Goal: Task Accomplishment & Management: Manage account settings

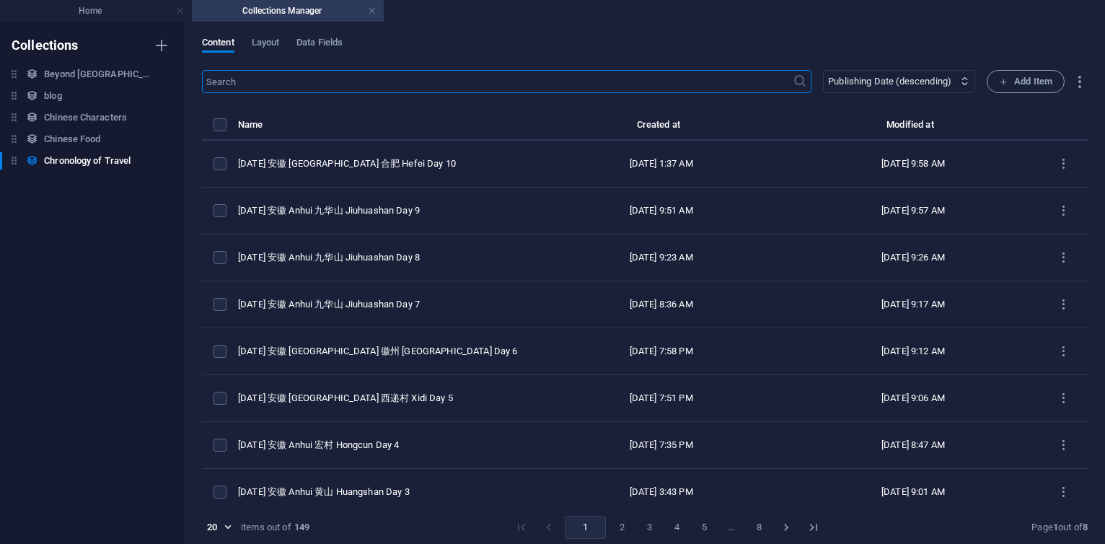
select select "columns.publishing_date_DESC"
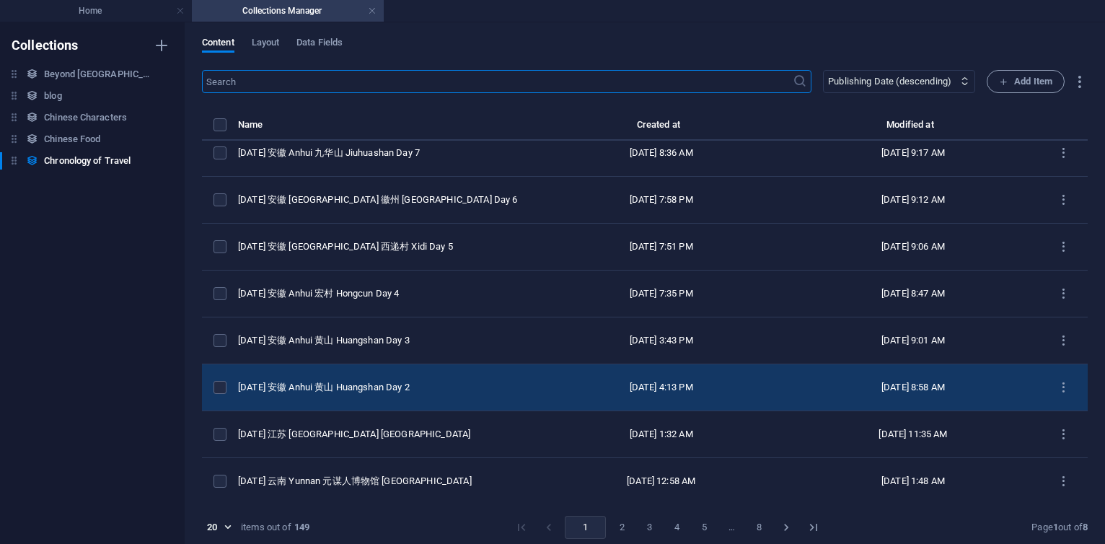
scroll to position [260, 0]
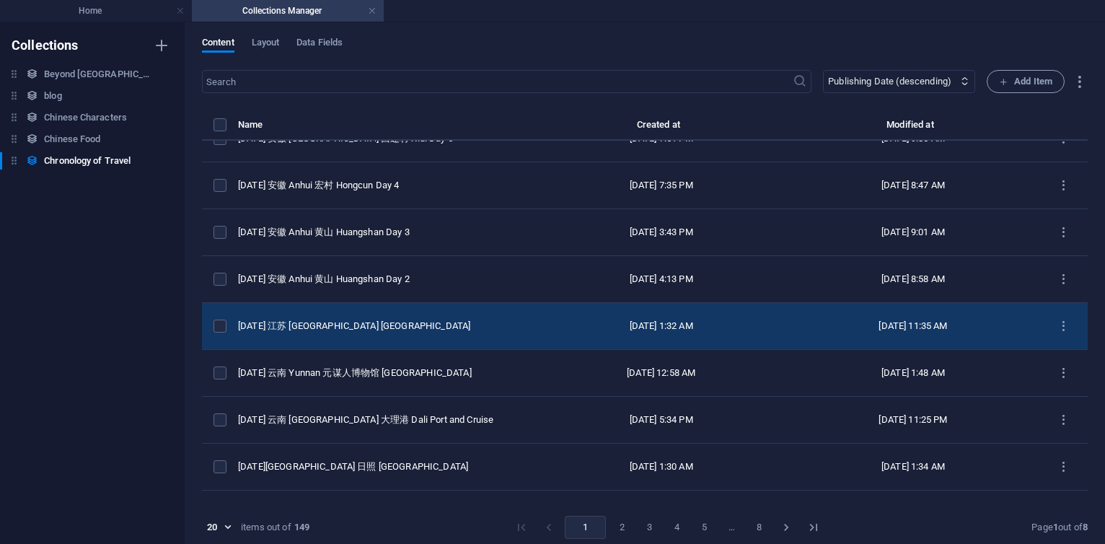
click at [426, 332] on td "[DATE] 江苏 [GEOGRAPHIC_DATA] [GEOGRAPHIC_DATA]" at bounding box center [386, 326] width 297 height 47
select select "2025"
select select "Travel"
select select "[PERSON_NAME]"
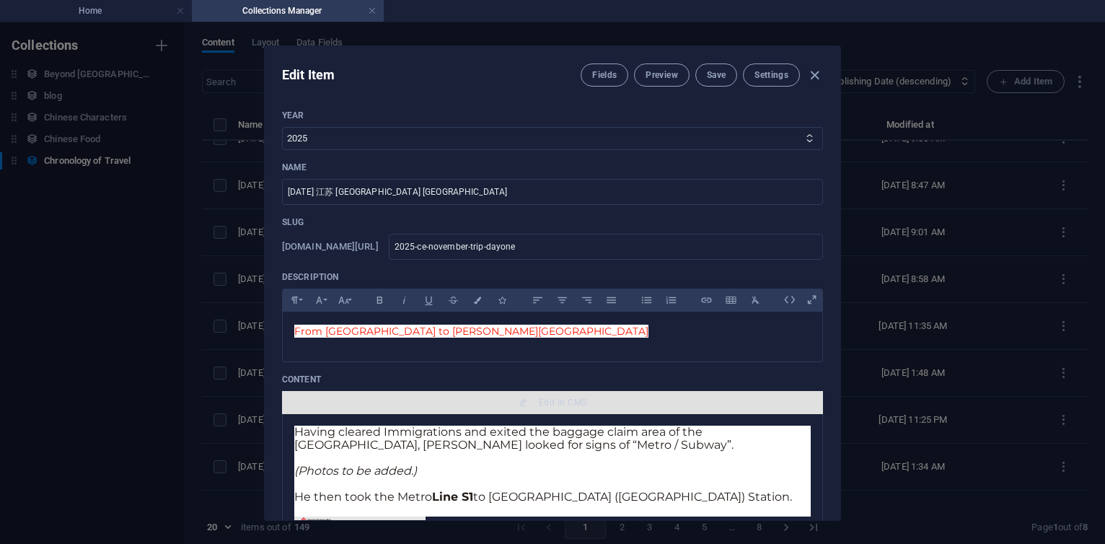
click at [532, 399] on span "Edit in CMS" at bounding box center [552, 403] width 529 height 12
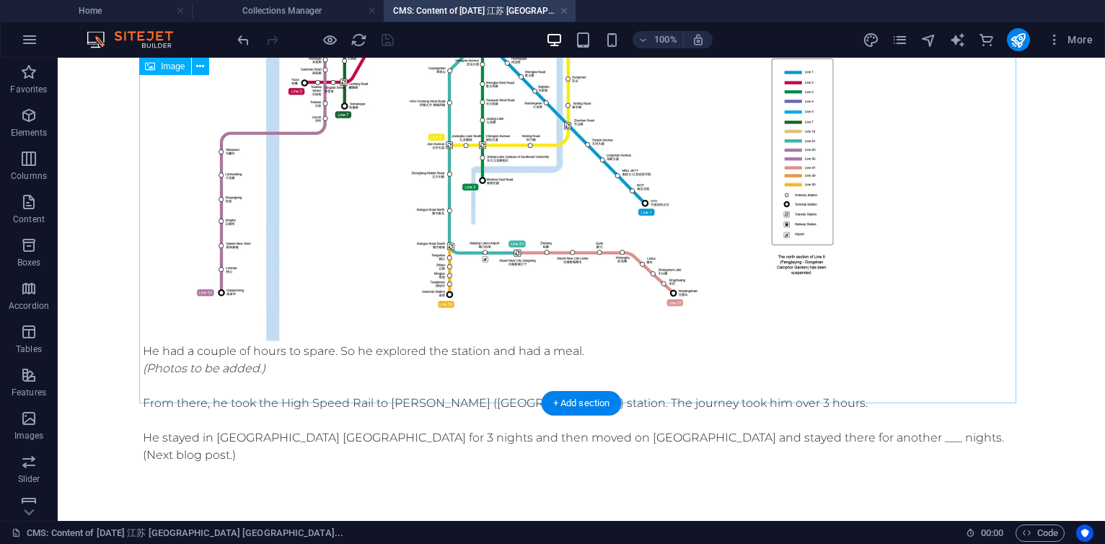
scroll to position [757, 0]
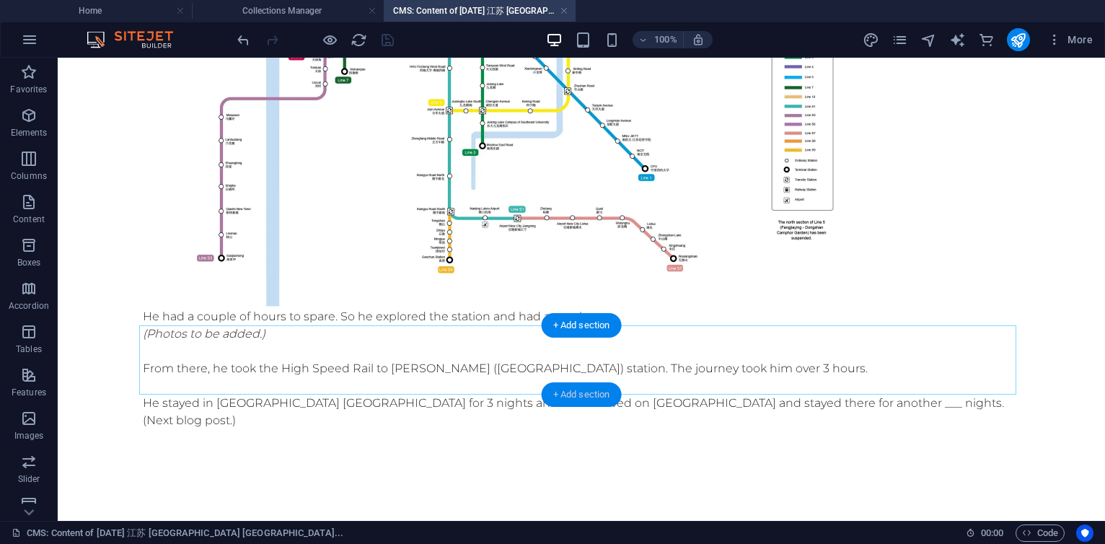
click at [584, 394] on div "+ Add section" at bounding box center [582, 394] width 80 height 25
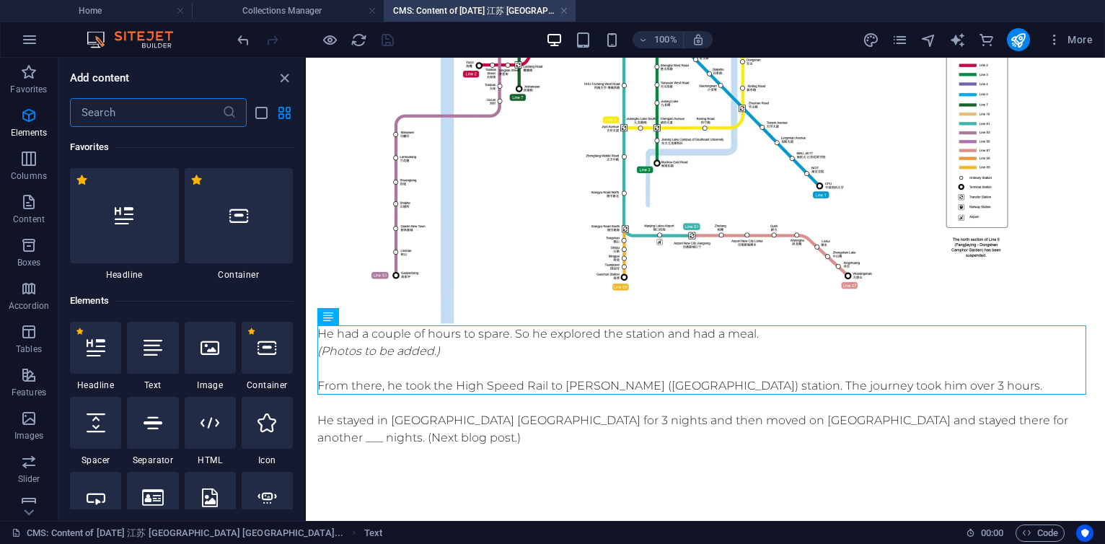
click at [141, 113] on input "text" at bounding box center [146, 112] width 152 height 29
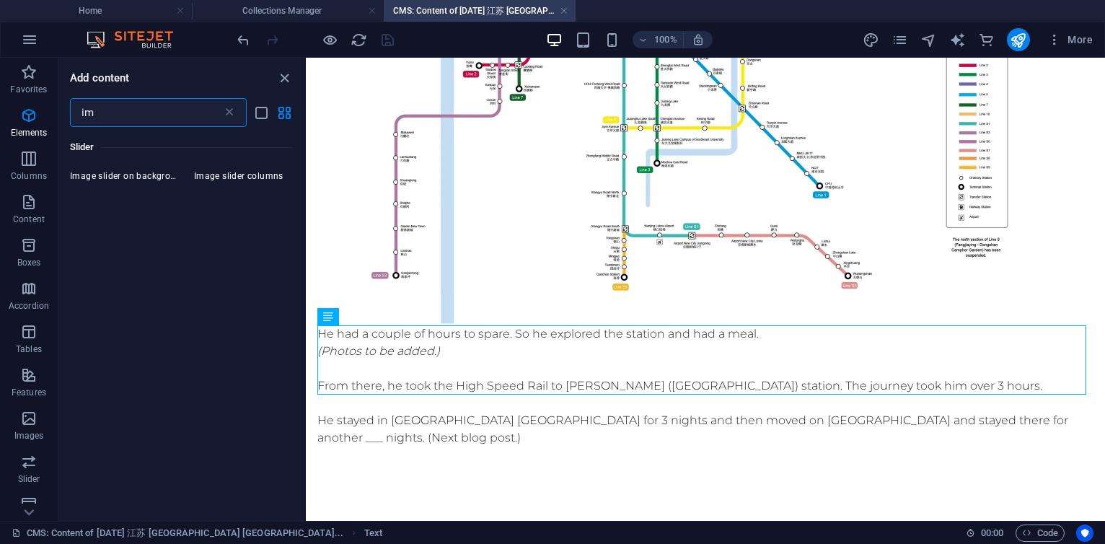
type input "i"
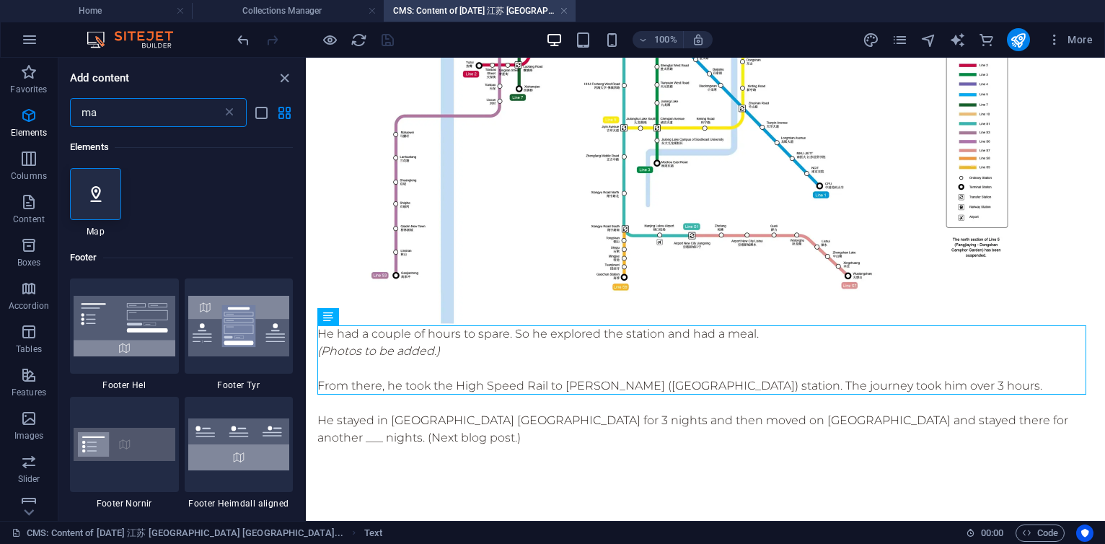
type input "m"
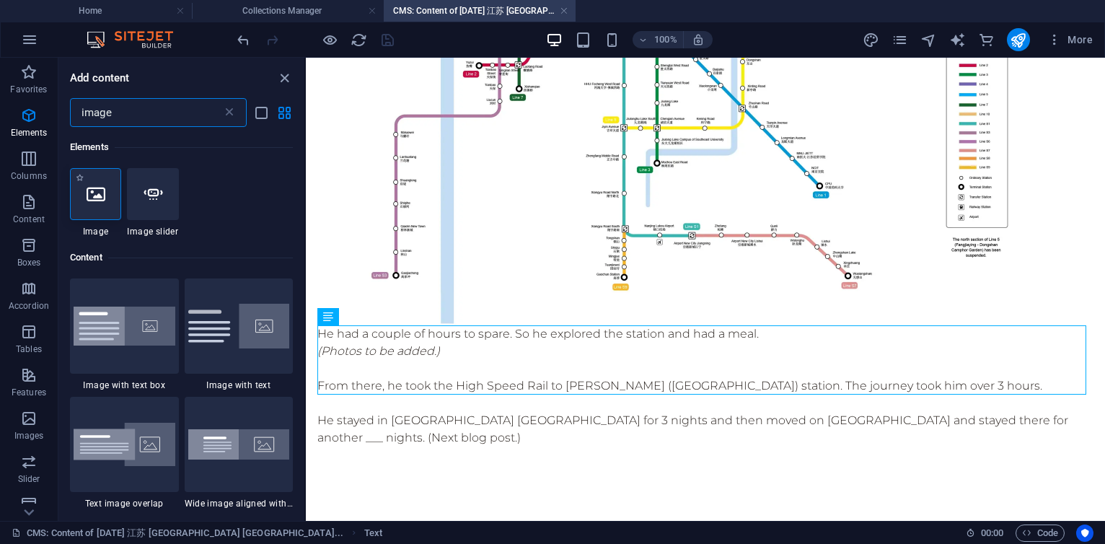
type input "image"
click at [106, 185] on div at bounding box center [95, 194] width 51 height 52
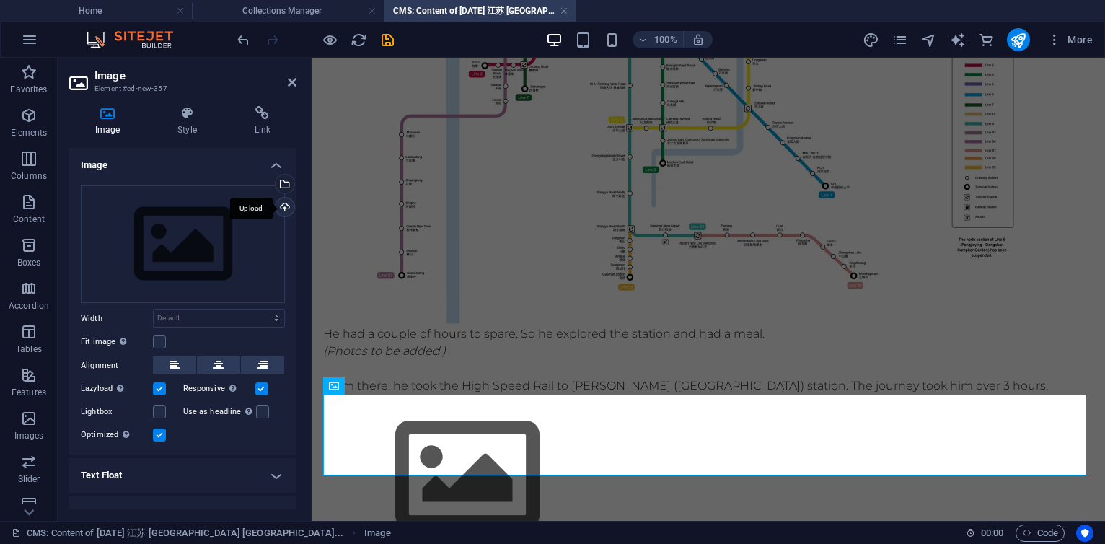
click at [278, 204] on div "Upload" at bounding box center [284, 209] width 22 height 22
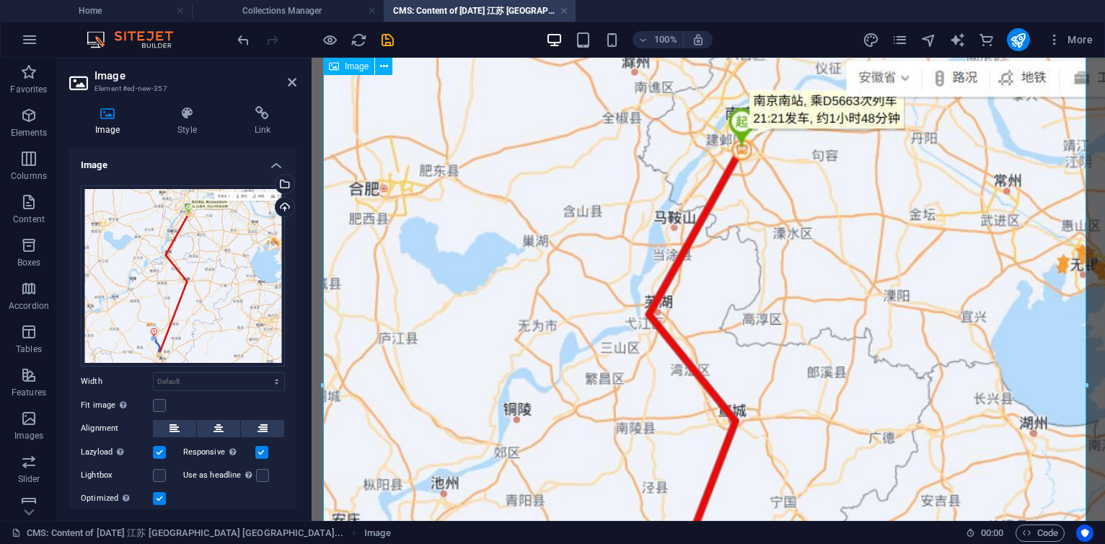
scroll to position [1277, 0]
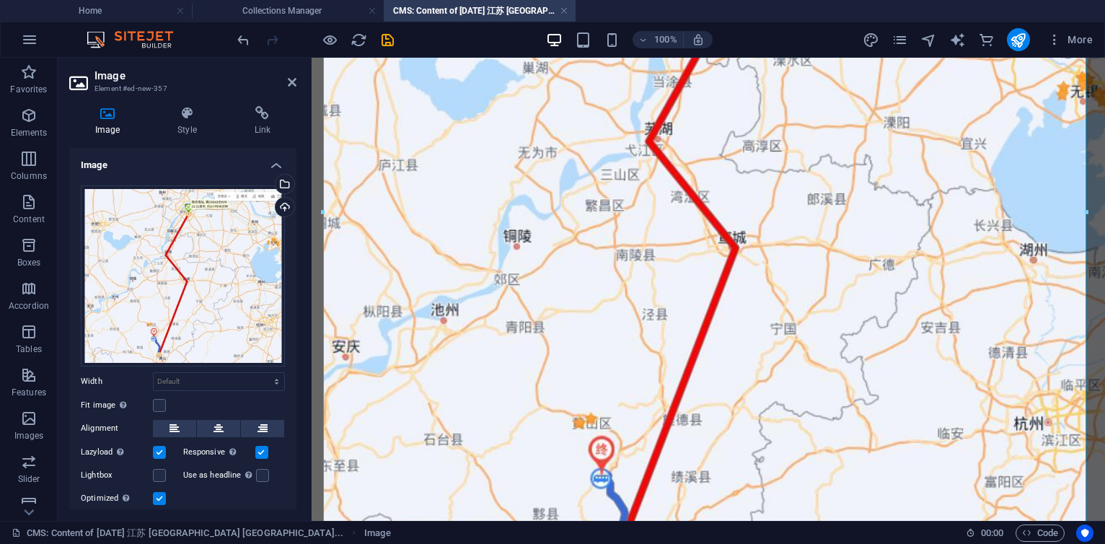
click at [385, 29] on div at bounding box center [315, 39] width 162 height 23
click at [387, 43] on icon "save" at bounding box center [387, 40] width 17 height 17
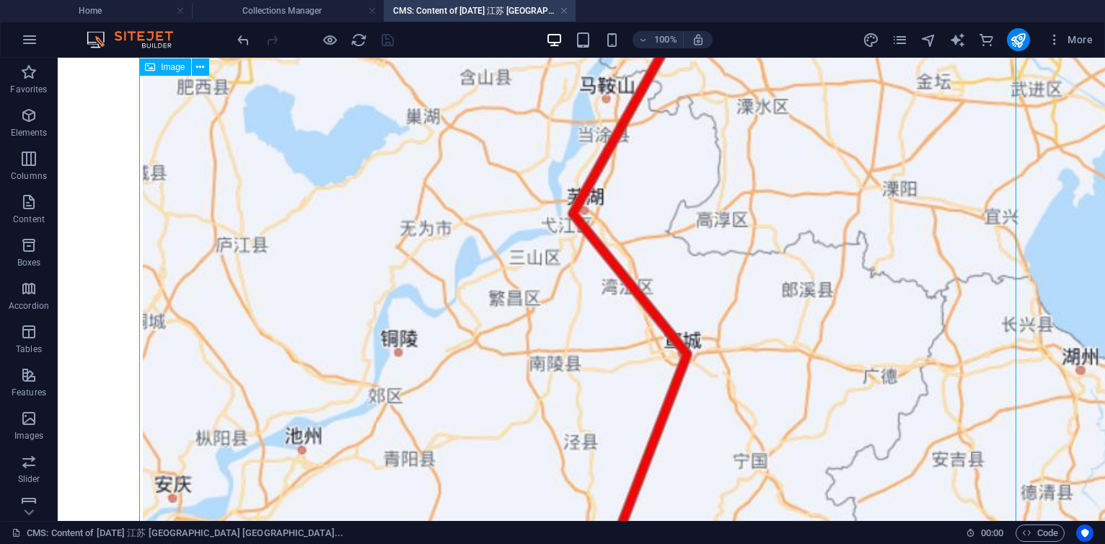
scroll to position [1359, 0]
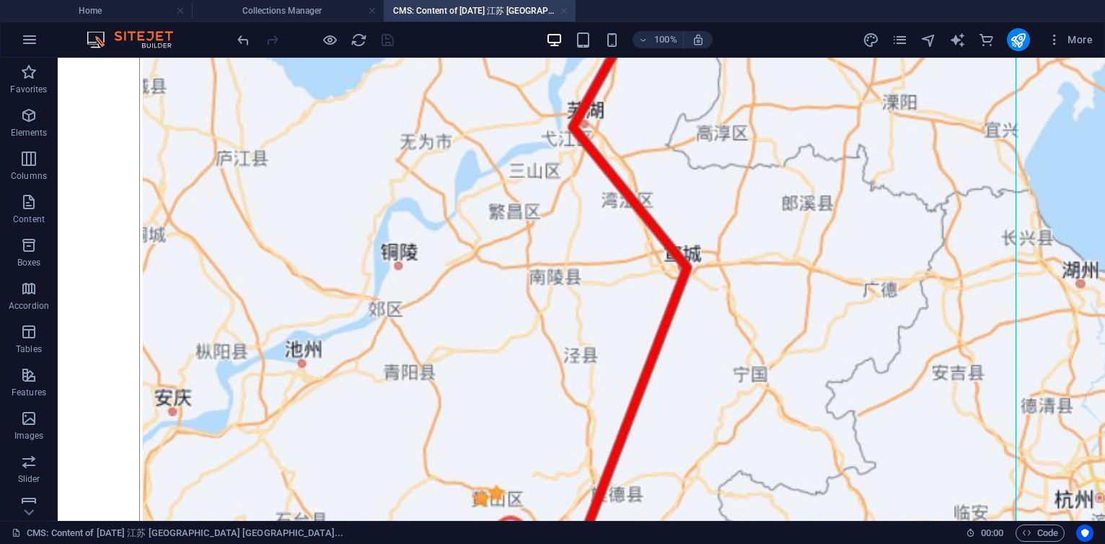
click at [563, 12] on link at bounding box center [564, 11] width 9 height 14
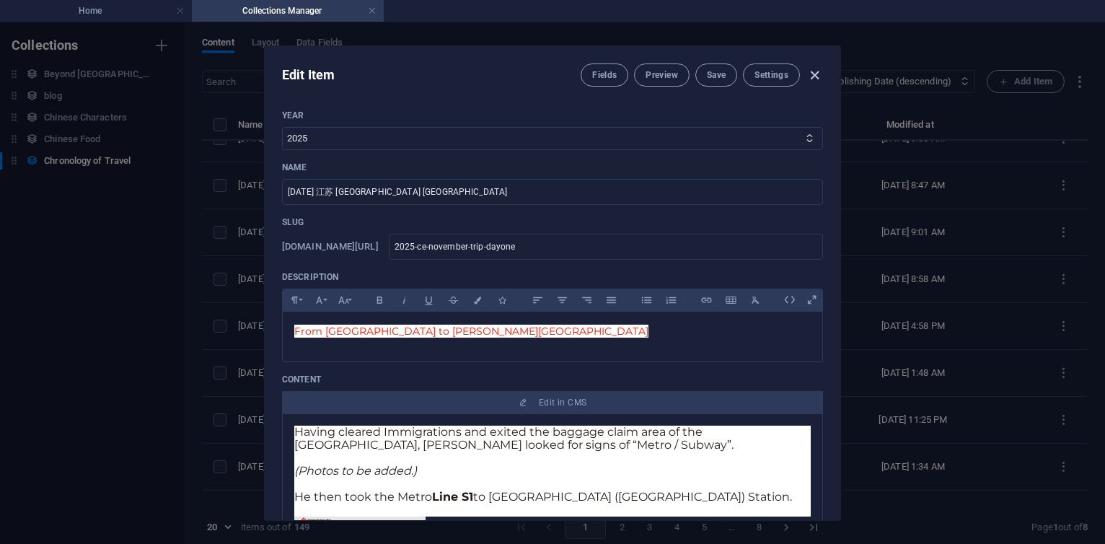
click at [817, 71] on icon "button" at bounding box center [814, 75] width 17 height 17
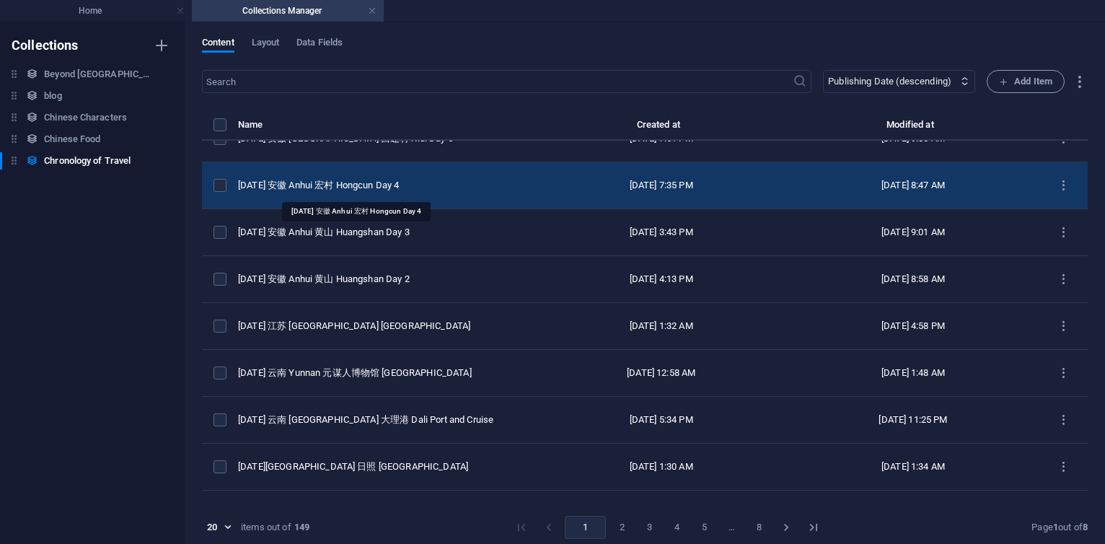
click at [374, 186] on div "[DATE] 安徽 Anhui 宏村 Hongcun Day 4" at bounding box center [381, 185] width 286 height 13
select select "2025"
select select "Travel"
select select "安徽 [GEOGRAPHIC_DATA]"
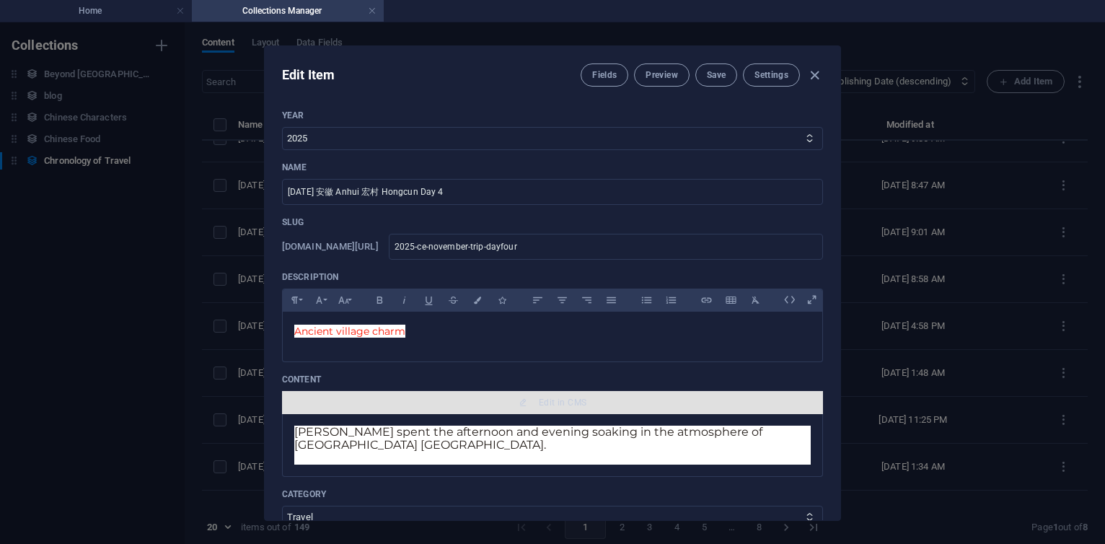
click at [570, 407] on span "Edit in CMS" at bounding box center [563, 403] width 48 height 12
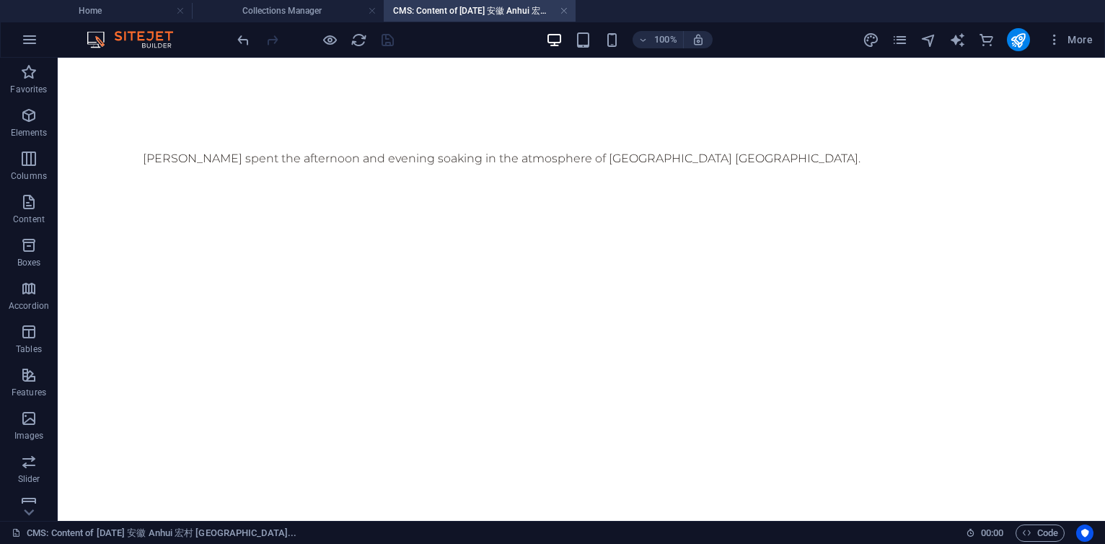
scroll to position [0, 0]
click at [573, 180] on div "+ Add section" at bounding box center [582, 184] width 80 height 25
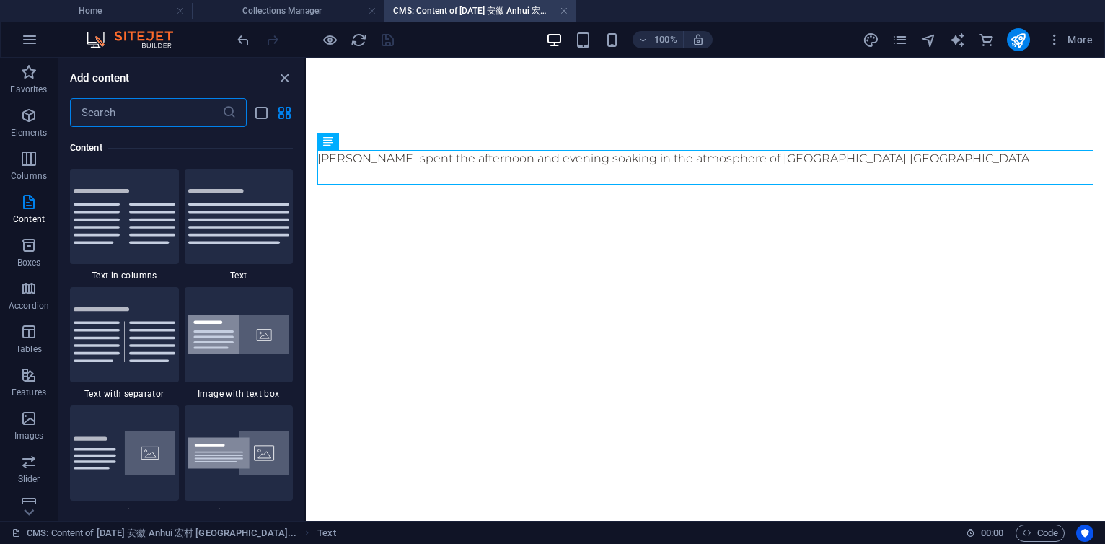
scroll to position [2523, 0]
click at [163, 115] on input "text" at bounding box center [146, 112] width 152 height 29
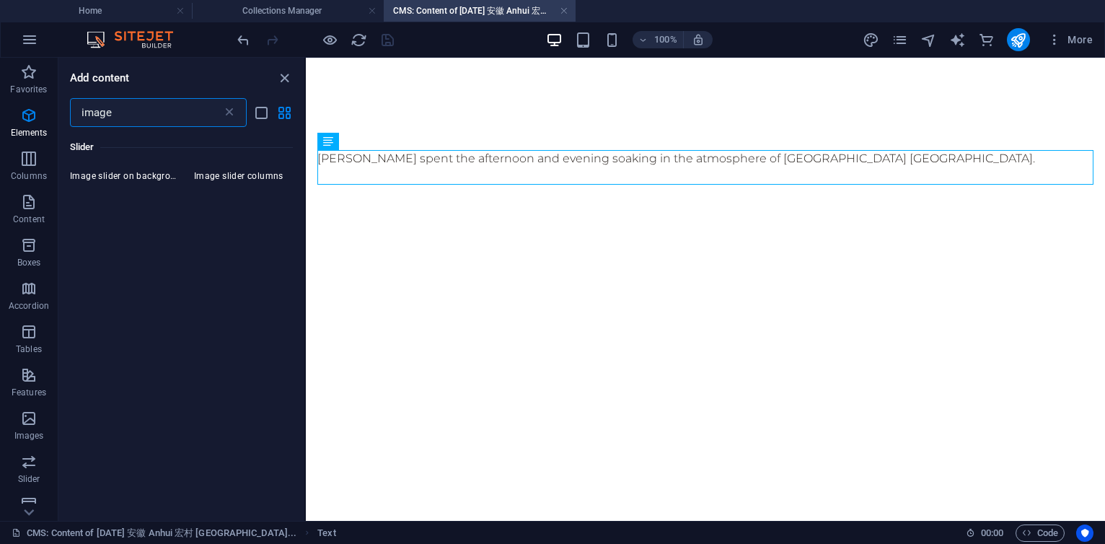
scroll to position [0, 0]
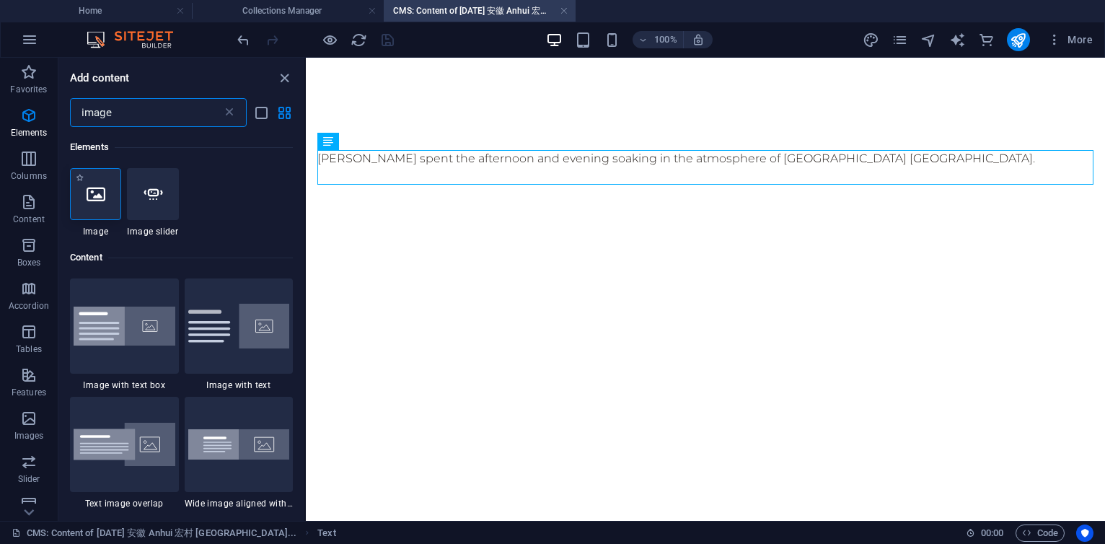
type input "image"
click at [89, 193] on icon at bounding box center [96, 194] width 19 height 19
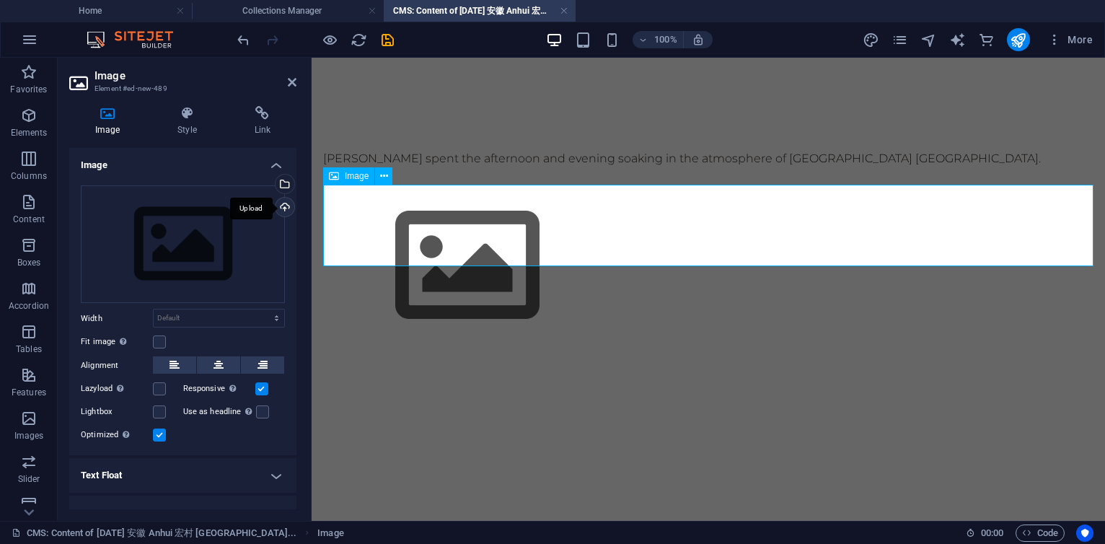
drag, startPoint x: 14, startPoint y: 151, endPoint x: 285, endPoint y: 206, distance: 276.5
click at [285, 206] on div "Upload" at bounding box center [284, 209] width 22 height 22
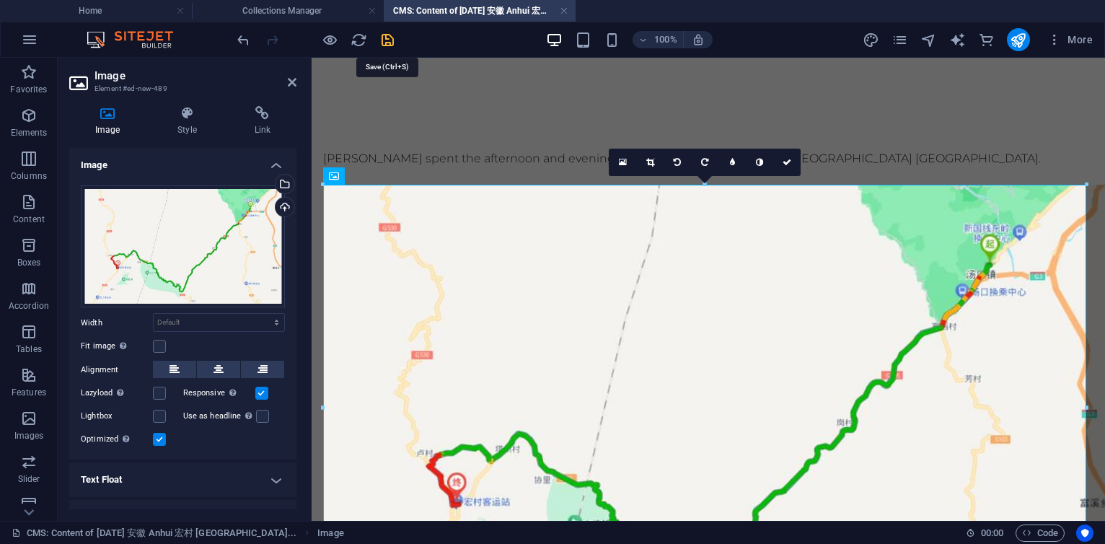
click at [388, 42] on icon "save" at bounding box center [387, 40] width 17 height 17
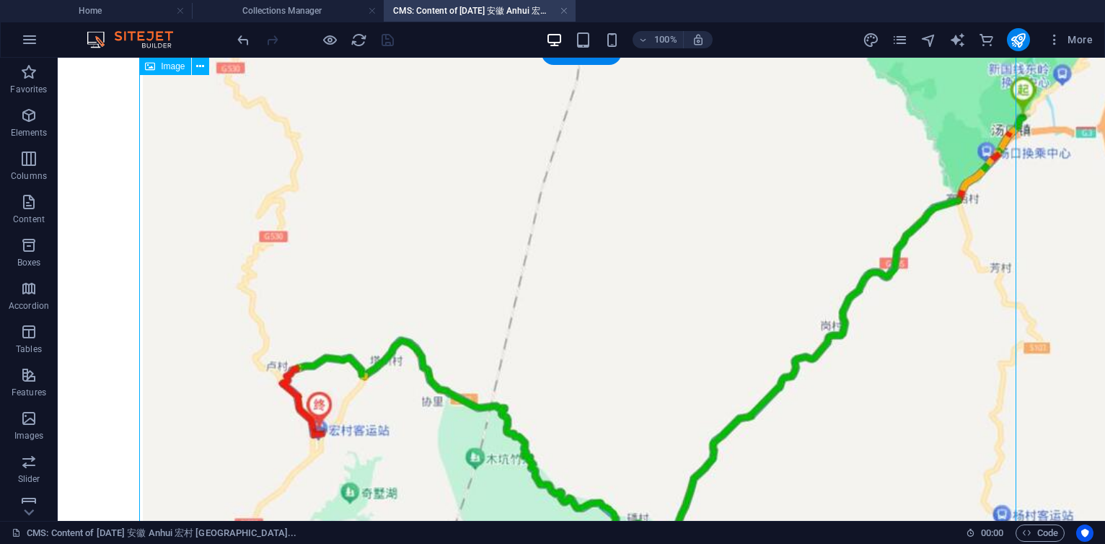
scroll to position [87, 0]
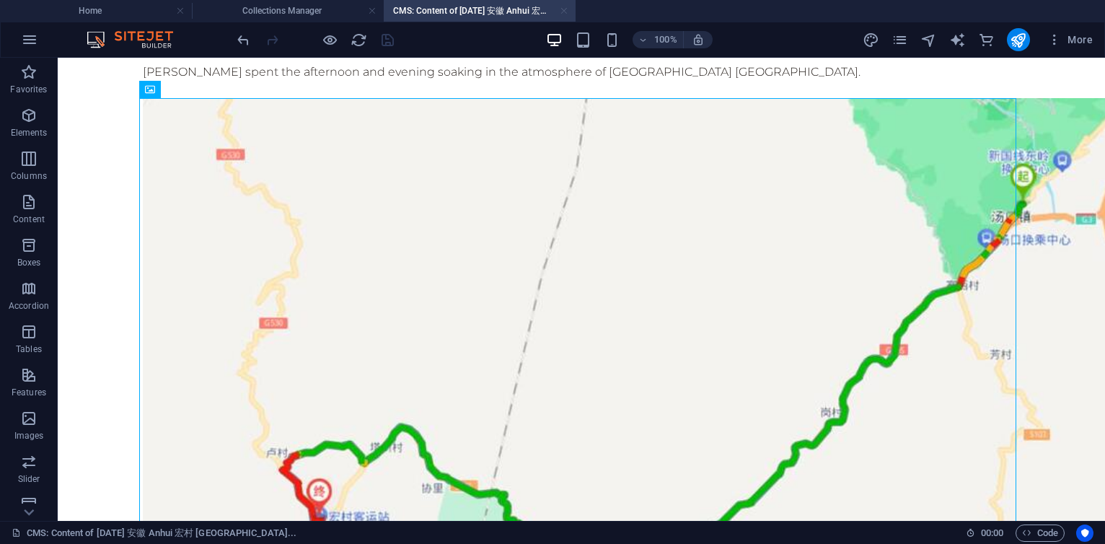
click at [564, 10] on link at bounding box center [564, 11] width 9 height 14
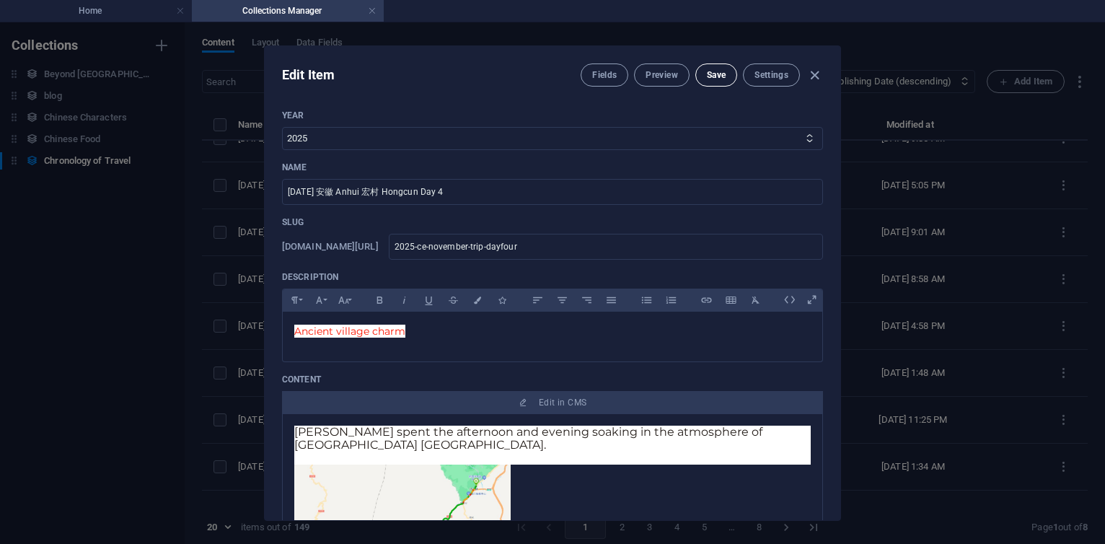
click at [713, 76] on span "Save" at bounding box center [716, 75] width 19 height 12
click at [814, 75] on icon "button" at bounding box center [814, 75] width 17 height 17
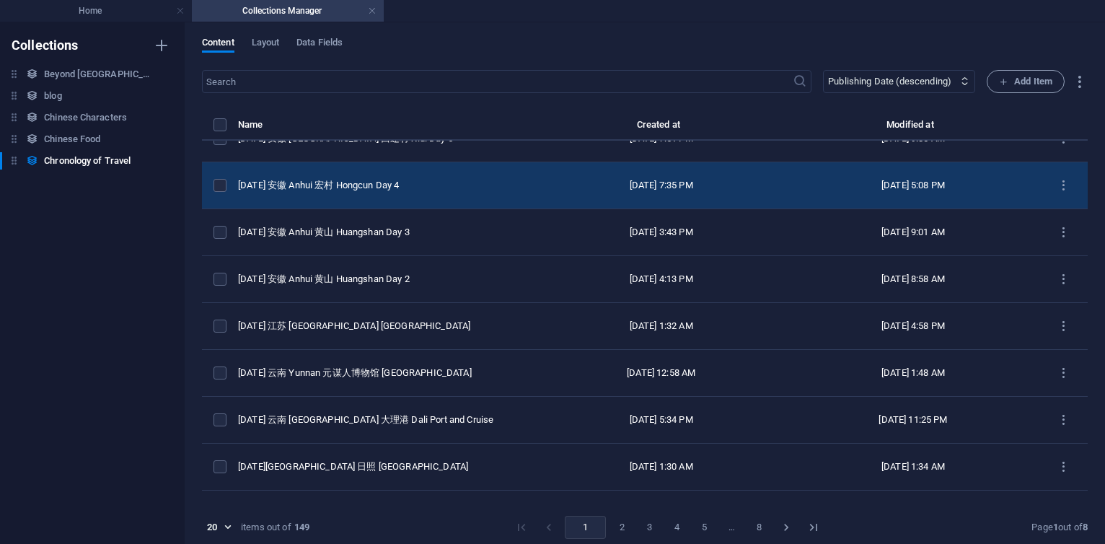
scroll to position [173, 0]
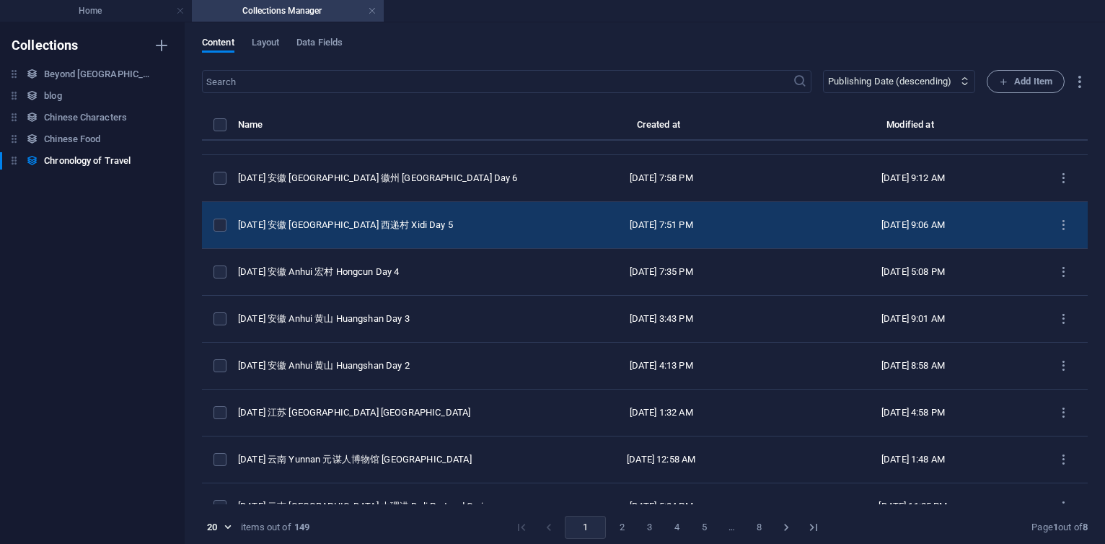
click at [385, 228] on div "[DATE] 安徽 [GEOGRAPHIC_DATA] 西递村 Xidi Day 5" at bounding box center [381, 225] width 286 height 13
select select "2025"
select select "Travel"
select select "安徽 [GEOGRAPHIC_DATA]"
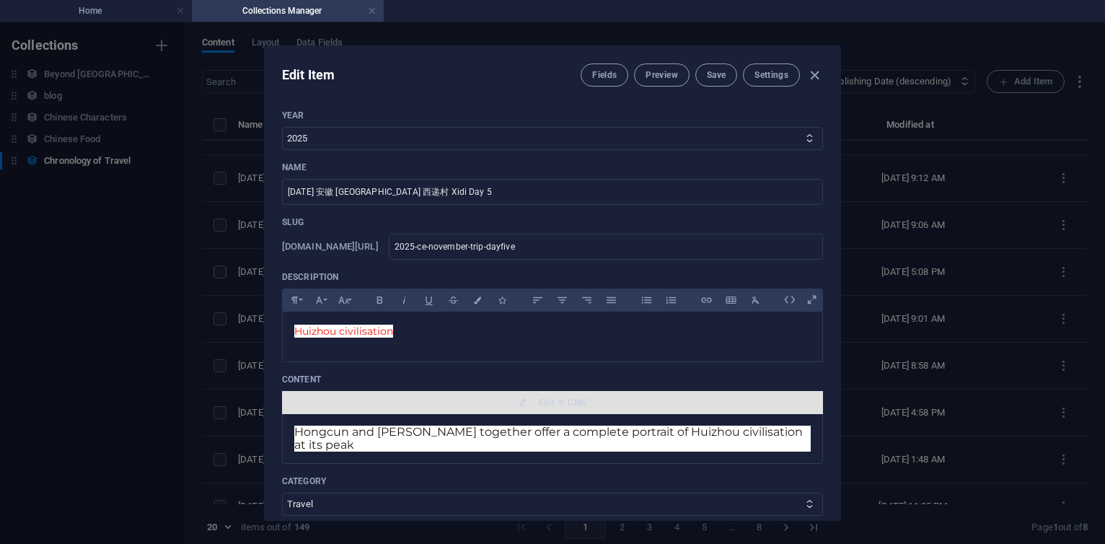
click at [564, 397] on span "Edit in CMS" at bounding box center [563, 403] width 48 height 12
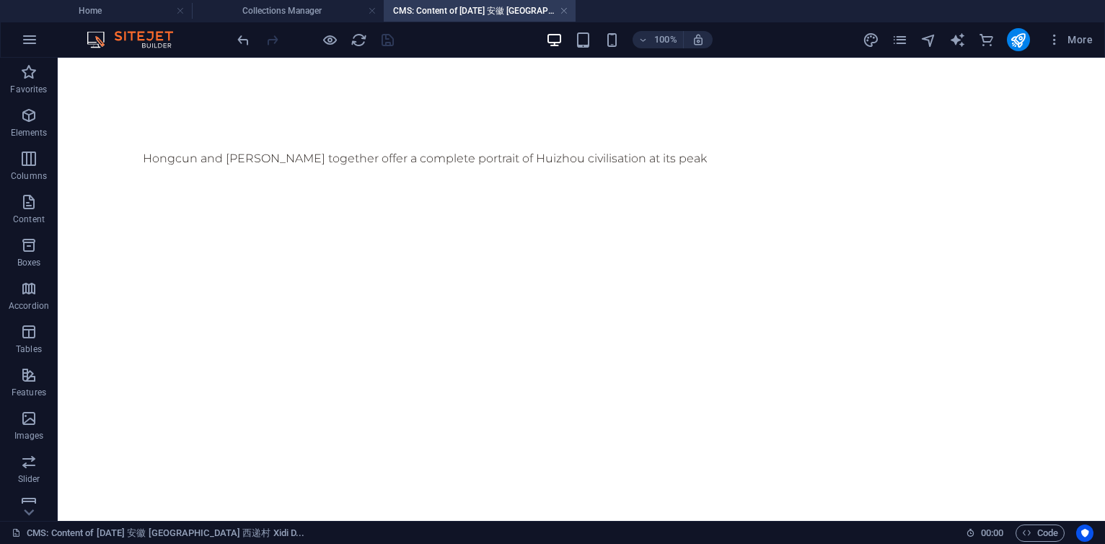
scroll to position [0, 0]
click at [198, 140] on icon at bounding box center [196, 141] width 8 height 15
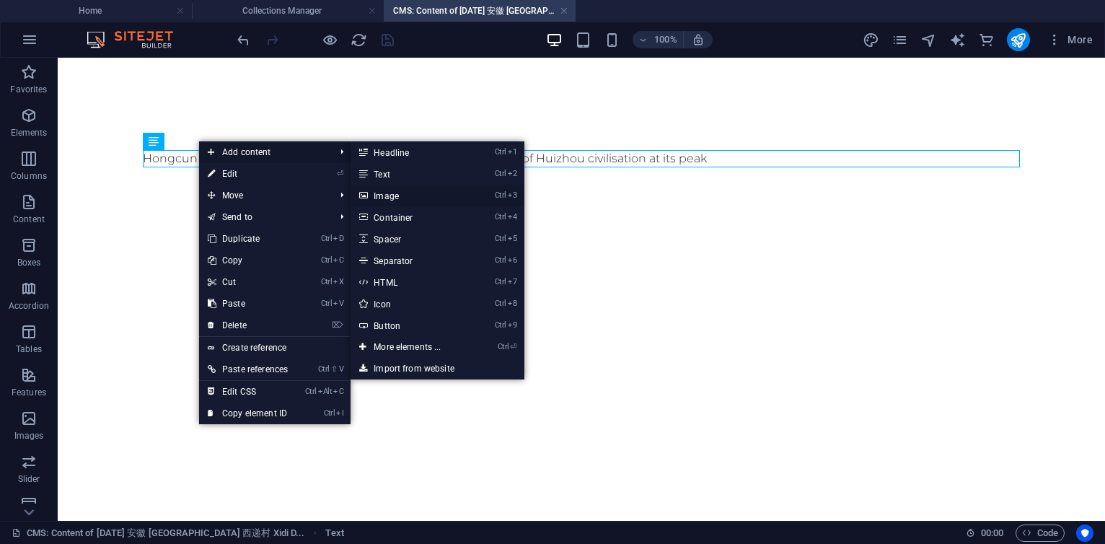
click at [388, 194] on link "Ctrl 3 Image" at bounding box center [410, 196] width 119 height 22
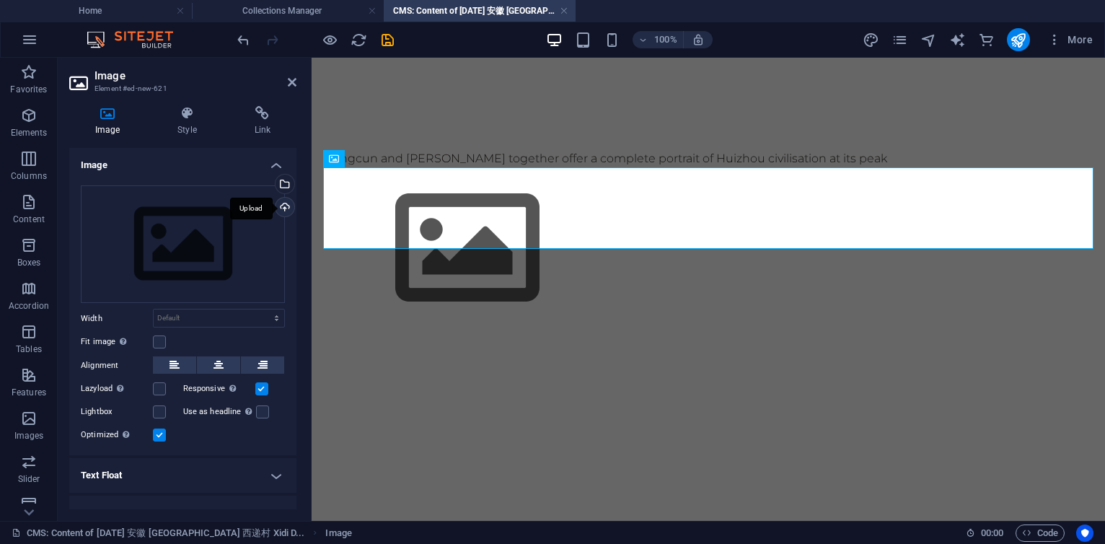
click at [287, 208] on div "Upload" at bounding box center [284, 209] width 22 height 22
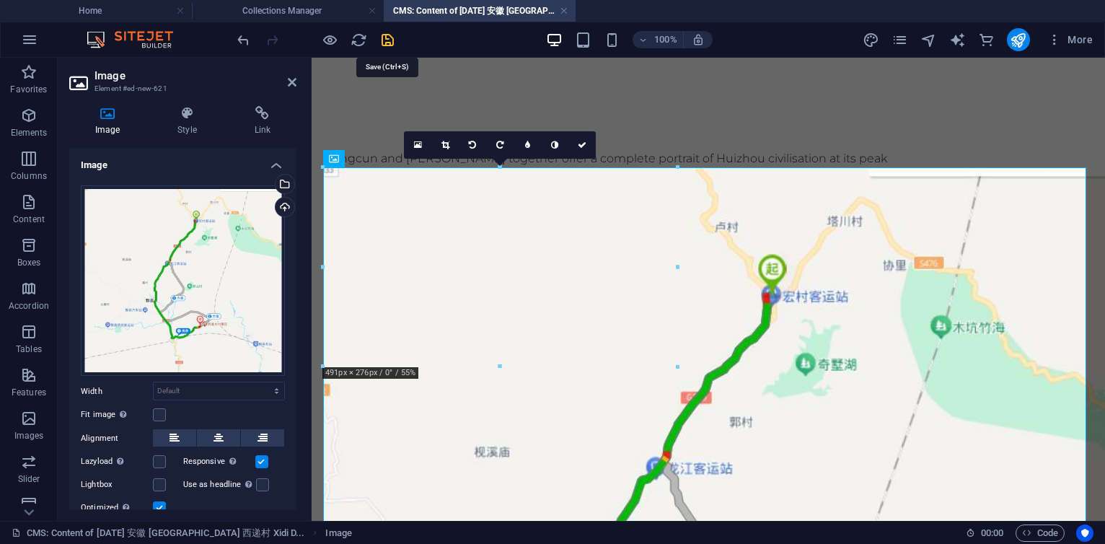
click at [387, 37] on icon "save" at bounding box center [387, 40] width 17 height 17
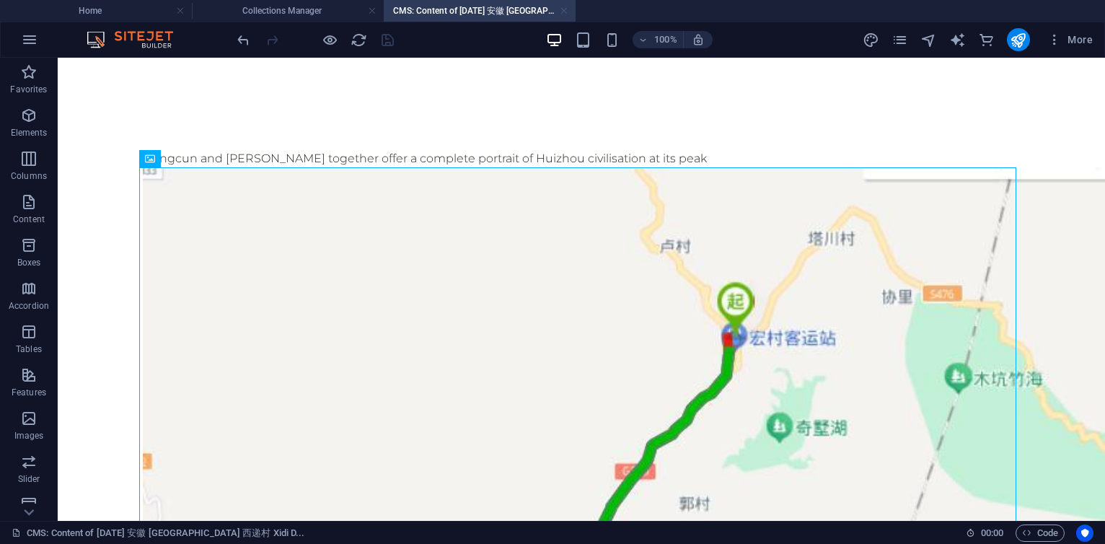
click at [565, 12] on link at bounding box center [564, 11] width 9 height 14
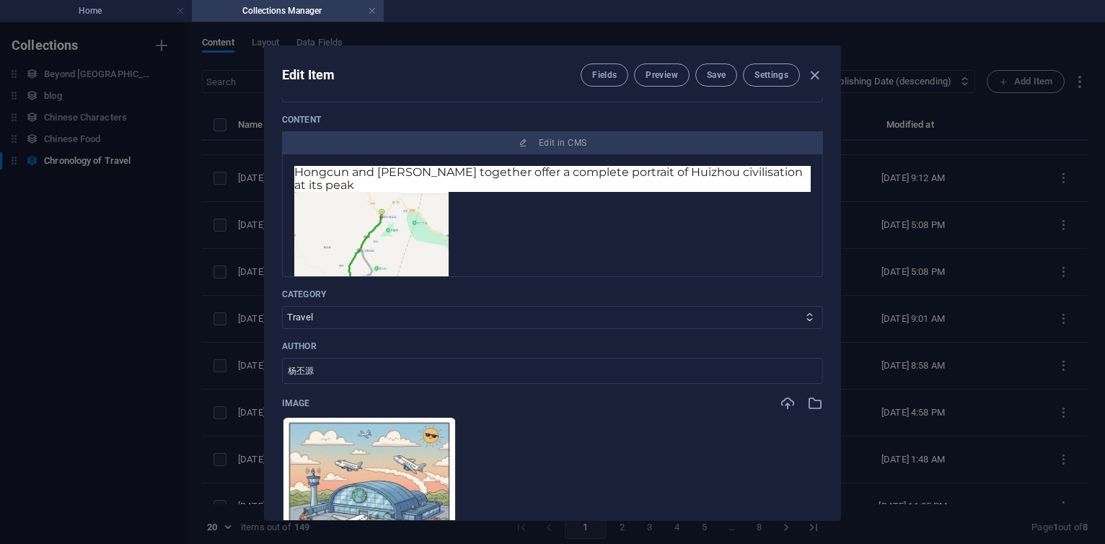
scroll to position [62, 0]
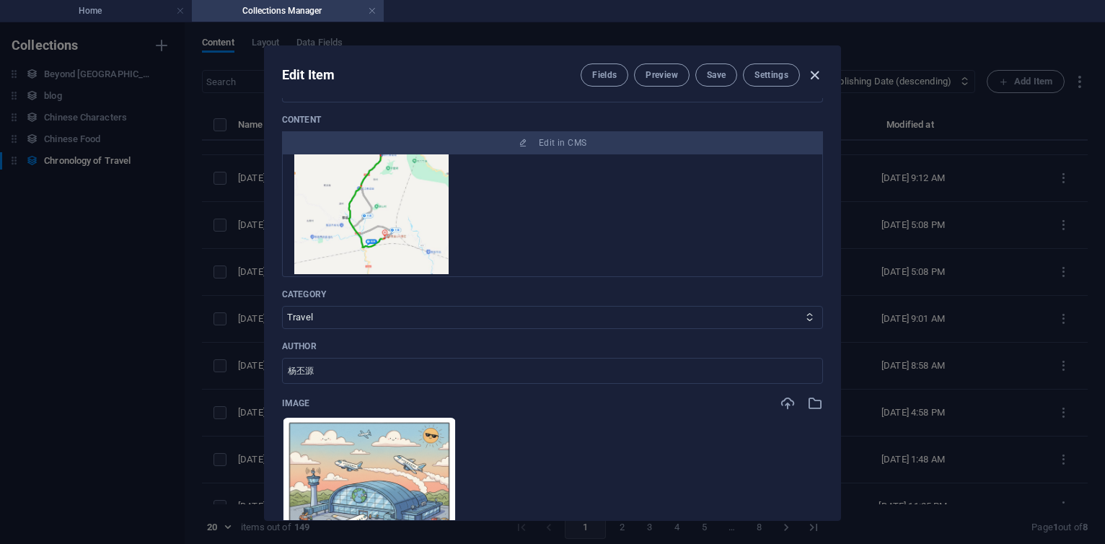
click at [811, 78] on icon "button" at bounding box center [814, 75] width 17 height 17
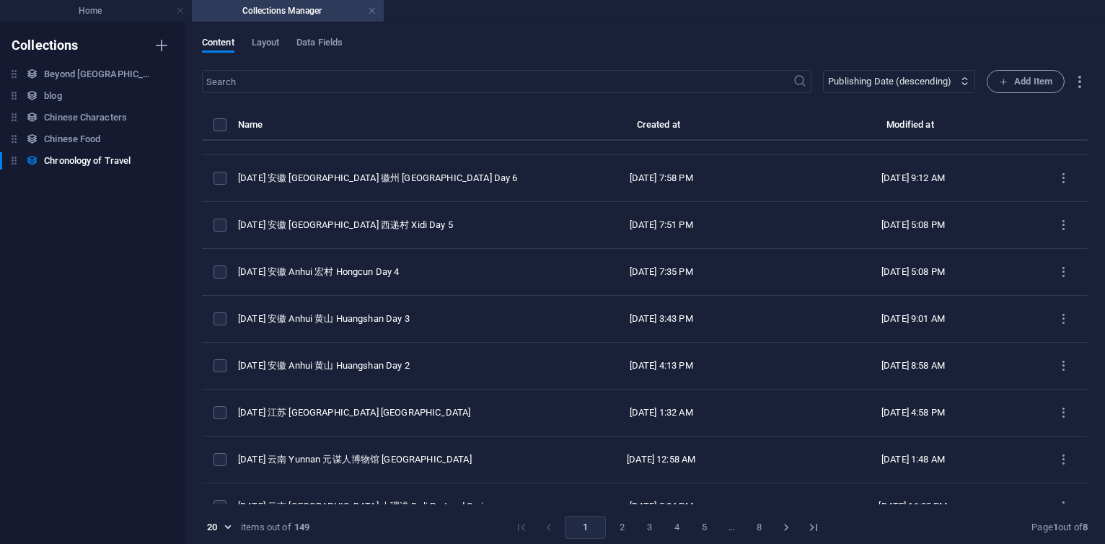
scroll to position [0, 0]
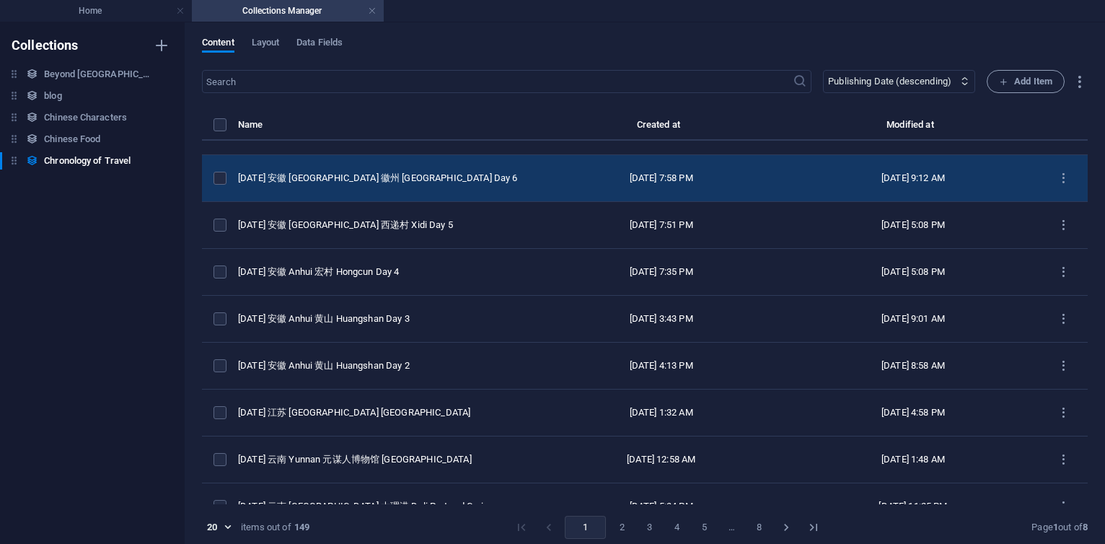
click at [392, 175] on div "[DATE] 安徽 [GEOGRAPHIC_DATA] 徽州 [GEOGRAPHIC_DATA] Day 6" at bounding box center [381, 178] width 286 height 13
select select "2025"
select select "Travel"
select select "安徽 [GEOGRAPHIC_DATA]"
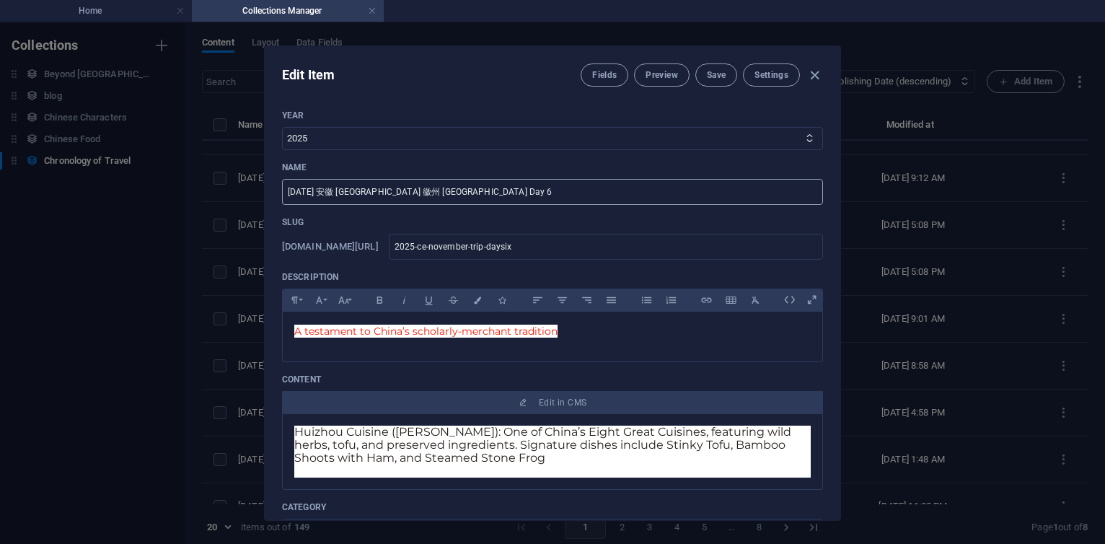
click at [420, 190] on input "[DATE] 安徽 [GEOGRAPHIC_DATA] 徽州 [GEOGRAPHIC_DATA] Day 6" at bounding box center [552, 192] width 541 height 26
paste input "木坑竹林"
type input "[DATE] 安徽 [GEOGRAPHIC_DATA] 徽州 [GEOGRAPHIC_DATA] [GEOGRAPHIC_DATA][GEOGRAPHIC_D…"
click at [720, 75] on span "Save" at bounding box center [716, 75] width 19 height 12
click at [815, 74] on icon "button" at bounding box center [814, 75] width 17 height 17
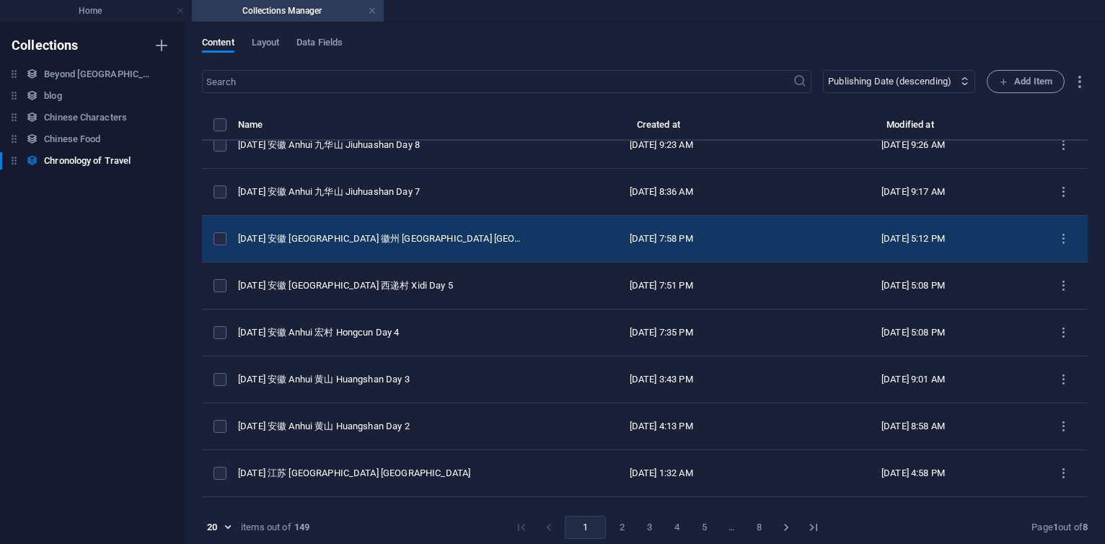
scroll to position [87, 0]
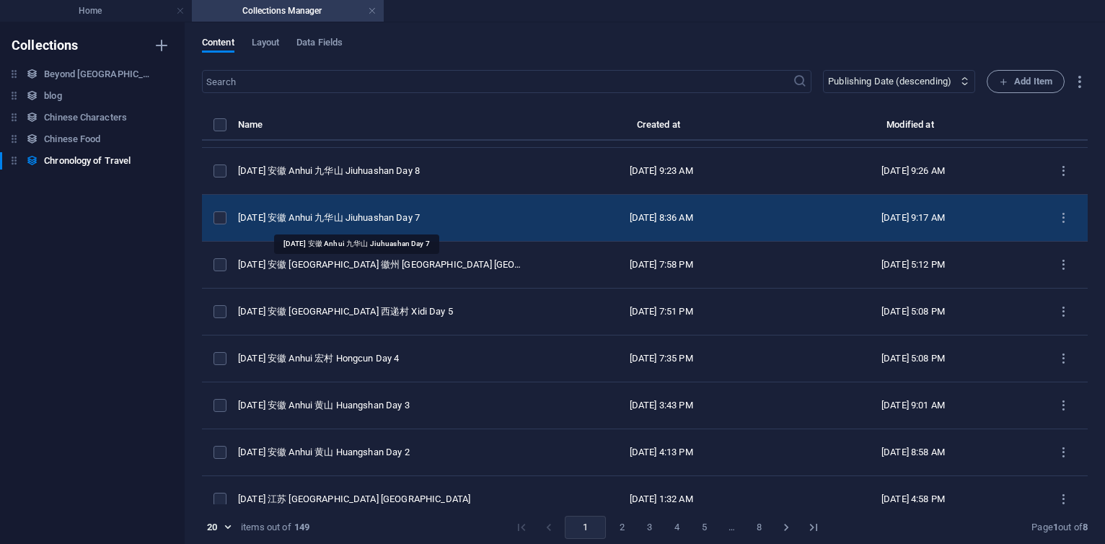
click at [397, 222] on div "[DATE] 安徽 Anhui 九华山 Jiuhuashan Day 7" at bounding box center [381, 217] width 286 height 13
select select "2025"
select select "Travel"
select select "安徽 [GEOGRAPHIC_DATA]"
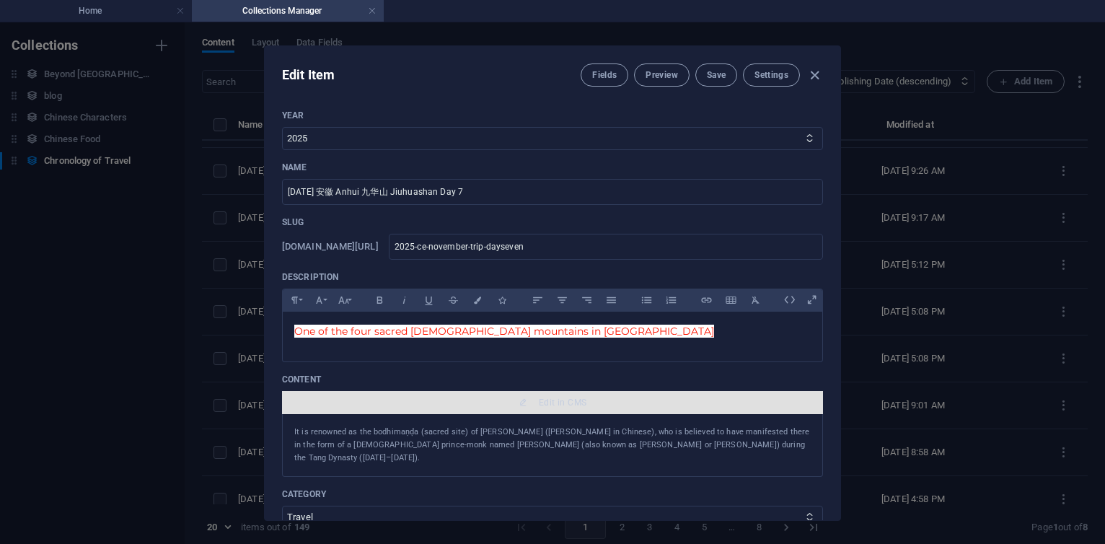
click at [555, 404] on span "Edit in CMS" at bounding box center [563, 403] width 48 height 12
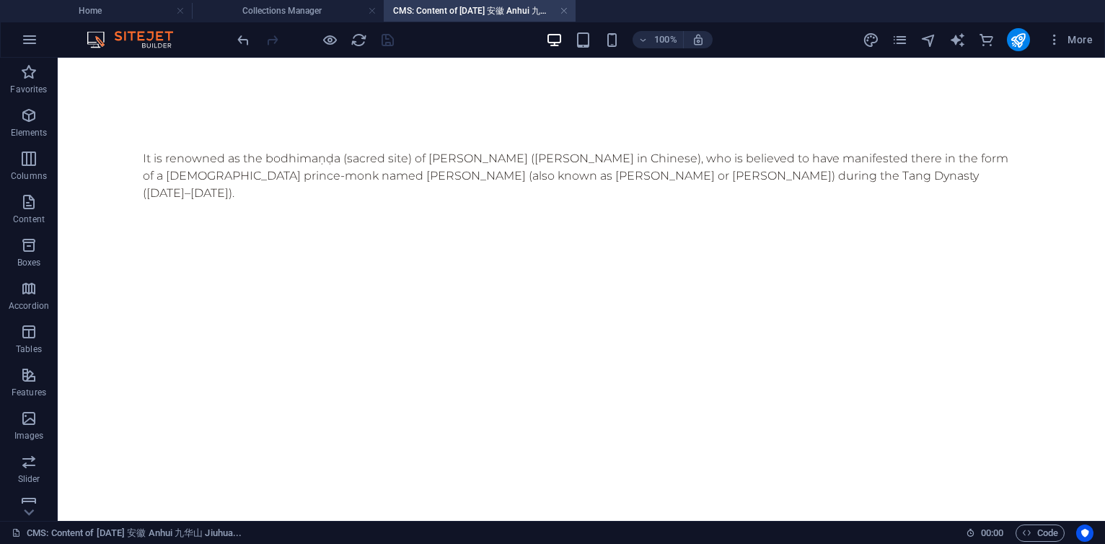
scroll to position [0, 0]
click at [573, 185] on div "+ Add section" at bounding box center [582, 184] width 80 height 25
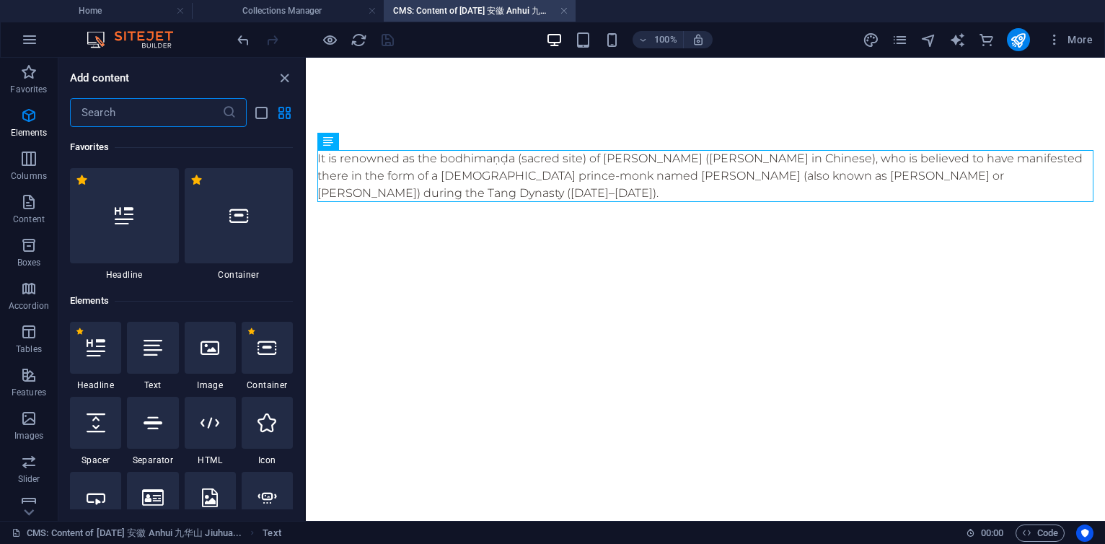
click at [174, 113] on input "text" at bounding box center [146, 112] width 152 height 29
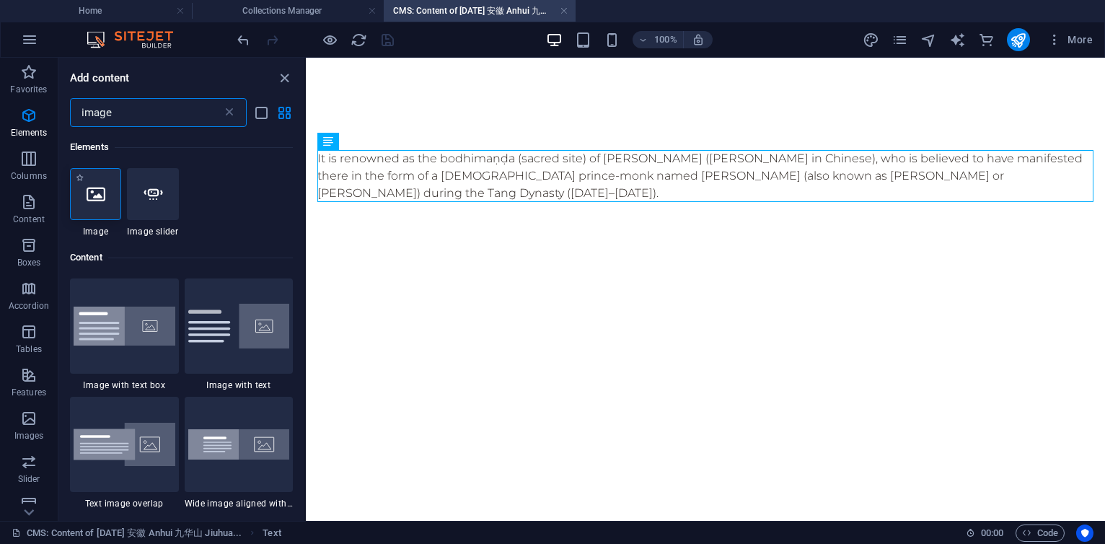
type input "image"
click at [105, 188] on icon at bounding box center [96, 194] width 19 height 19
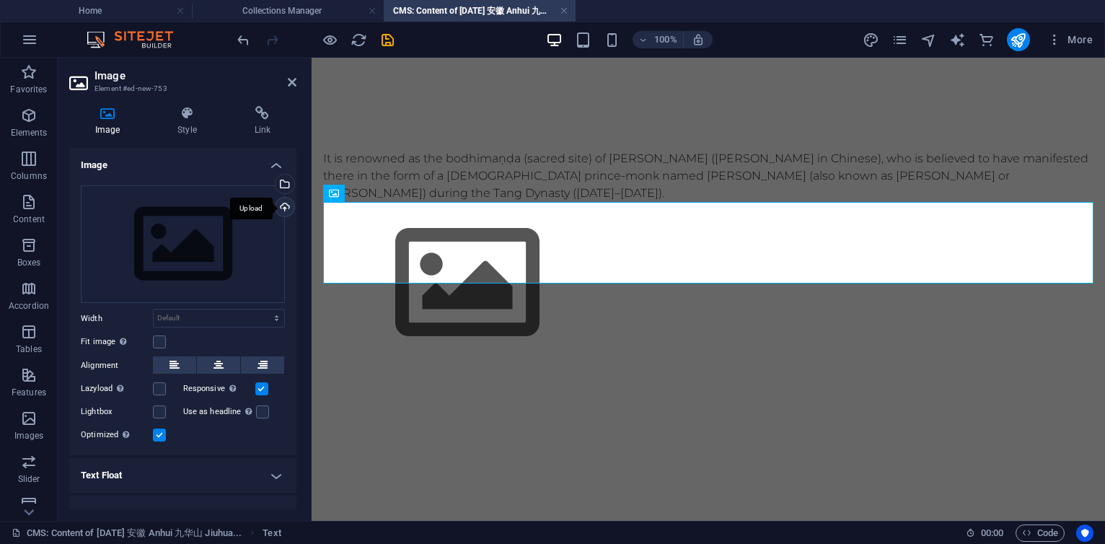
click at [289, 203] on div "Upload" at bounding box center [284, 209] width 22 height 22
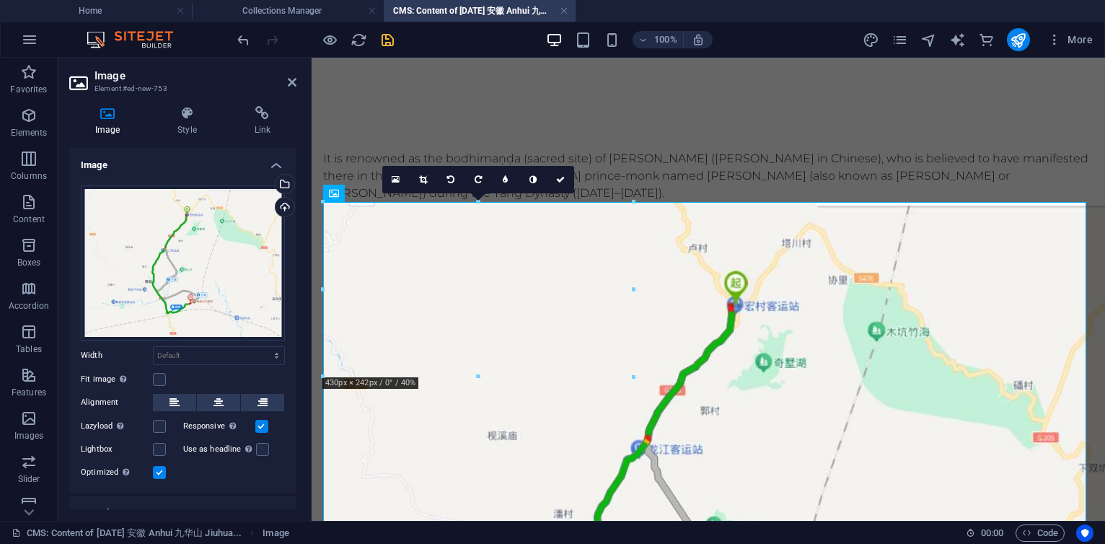
click at [384, 40] on icon "save" at bounding box center [387, 40] width 17 height 17
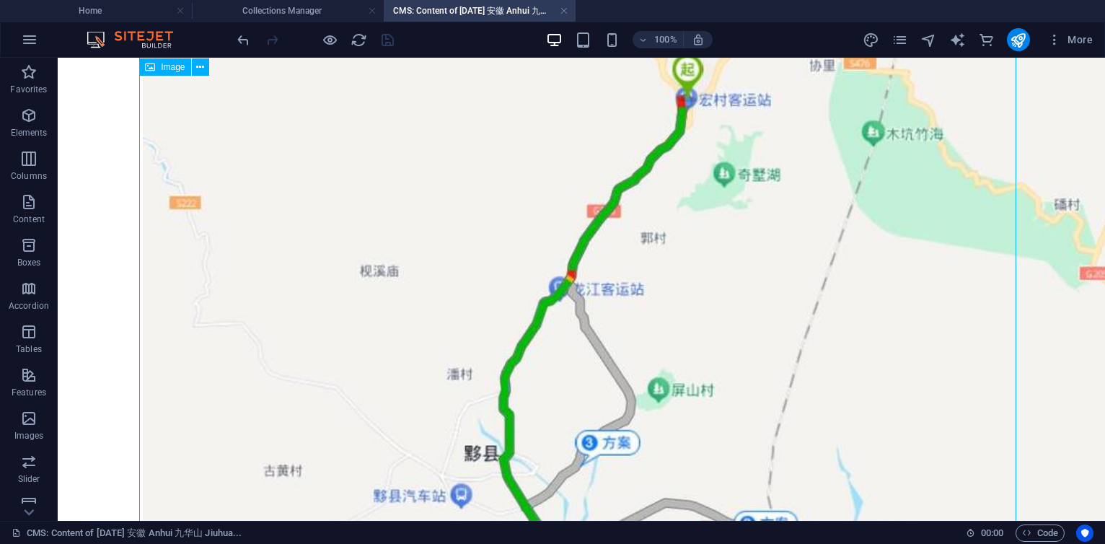
scroll to position [413, 0]
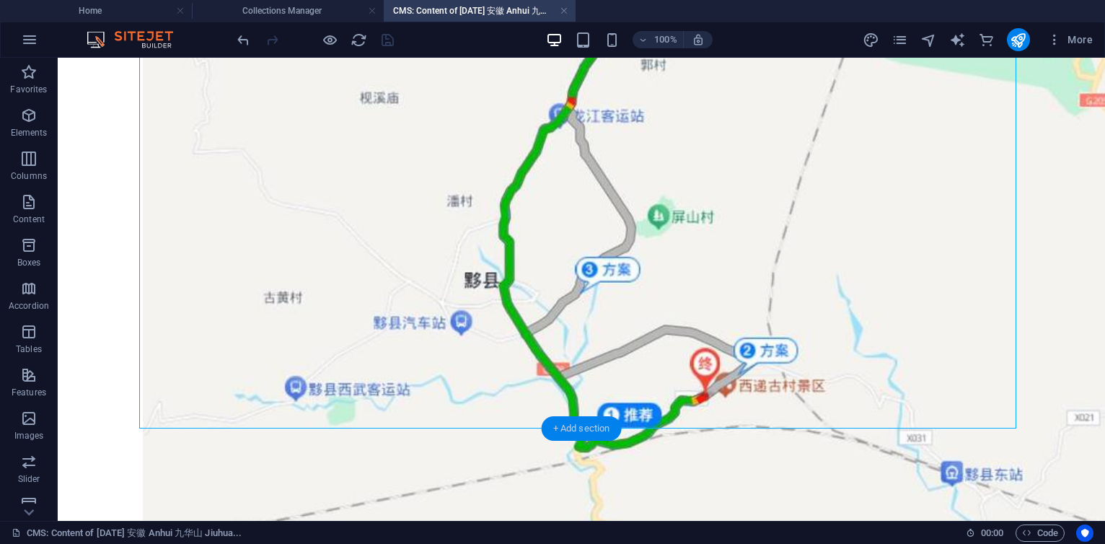
click at [583, 430] on div "+ Add section" at bounding box center [582, 428] width 80 height 25
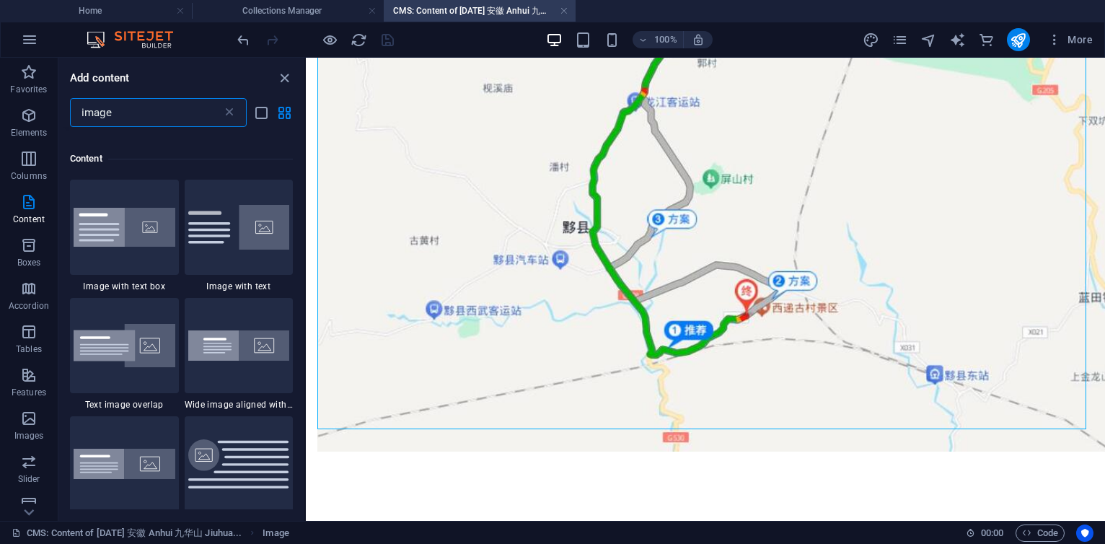
scroll to position [110, 0]
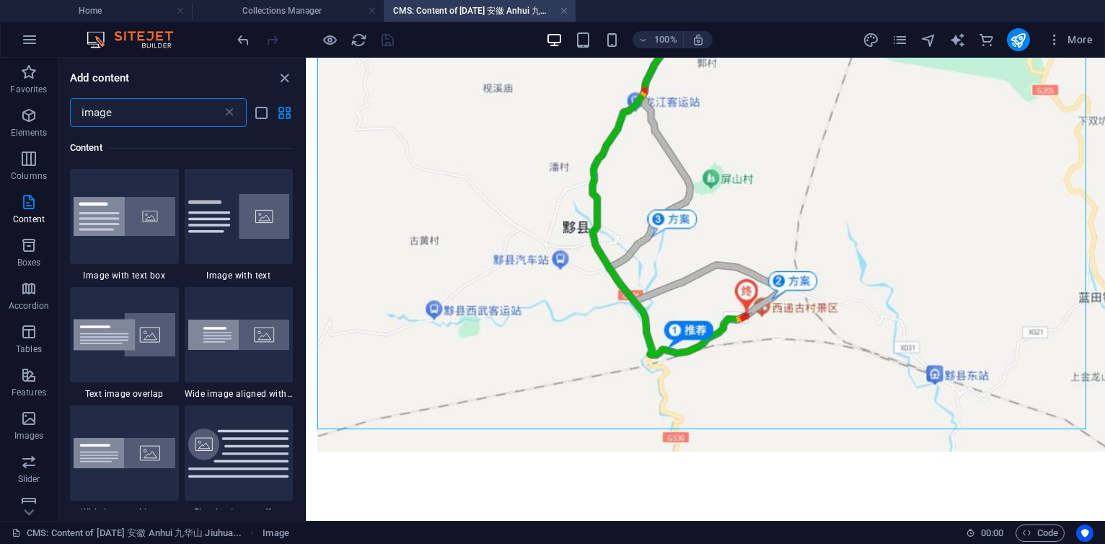
drag, startPoint x: 141, startPoint y: 115, endPoint x: -1, endPoint y: 101, distance: 142.8
click at [0, 101] on html "[DOMAIN_NAME] Home Collections Manager CMS: Content of [DATE] 安徽 Anhui 九华山 Jiuh…" at bounding box center [552, 272] width 1105 height 544
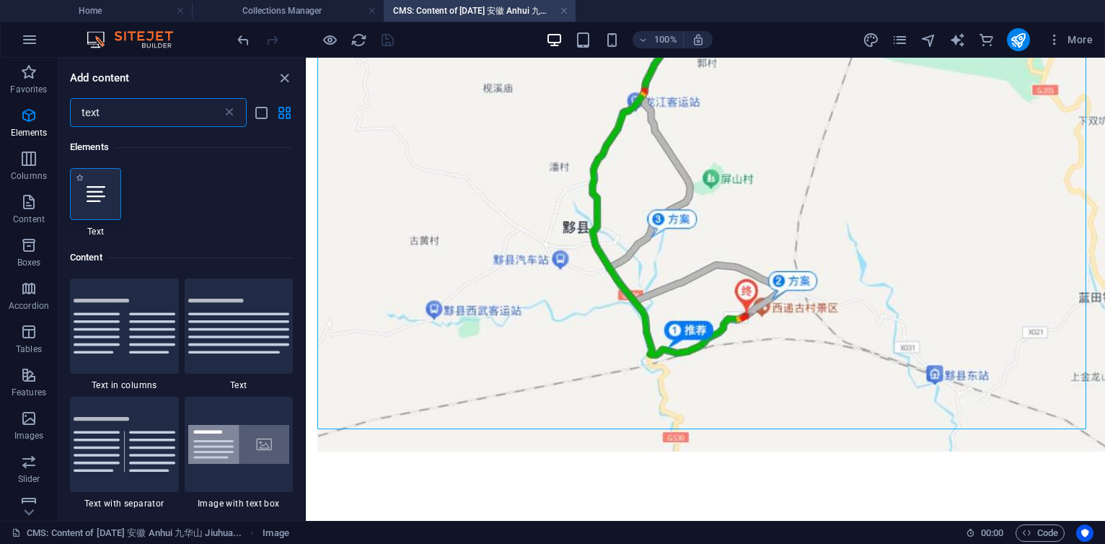
scroll to position [0, 0]
type input "text"
click at [110, 189] on div at bounding box center [95, 194] width 51 height 52
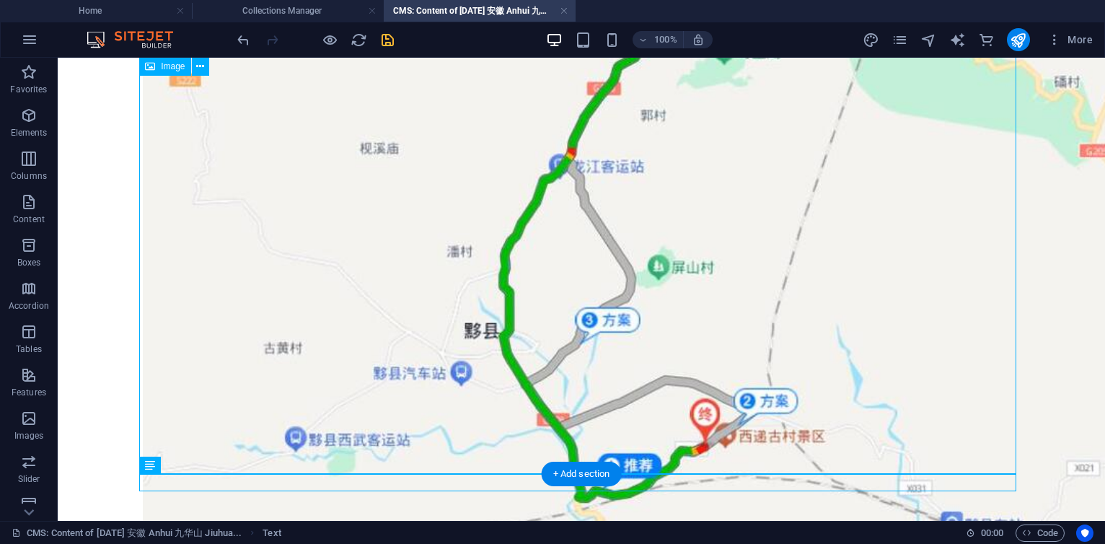
scroll to position [367, 0]
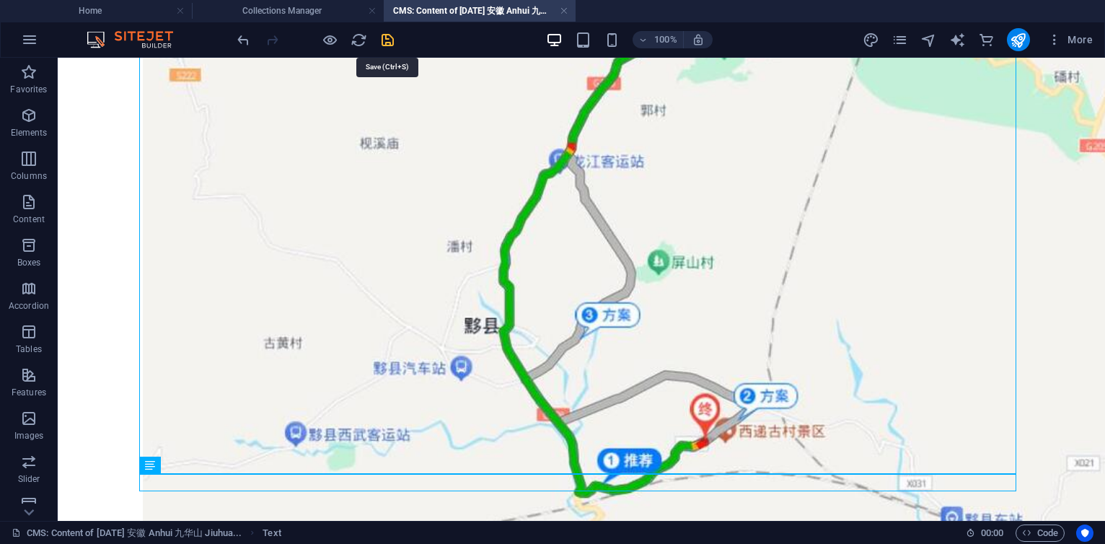
drag, startPoint x: 387, startPoint y: 35, endPoint x: 441, endPoint y: 160, distance: 136.0
click at [387, 35] on icon "save" at bounding box center [387, 40] width 17 height 17
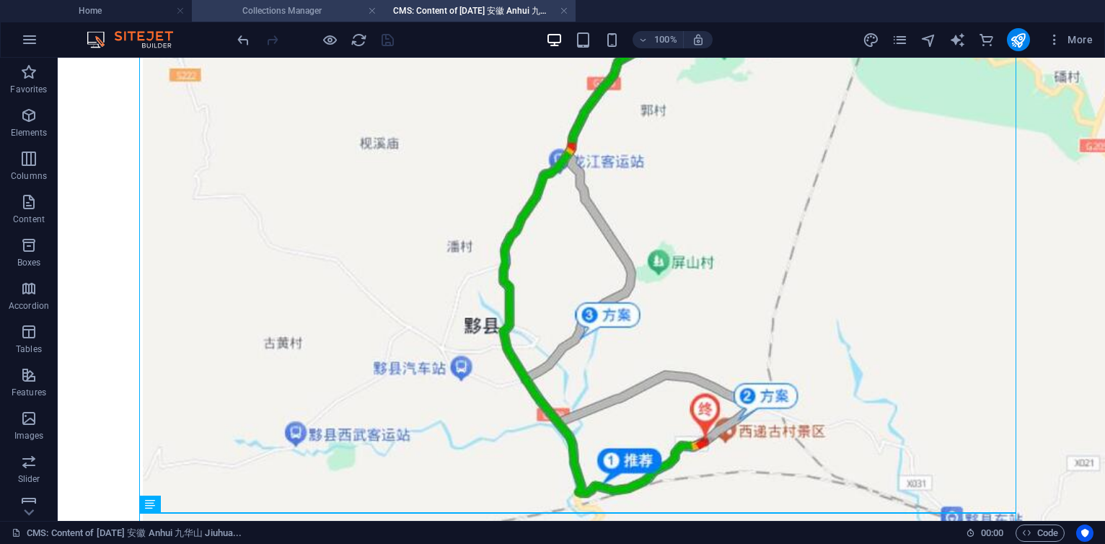
scroll to position [281, 0]
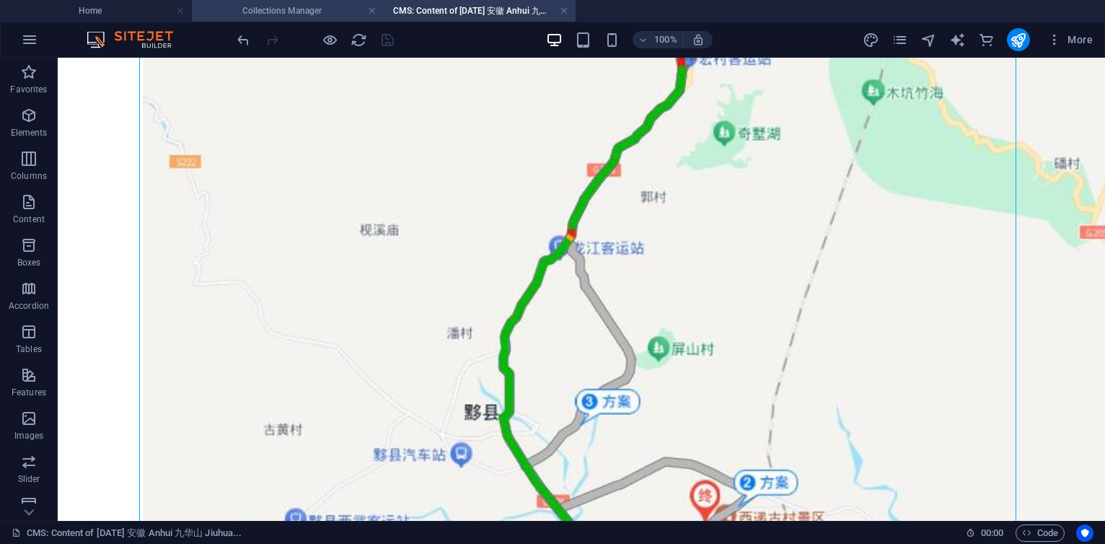
click at [326, 12] on h4 "Collections Manager" at bounding box center [288, 11] width 192 height 16
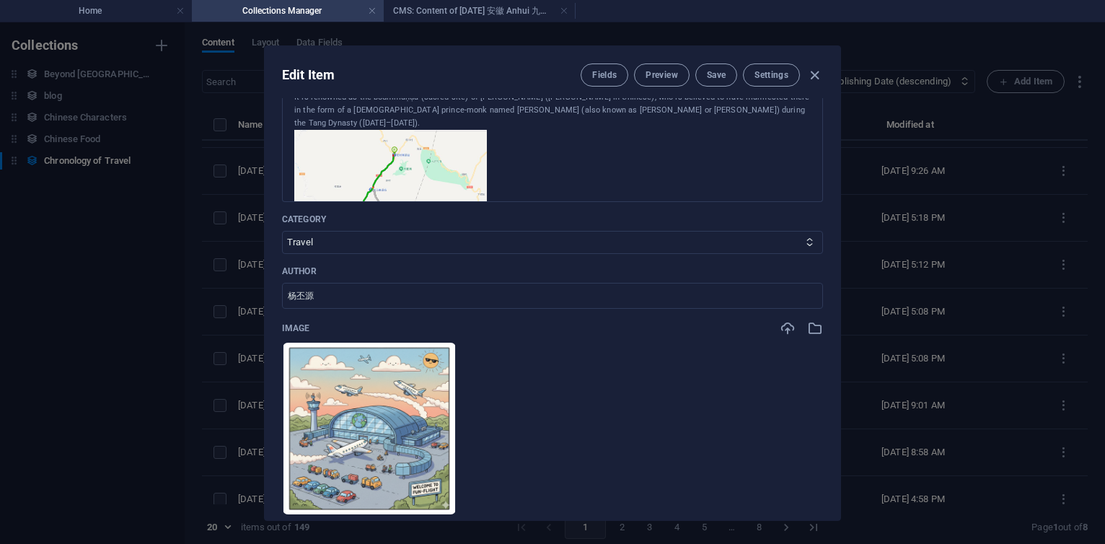
scroll to position [260, 0]
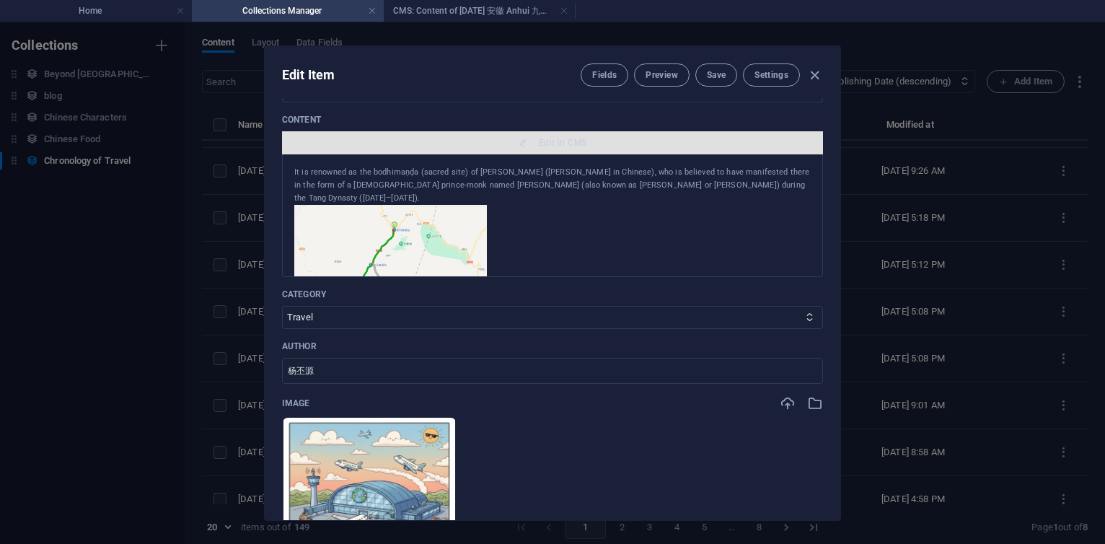
click at [544, 141] on span "Edit in CMS" at bounding box center [563, 143] width 48 height 12
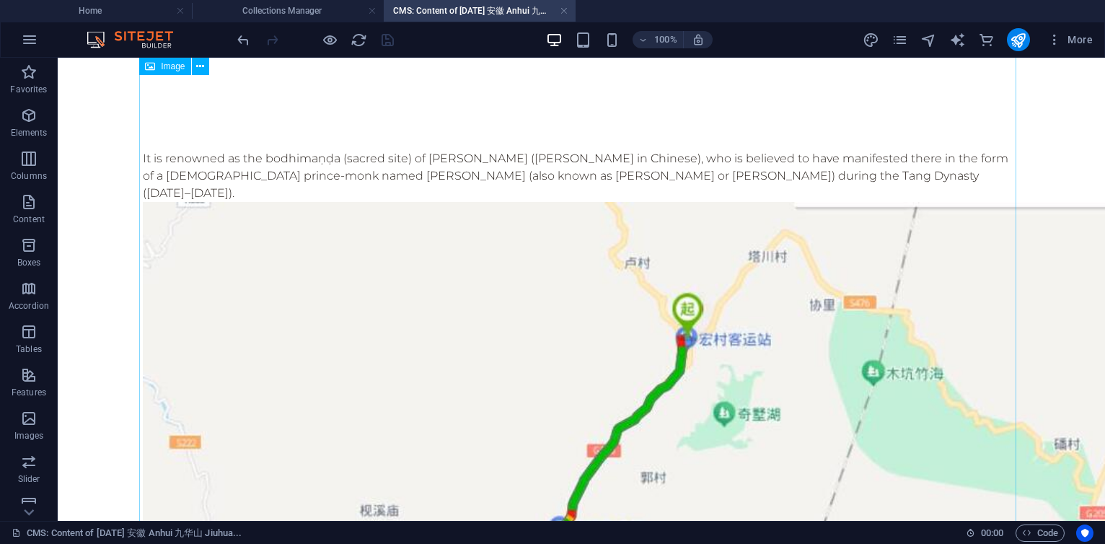
scroll to position [430, 0]
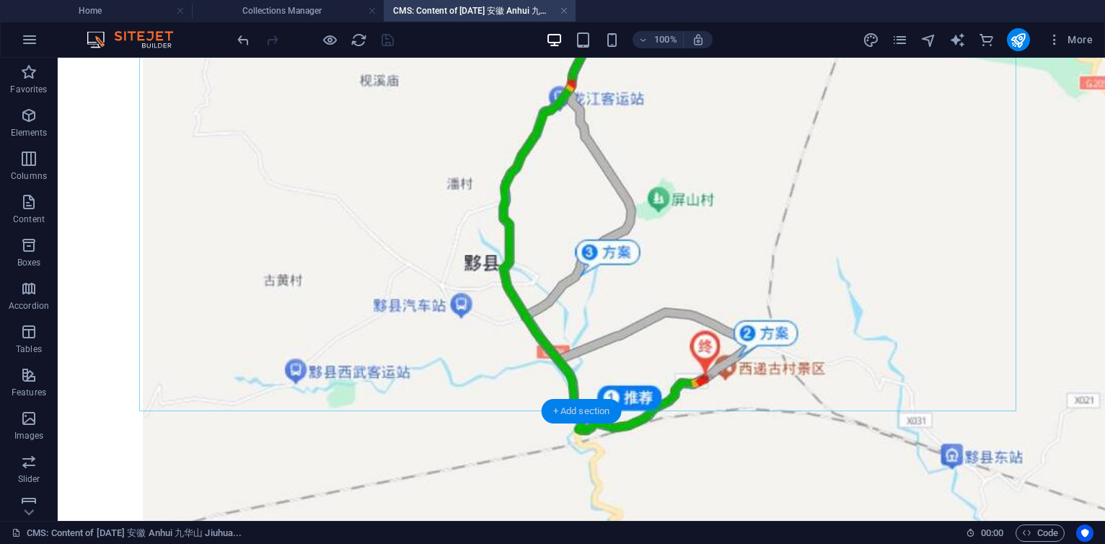
click at [573, 410] on div "+ Add section" at bounding box center [582, 411] width 80 height 25
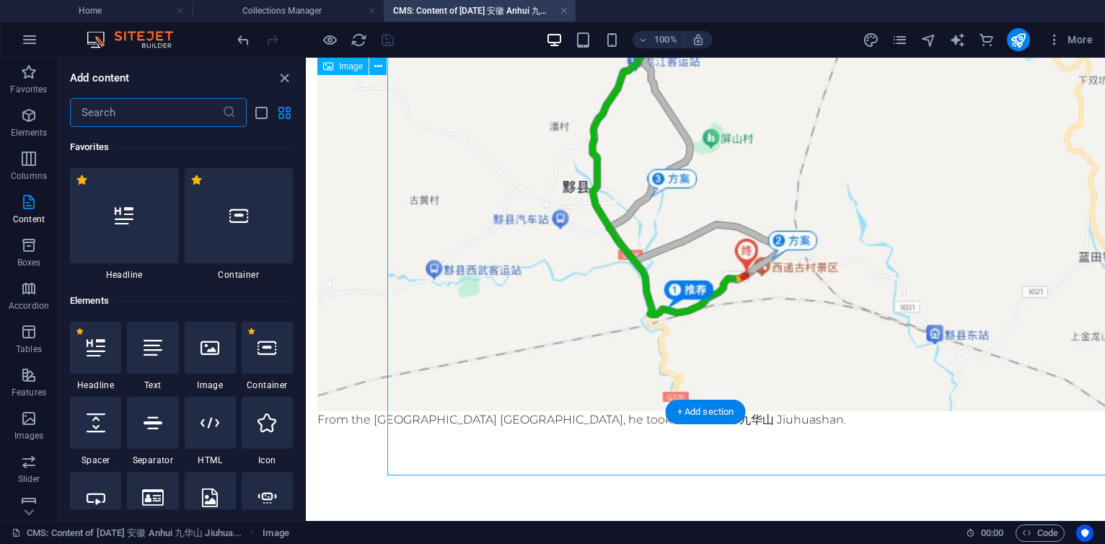
scroll to position [366, 0]
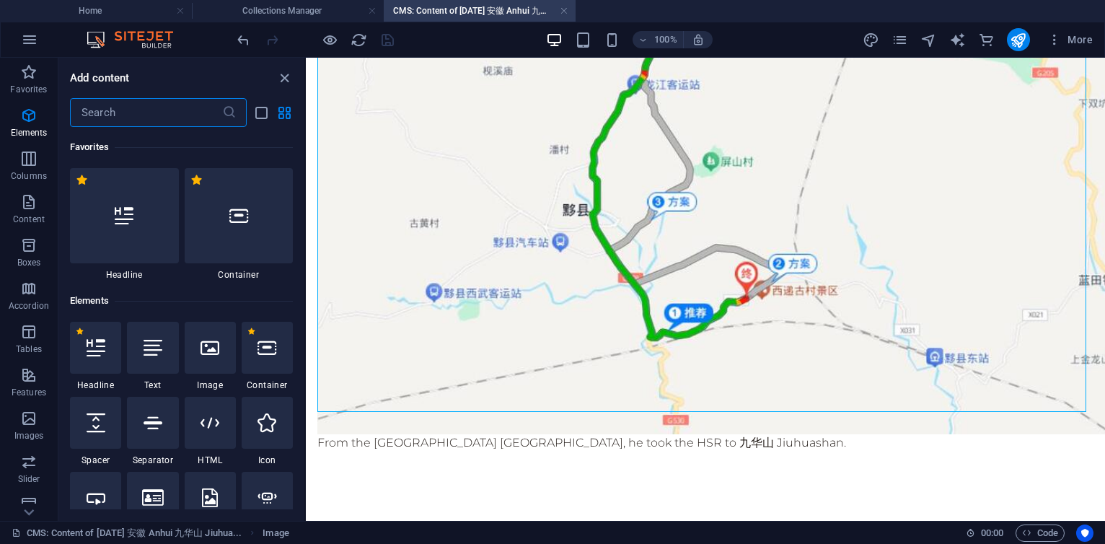
click at [128, 105] on input "text" at bounding box center [146, 112] width 152 height 29
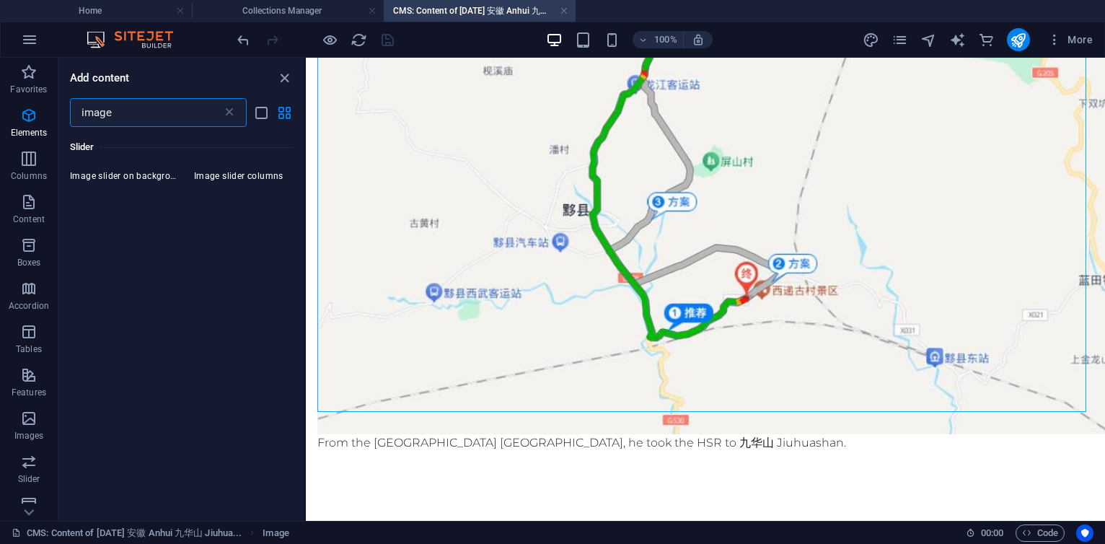
scroll to position [0, 0]
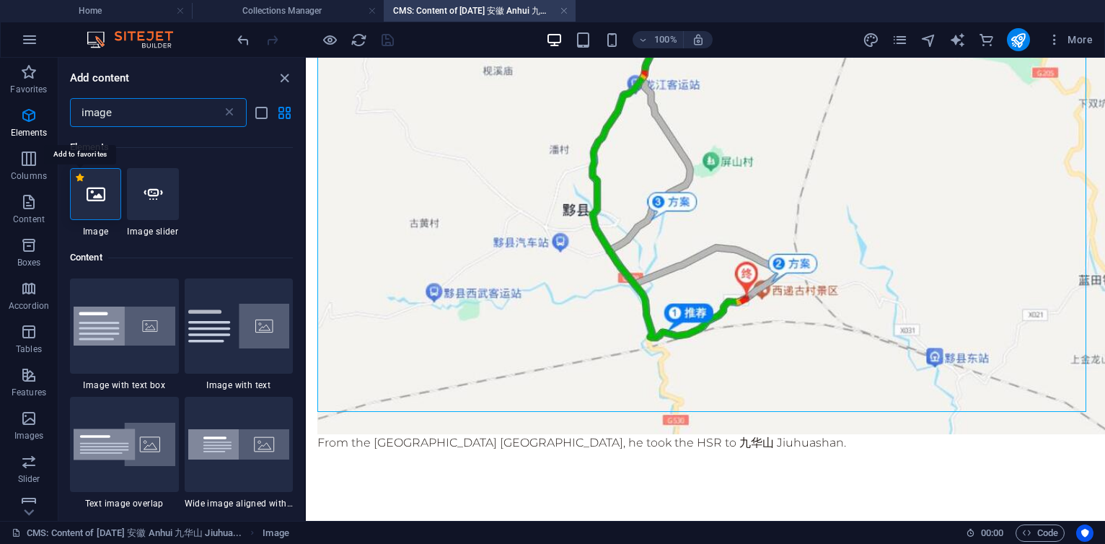
type input "image"
click at [92, 188] on icon at bounding box center [96, 194] width 19 height 19
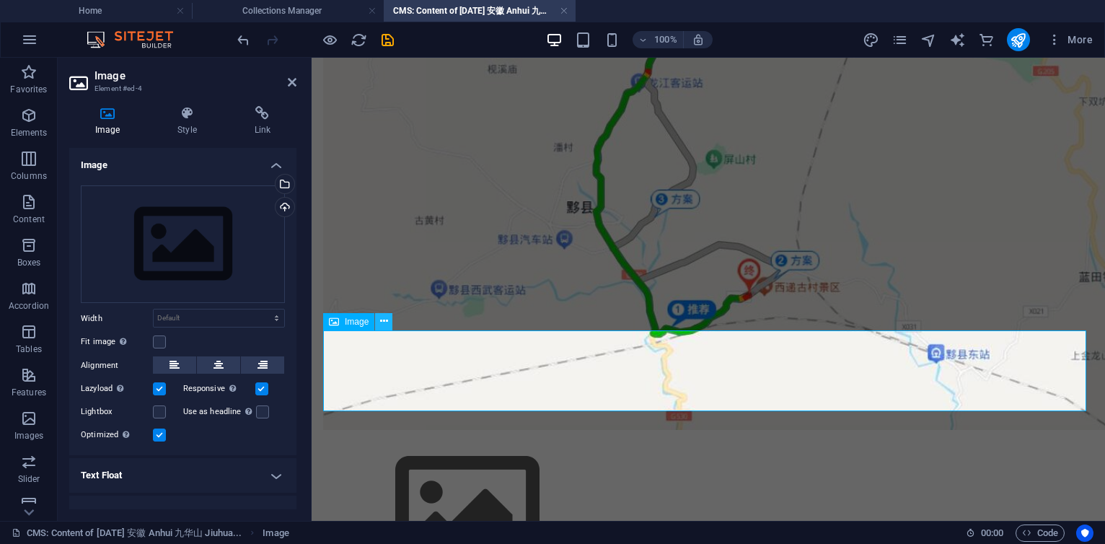
scroll to position [444, 0]
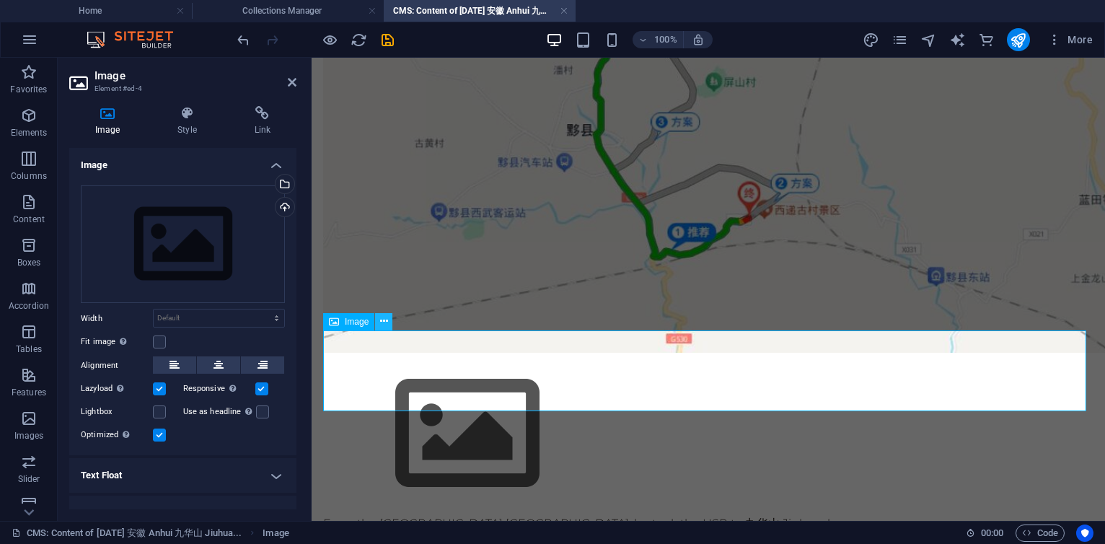
click at [387, 317] on icon at bounding box center [384, 321] width 8 height 15
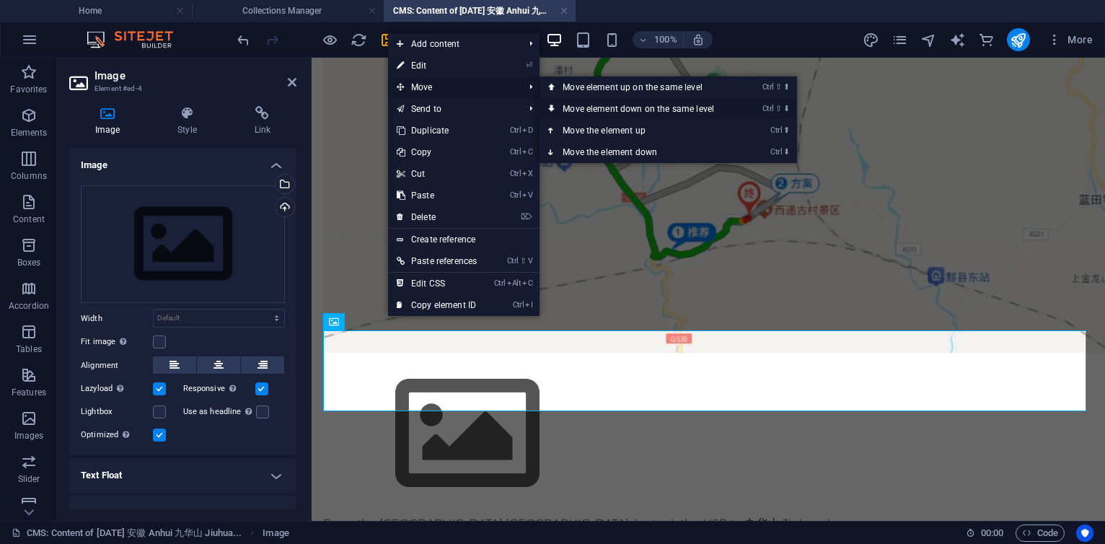
click at [610, 112] on link "Ctrl ⇧ ⬇ Move element down on the same level" at bounding box center [640, 109] width 203 height 22
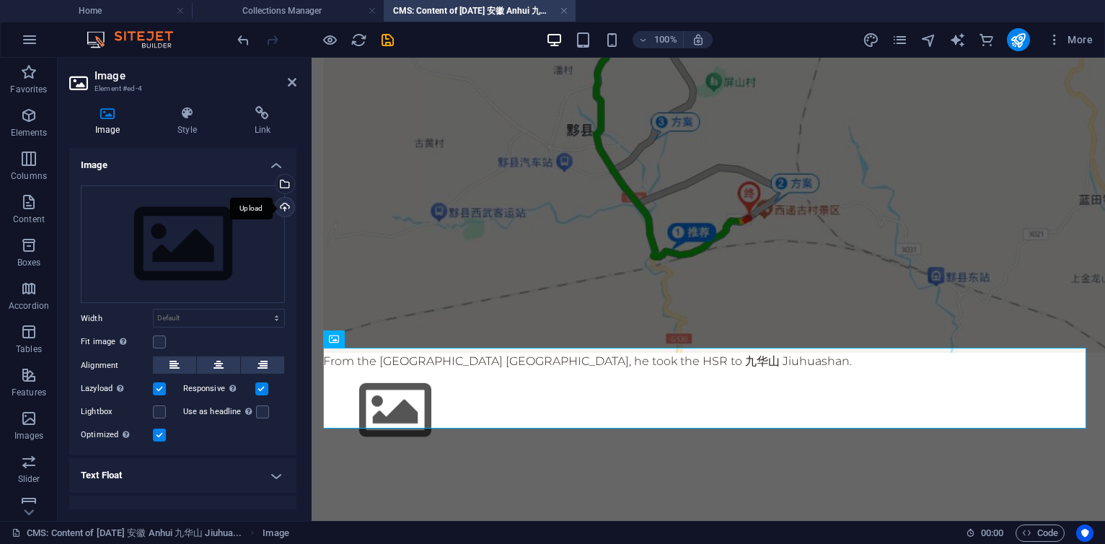
click at [283, 208] on div "Upload" at bounding box center [284, 209] width 22 height 22
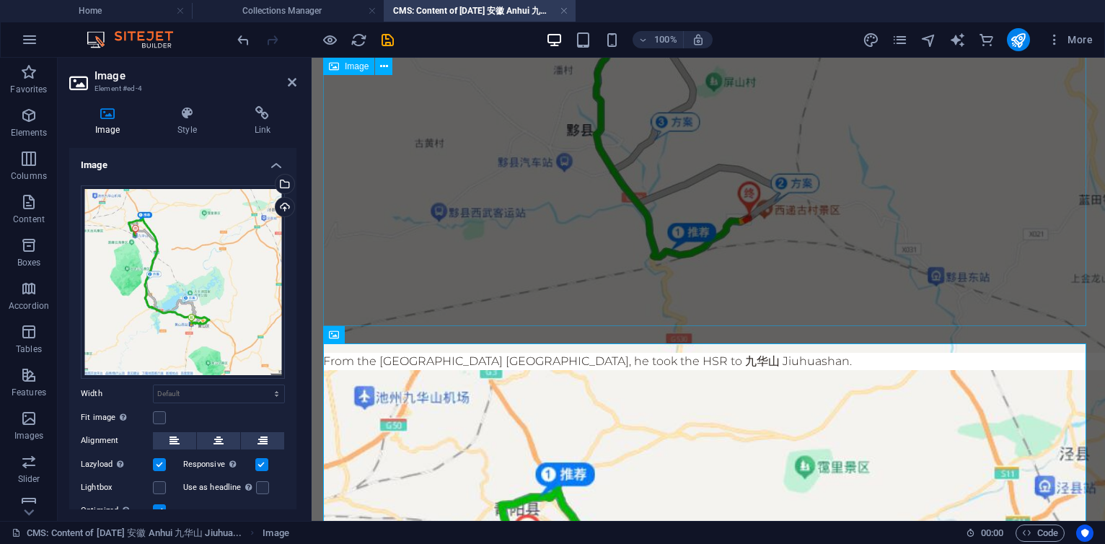
scroll to position [447, 0]
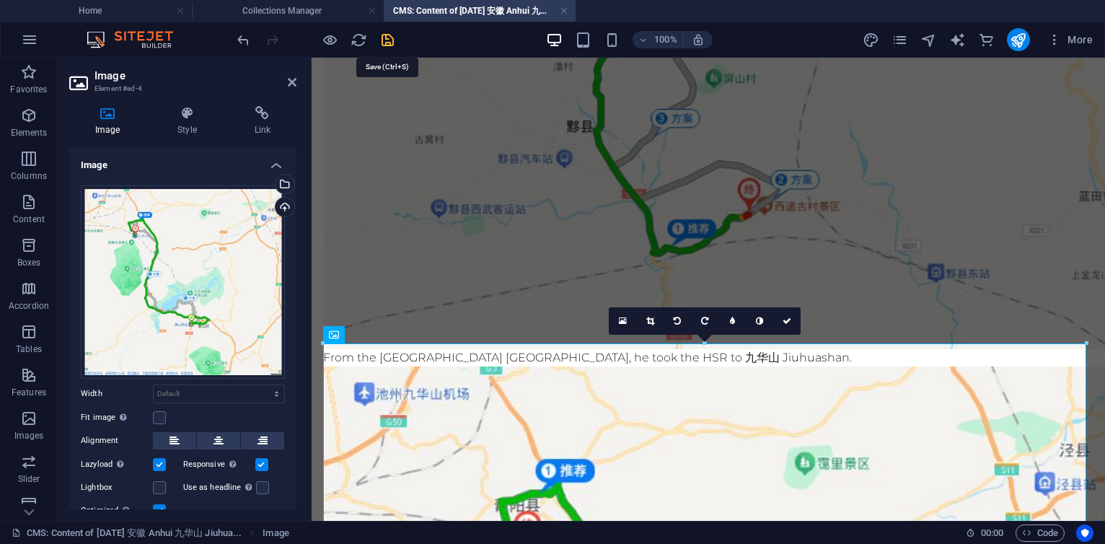
drag, startPoint x: 389, startPoint y: 40, endPoint x: 511, endPoint y: 169, distance: 176.5
click at [389, 40] on icon "save" at bounding box center [387, 40] width 17 height 17
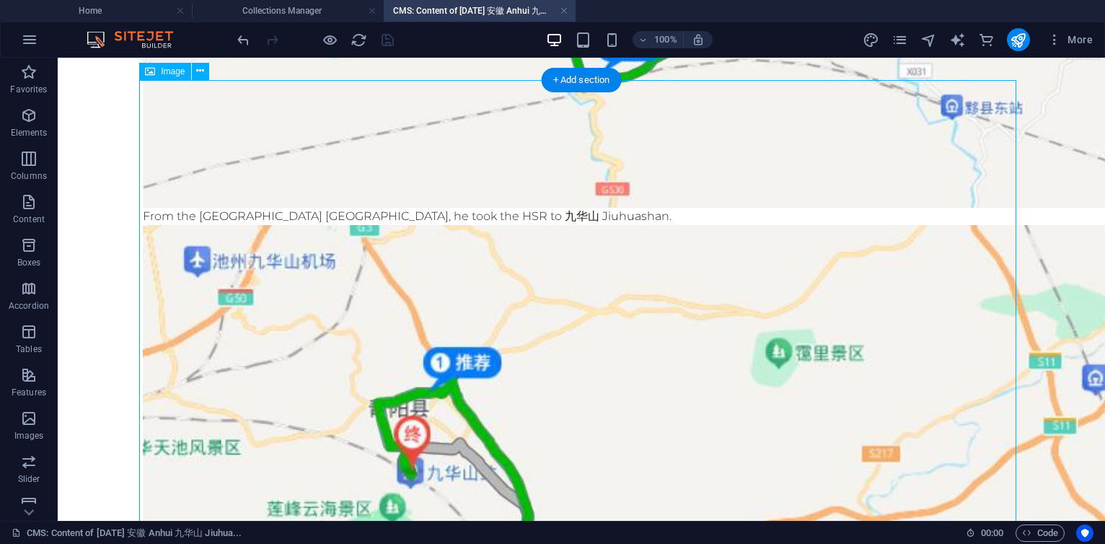
scroll to position [865, 0]
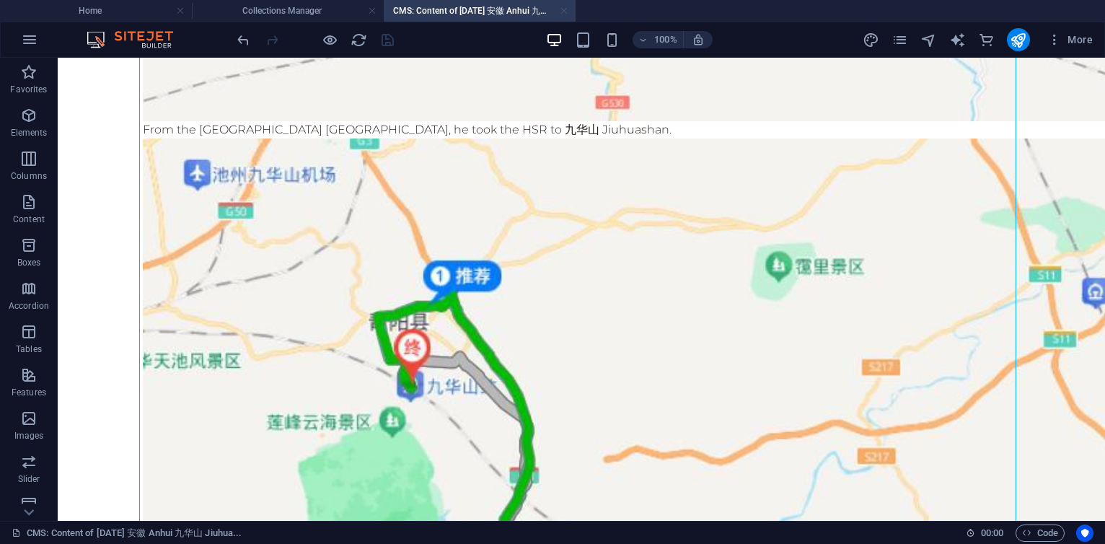
click at [566, 17] on link at bounding box center [564, 11] width 9 height 14
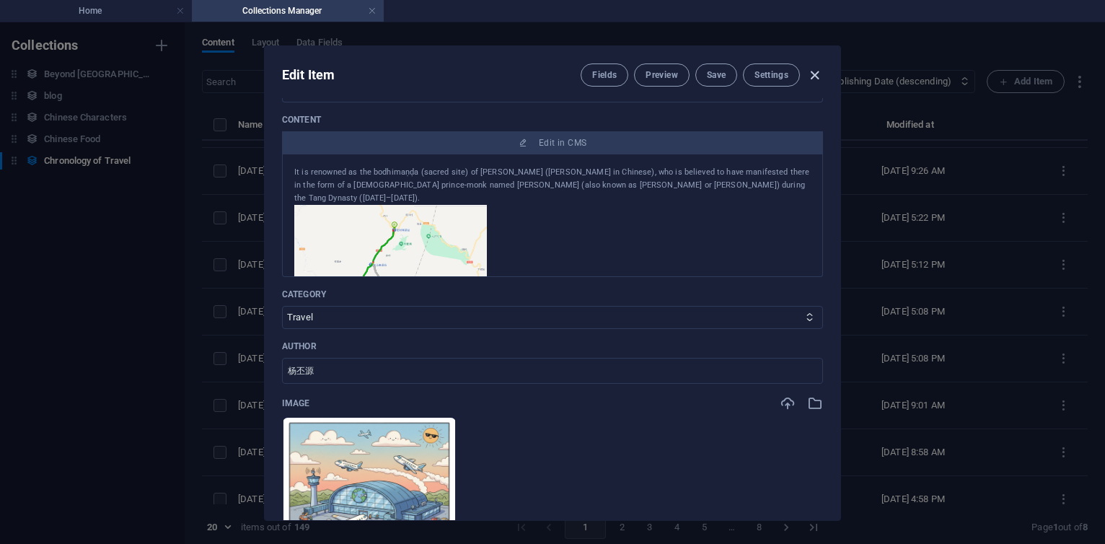
click at [808, 72] on icon "button" at bounding box center [814, 75] width 17 height 17
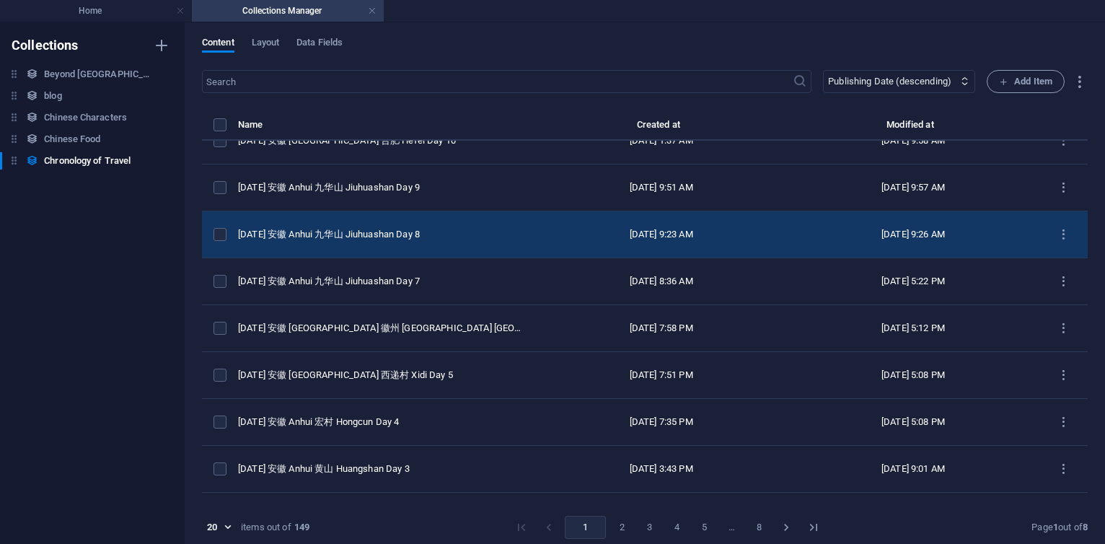
scroll to position [0, 0]
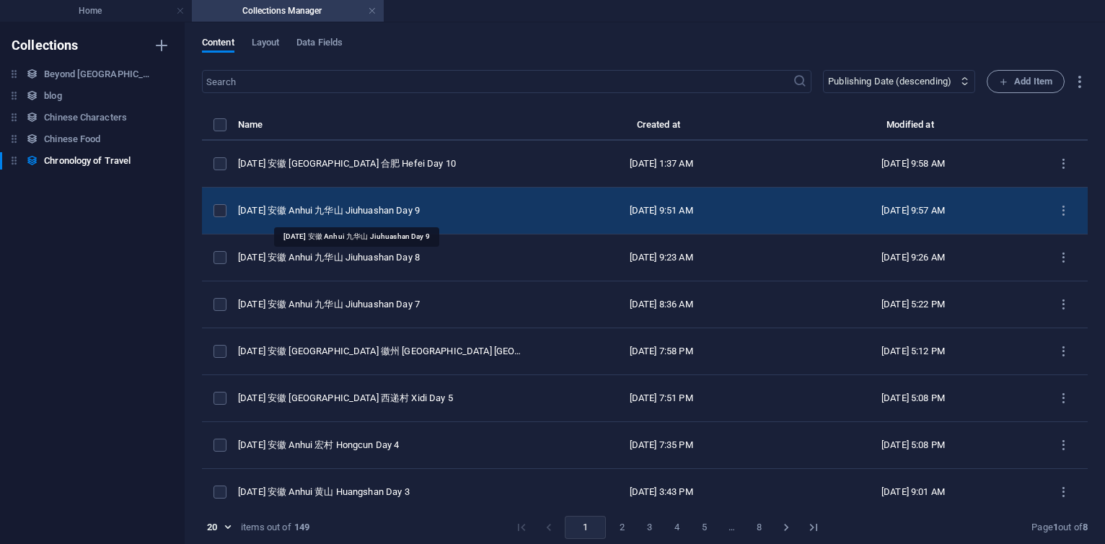
click at [418, 213] on div "[DATE] 安徽 Anhui 九华山 Jiuhuashan Day 9" at bounding box center [381, 210] width 286 height 13
select select "2025"
select select "Travel"
select select "安徽 [GEOGRAPHIC_DATA]"
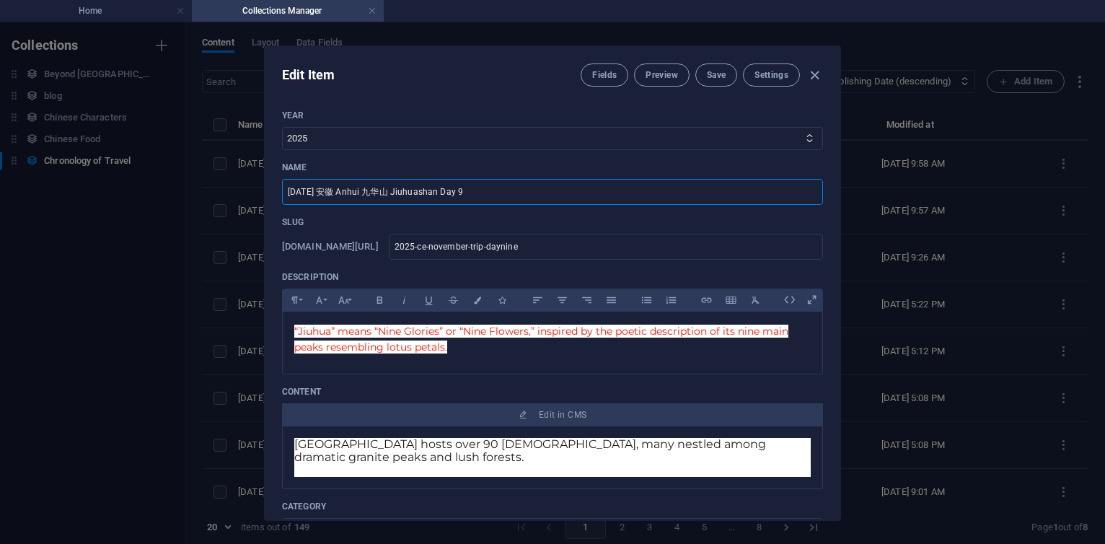
click at [495, 191] on input "[DATE] 安徽 Anhui 九华山 Jiuhuashan Day 9" at bounding box center [552, 192] width 541 height 26
click at [810, 76] on icon "button" at bounding box center [814, 75] width 17 height 17
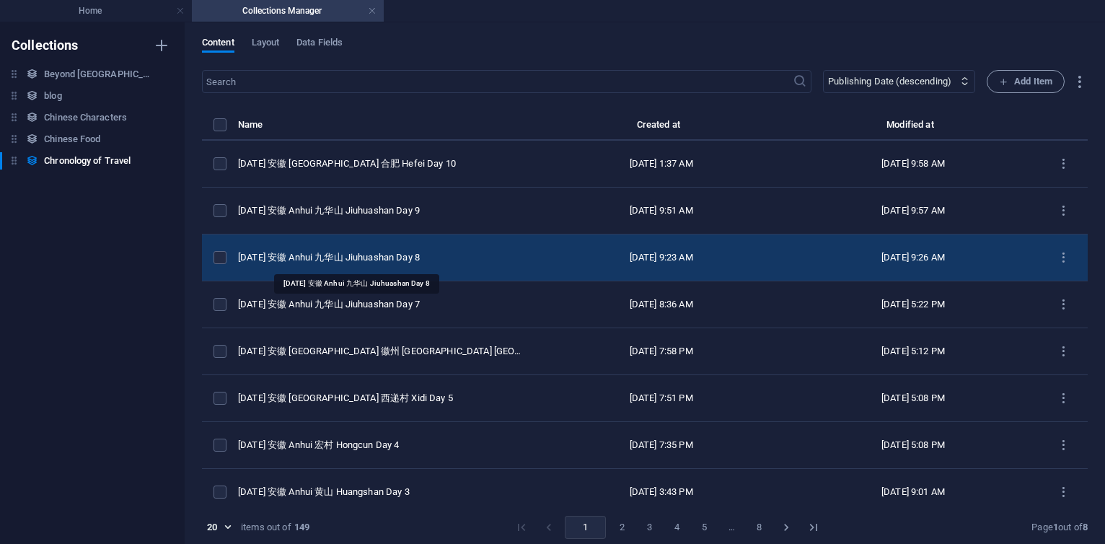
click at [377, 254] on div "[DATE] 安徽 Anhui 九华山 Jiuhuashan Day 8" at bounding box center [381, 257] width 286 height 13
select select "2025"
select select "Travel"
select select "安徽 [GEOGRAPHIC_DATA]"
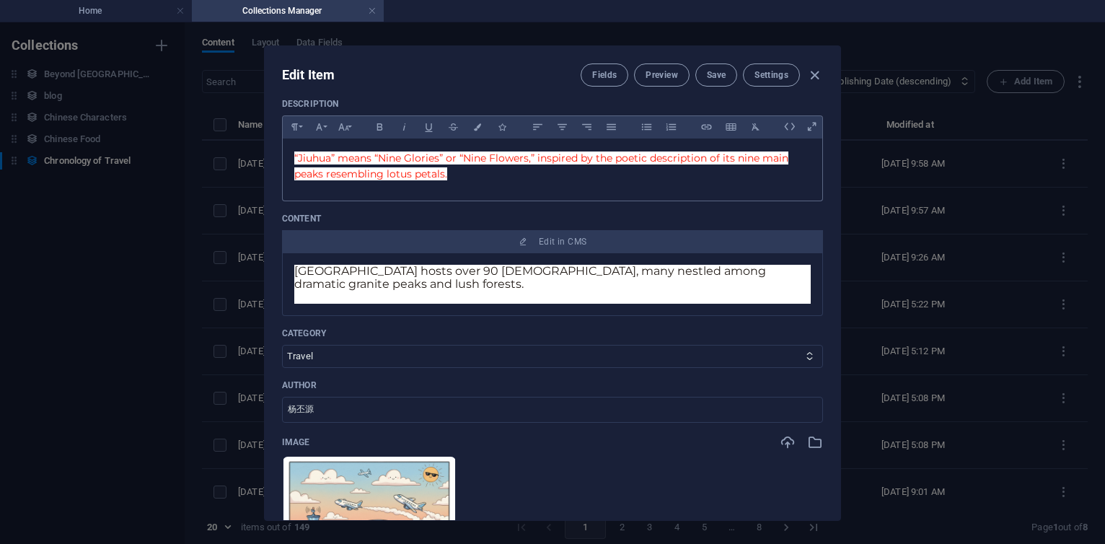
scroll to position [433, 0]
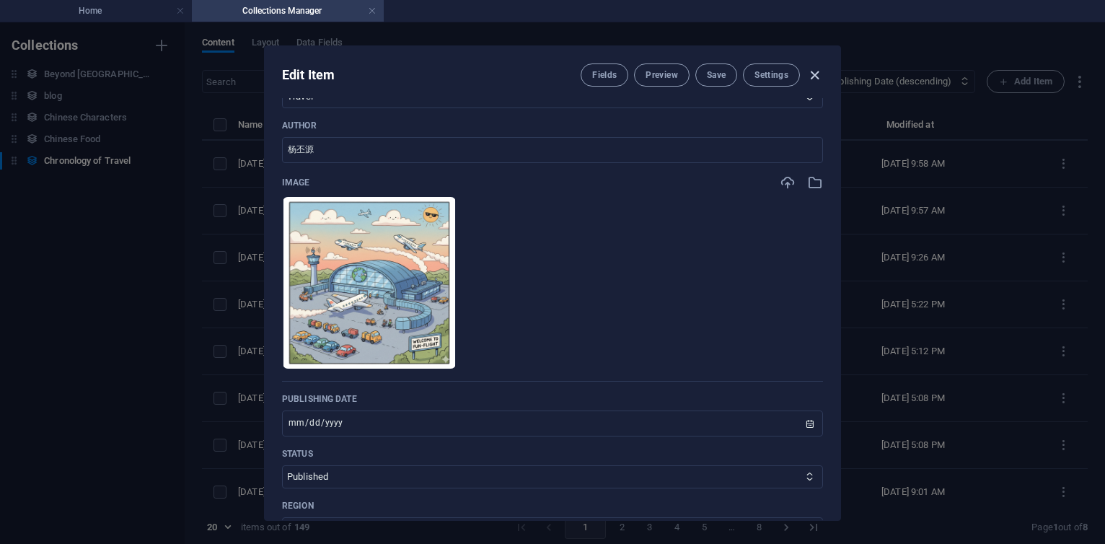
click at [819, 79] on icon "button" at bounding box center [814, 75] width 17 height 17
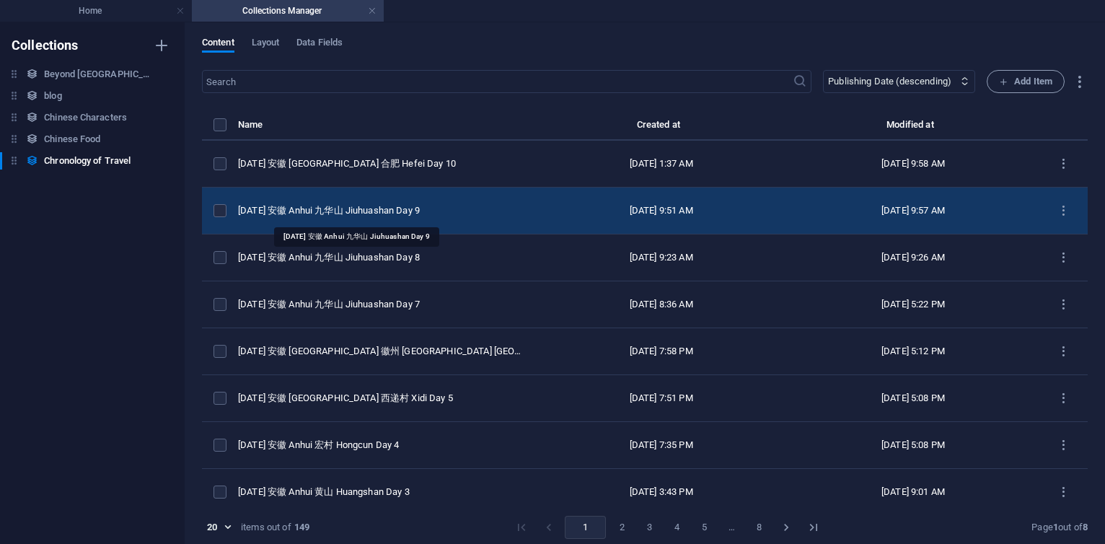
click at [402, 215] on div "[DATE] 安徽 Anhui 九华山 Jiuhuashan Day 9" at bounding box center [381, 210] width 286 height 13
select select "2025"
select select "Travel"
select select "安徽 [GEOGRAPHIC_DATA]"
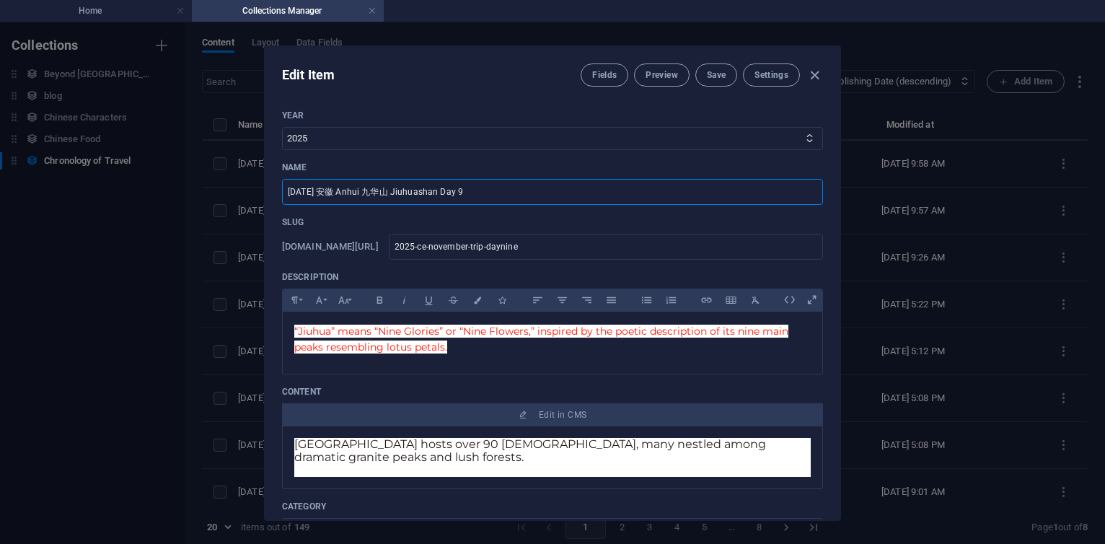
click at [492, 190] on input "[DATE] 安徽 Anhui 九华山 Jiuhuashan Day 9" at bounding box center [552, 192] width 541 height 26
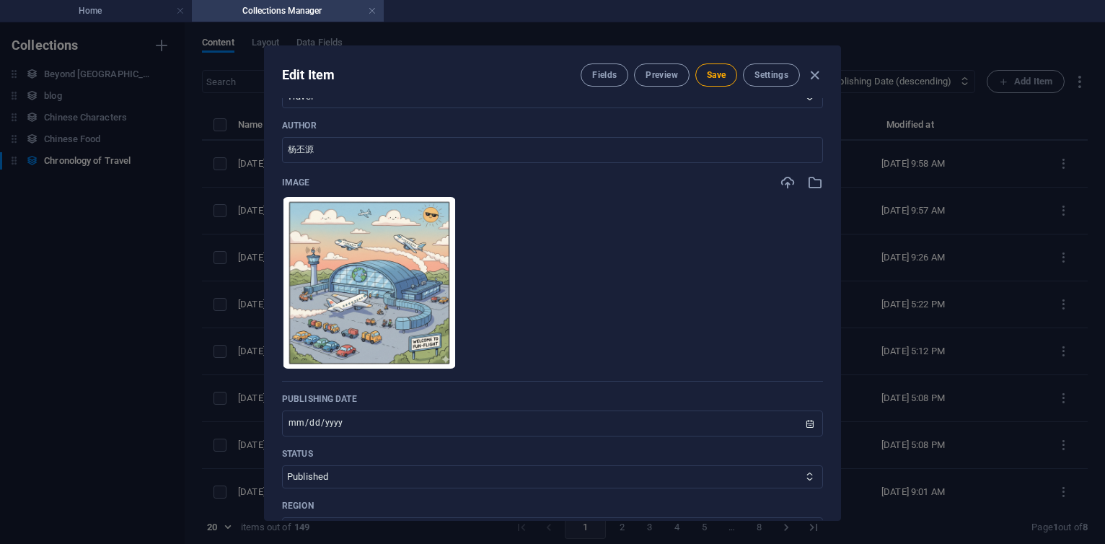
scroll to position [173, 0]
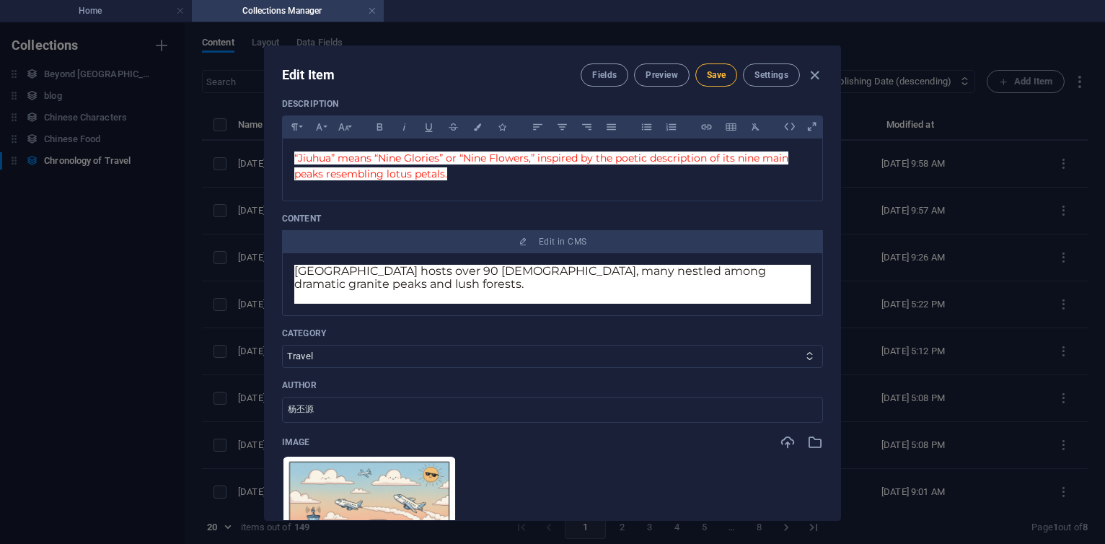
type input "[DATE] 安徽 Anhui 合肥 Hefei Day 9"
click at [713, 75] on span "Save" at bounding box center [716, 75] width 19 height 12
click at [815, 73] on icon "button" at bounding box center [814, 75] width 17 height 17
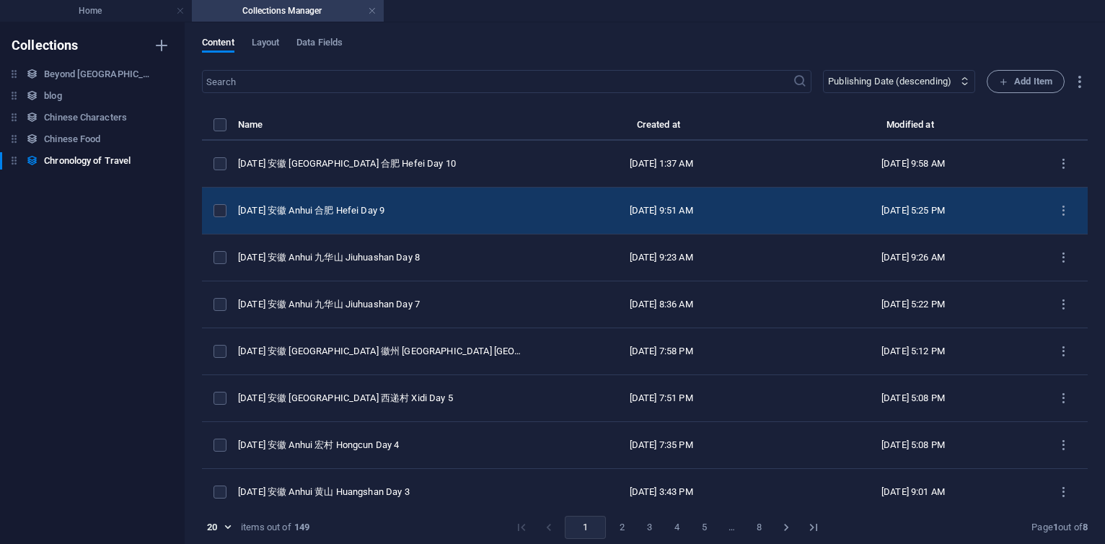
click at [353, 195] on td "[DATE] 安徽 Anhui 合肥 Hefei Day 9" at bounding box center [386, 211] width 297 height 47
select select "2025"
select select "Travel"
select select "安徽 [GEOGRAPHIC_DATA]"
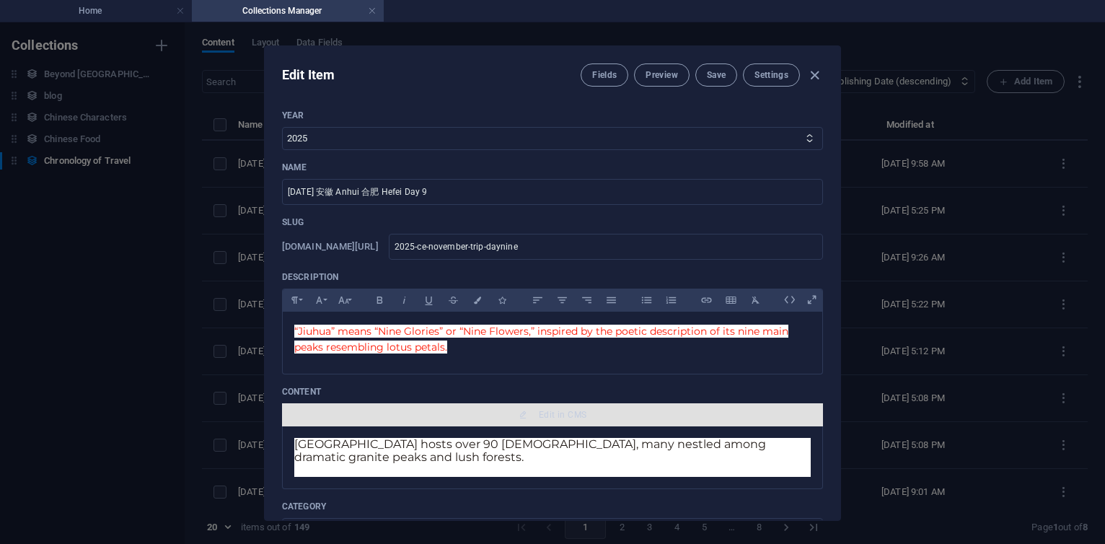
click at [550, 414] on span "Edit in CMS" at bounding box center [563, 415] width 48 height 12
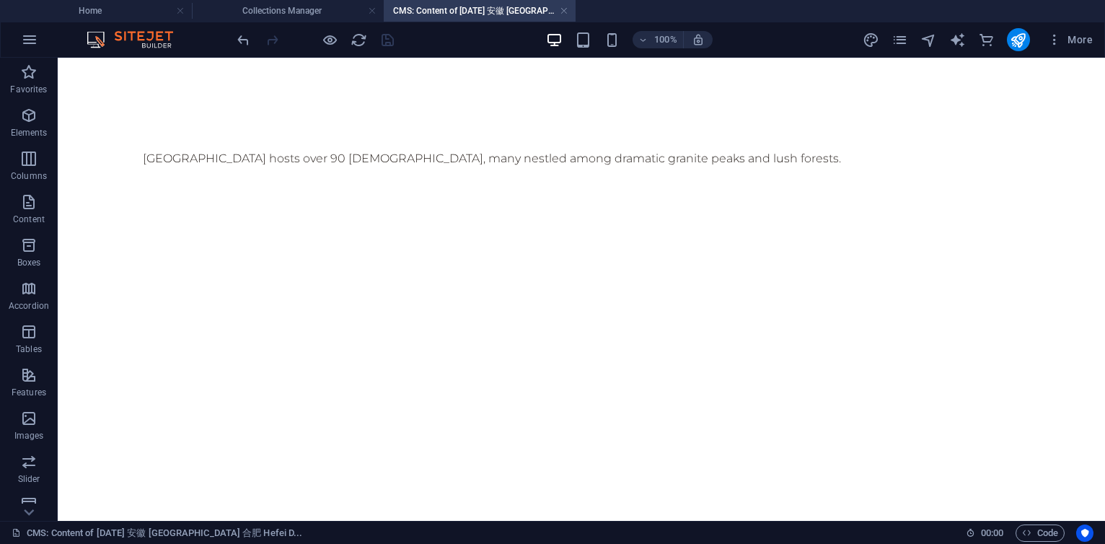
scroll to position [0, 0]
click at [559, 181] on div "+ Add section" at bounding box center [582, 184] width 80 height 25
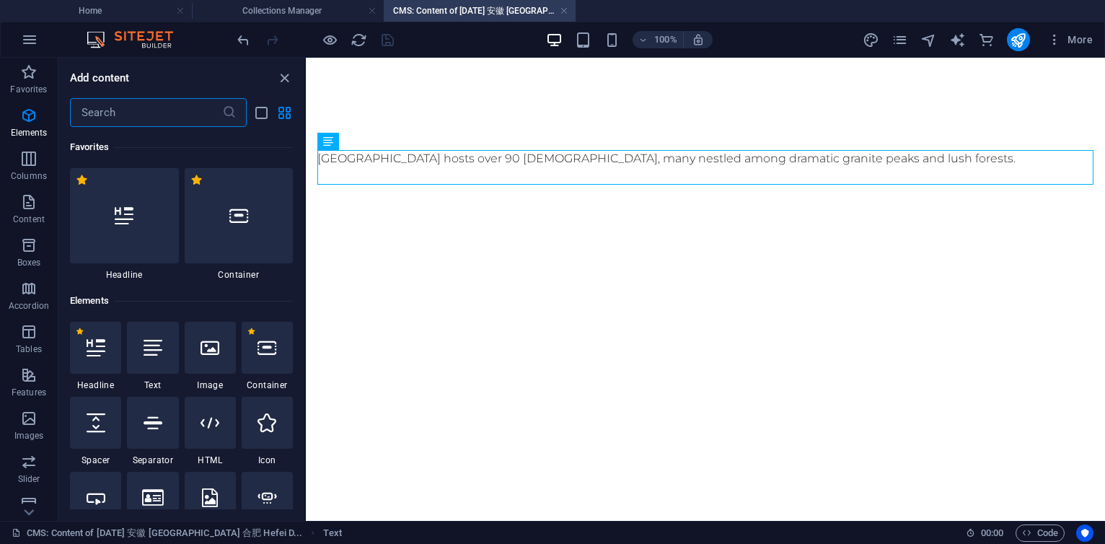
scroll to position [2523, 0]
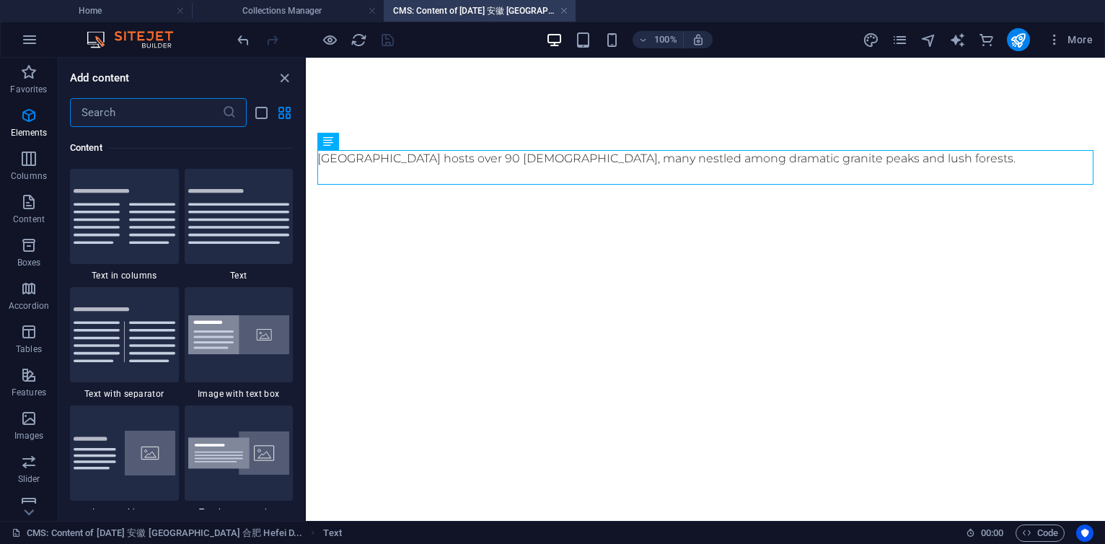
click at [167, 115] on input "text" at bounding box center [146, 112] width 152 height 29
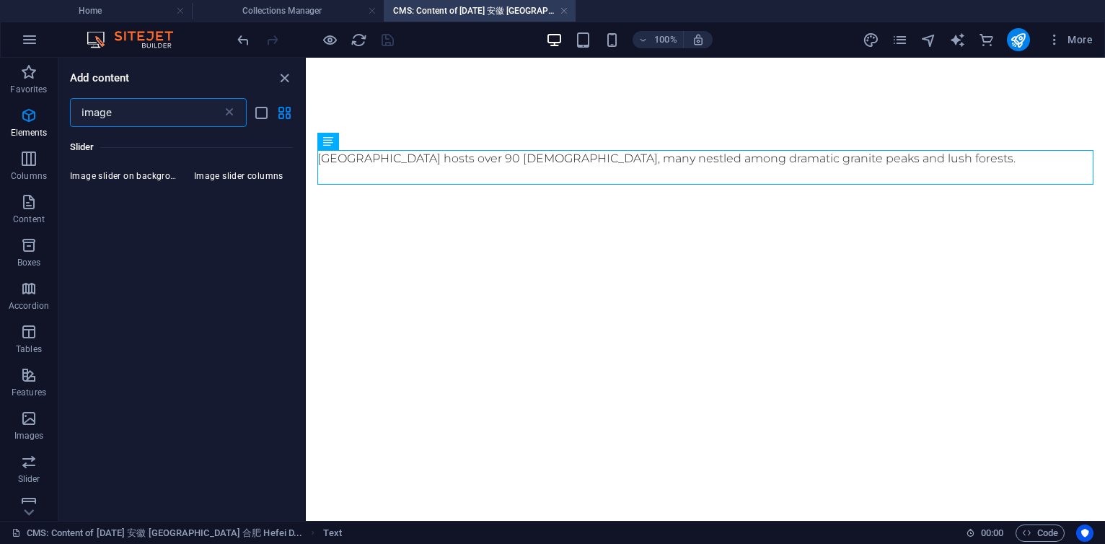
scroll to position [0, 0]
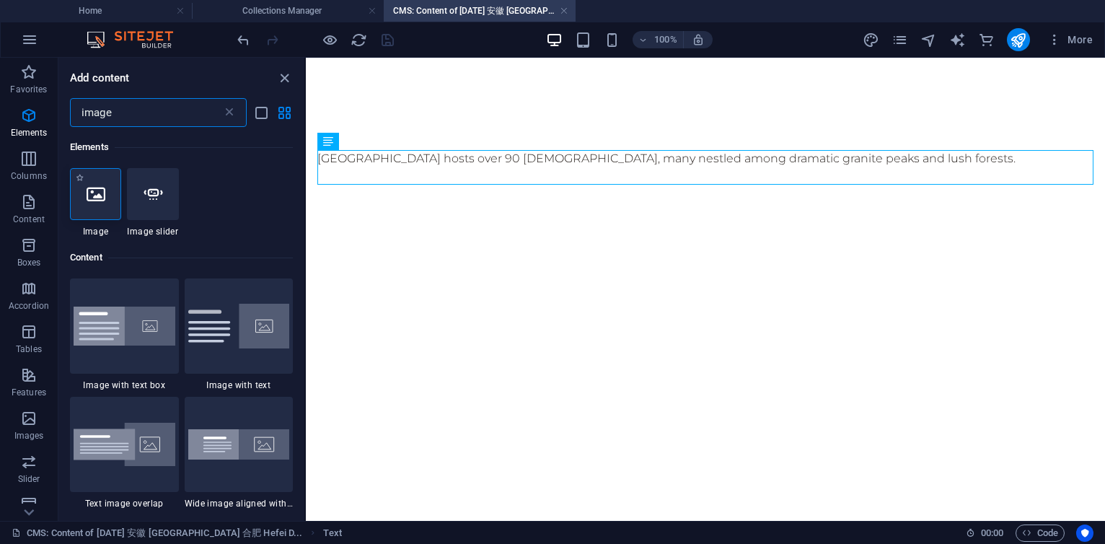
type input "image"
click at [95, 197] on icon at bounding box center [96, 194] width 19 height 19
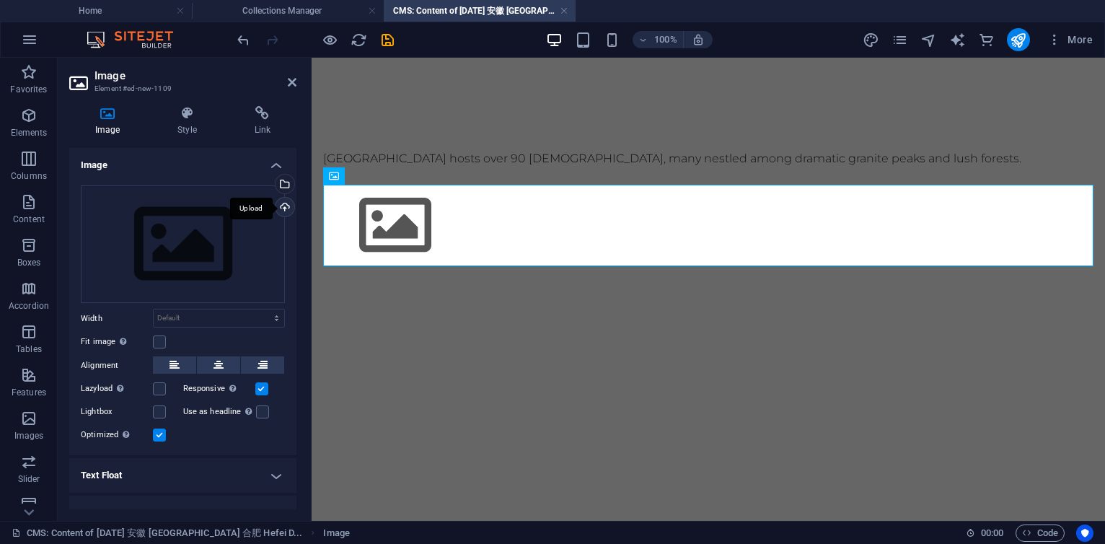
click at [281, 204] on div "Upload" at bounding box center [284, 209] width 22 height 22
click at [281, 207] on div "Upload" at bounding box center [284, 209] width 22 height 22
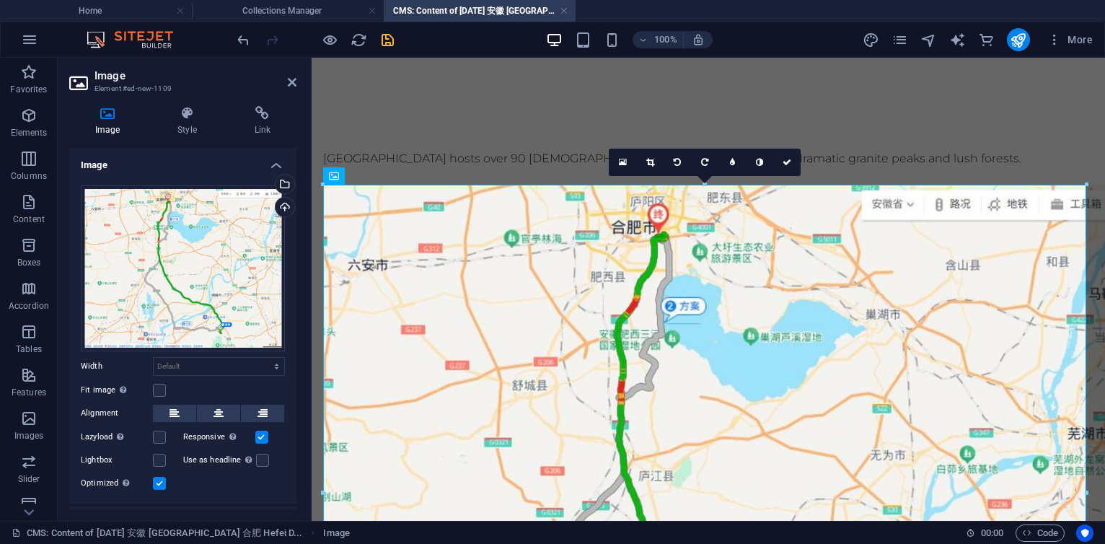
drag, startPoint x: 389, startPoint y: 42, endPoint x: 383, endPoint y: 275, distance: 233.0
click at [389, 42] on icon "save" at bounding box center [387, 40] width 17 height 17
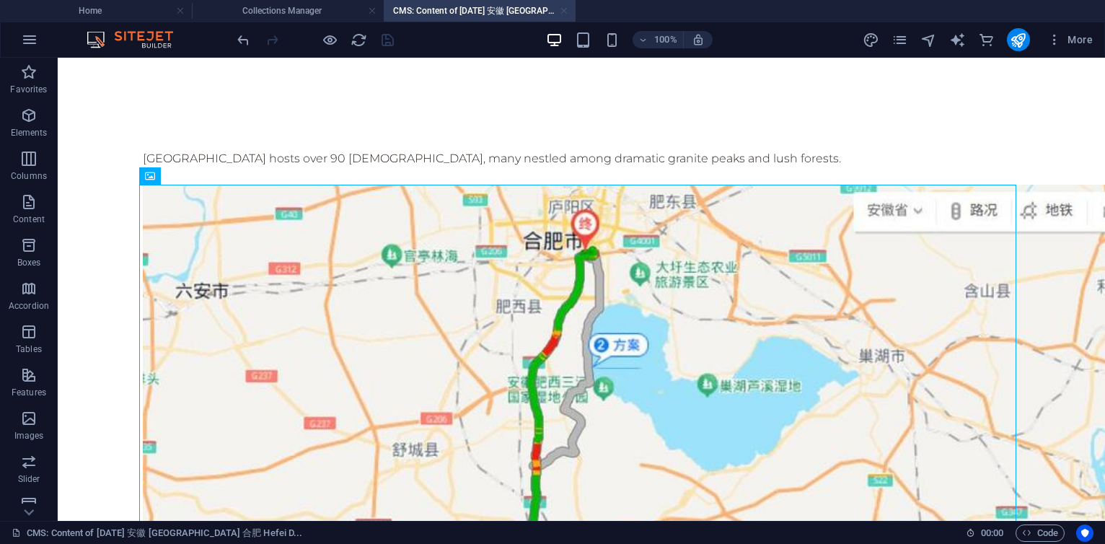
click at [564, 13] on link at bounding box center [564, 11] width 9 height 14
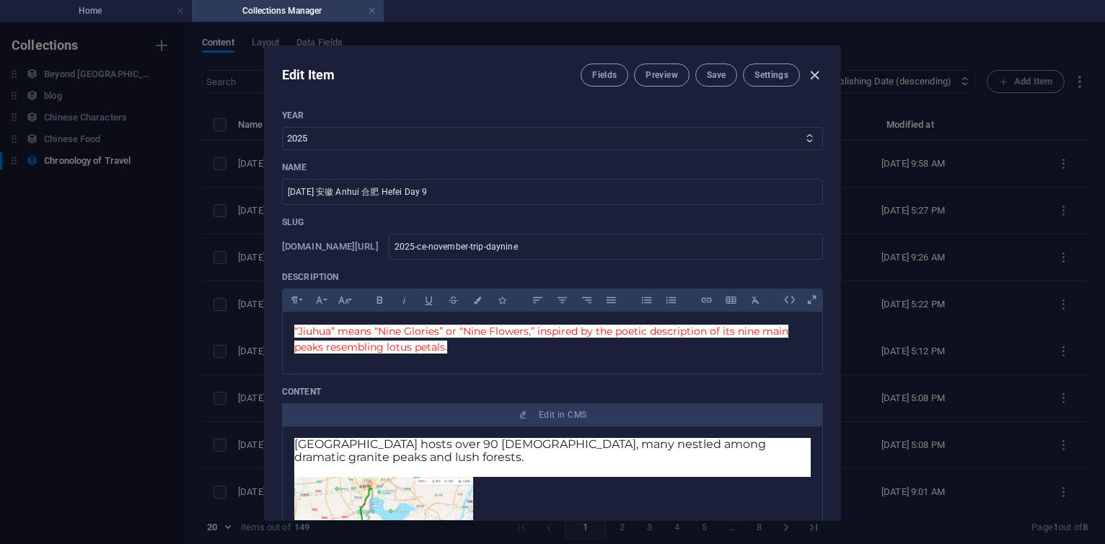
click at [814, 69] on icon "button" at bounding box center [814, 75] width 17 height 17
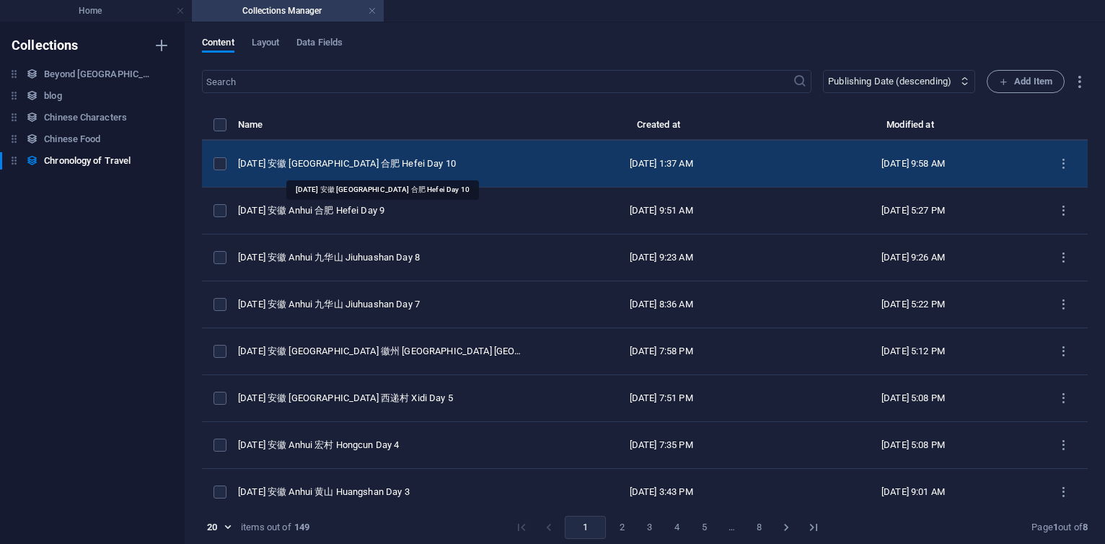
click at [425, 157] on div "[DATE] 安徽 [GEOGRAPHIC_DATA] 合肥 Hefei Day 10" at bounding box center [381, 163] width 286 height 13
select select "2025"
select select "Travel"
select select "安徽 [GEOGRAPHIC_DATA]"
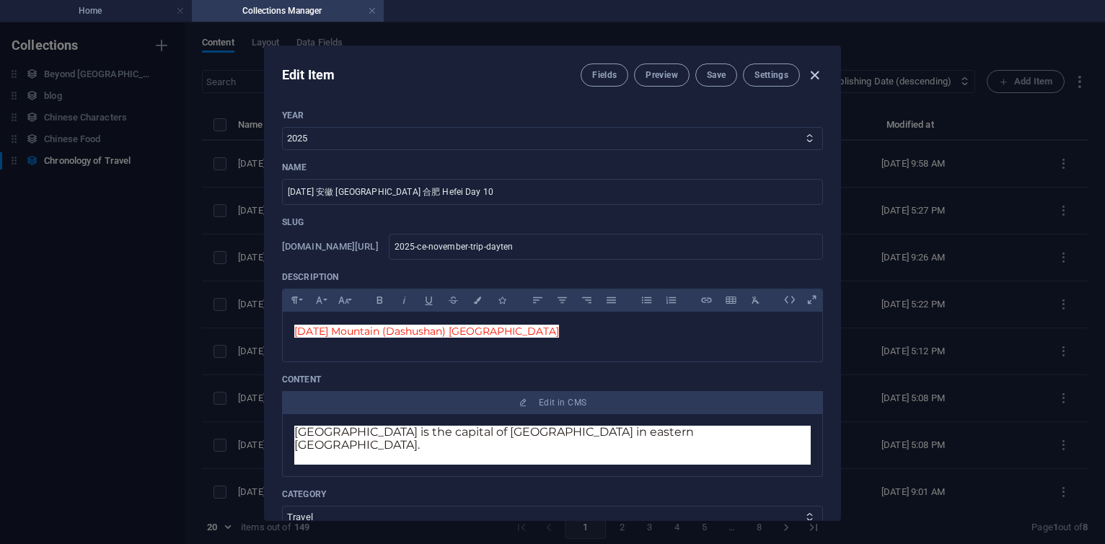
click at [817, 74] on icon "button" at bounding box center [814, 75] width 17 height 17
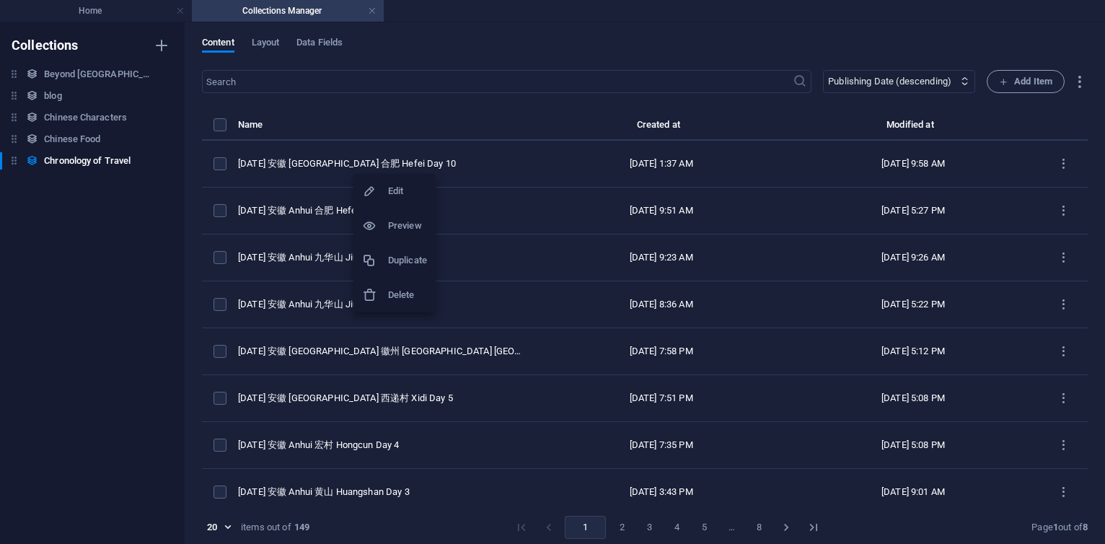
click at [405, 255] on h6 "Duplicate" at bounding box center [407, 260] width 39 height 17
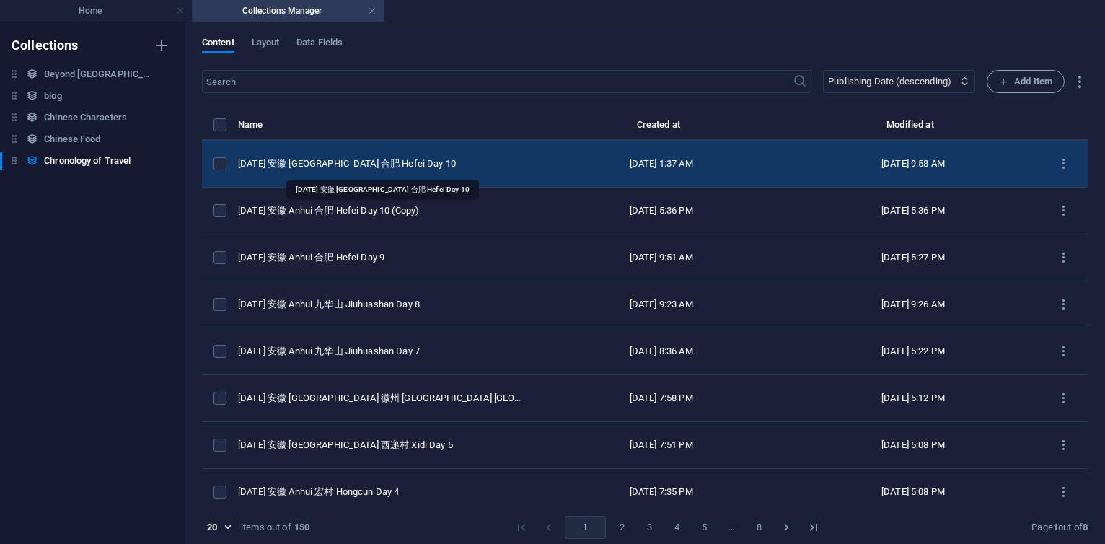
click at [415, 162] on div "[DATE] 安徽 [GEOGRAPHIC_DATA] 合肥 Hefei Day 10" at bounding box center [381, 163] width 286 height 13
select select "2025"
select select "Travel"
select select "安徽 [GEOGRAPHIC_DATA]"
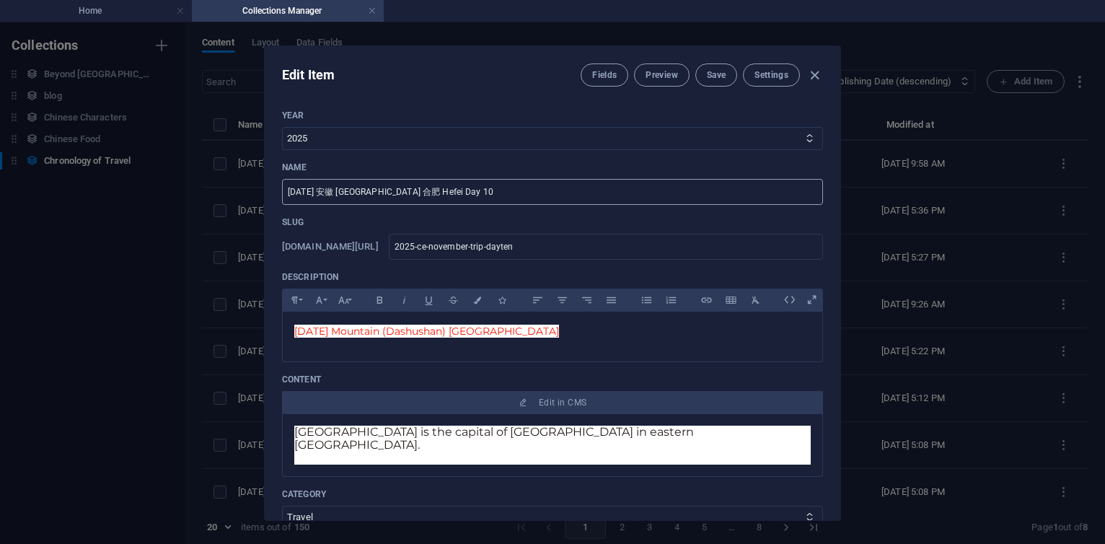
click at [470, 194] on input "[DATE] 安徽 [GEOGRAPHIC_DATA] 合肥 Hefei Day 10" at bounding box center [552, 192] width 541 height 26
type input "[DATE] 安徽 Anhui 合肥 Hefei Day 11"
click at [645, 245] on input "2025-ce-november-trip-dayten" at bounding box center [606, 247] width 434 height 26
type input "2025-ce-november-trip-dayte"
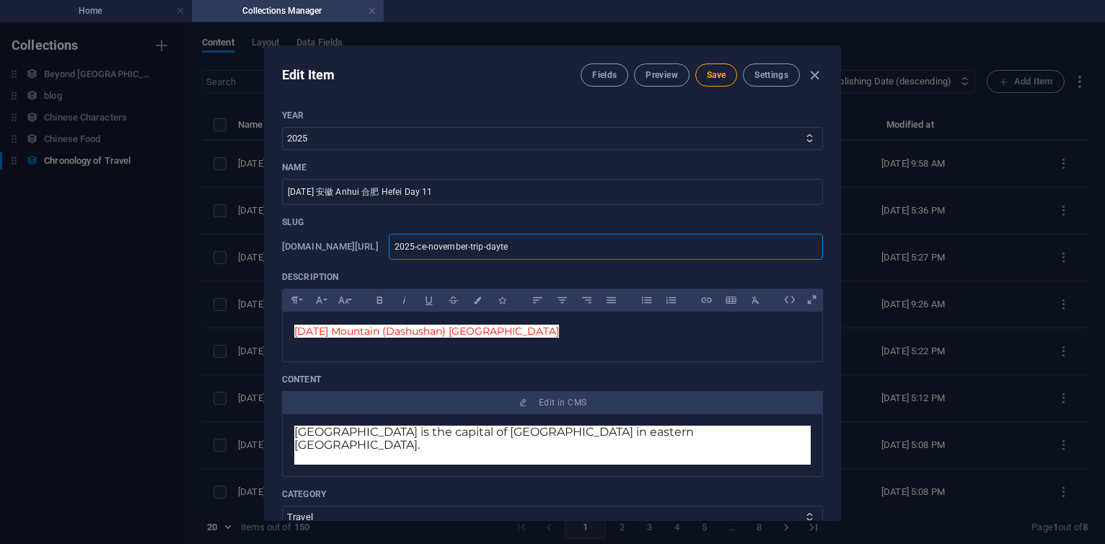
type input "2025-ce-november-trip-dayt"
type input "2025-ce-november-trip-day"
type input "2025-ce-november-trip-dayev"
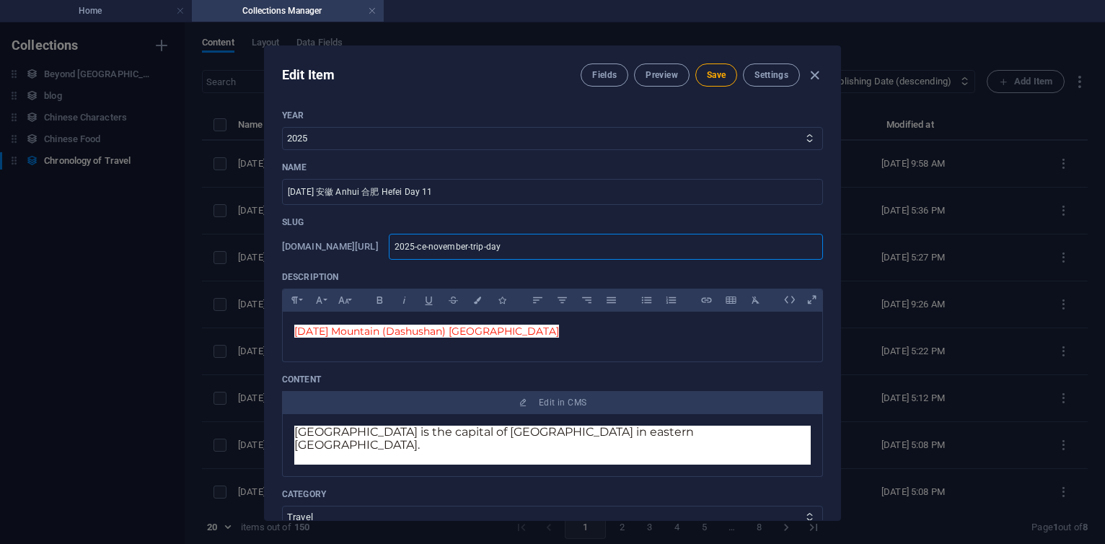
type input "2025-ce-november-trip-dayev"
type input "2025-ce-november-trip-daye"
type input "2025-ce-november-trip-dayel"
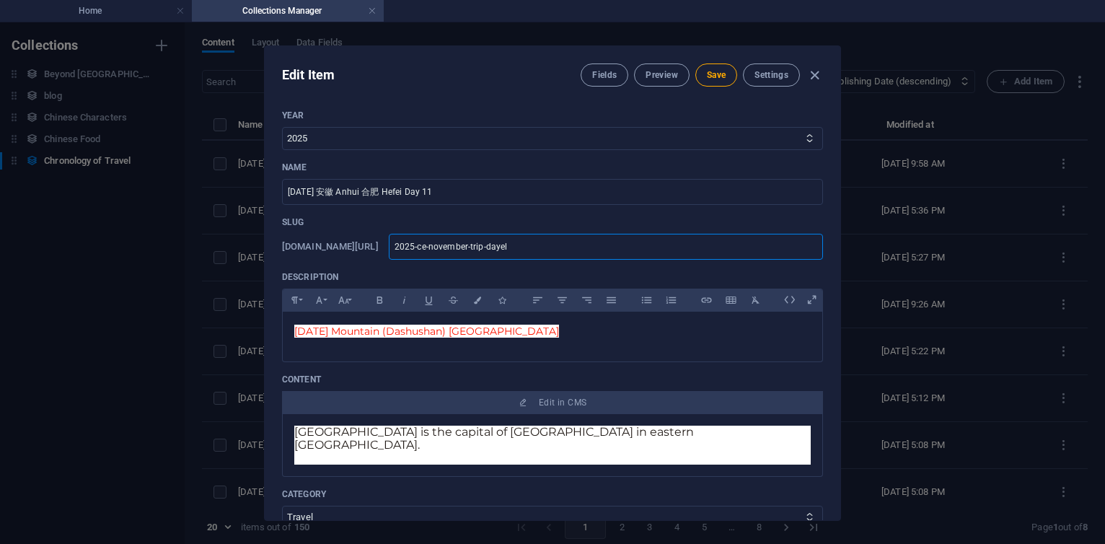
type input "2025-ce-november-trip-dayele"
type input "2025-ce-november-trip-dayelev"
type input "2025-ce-november-trip-dayeleve"
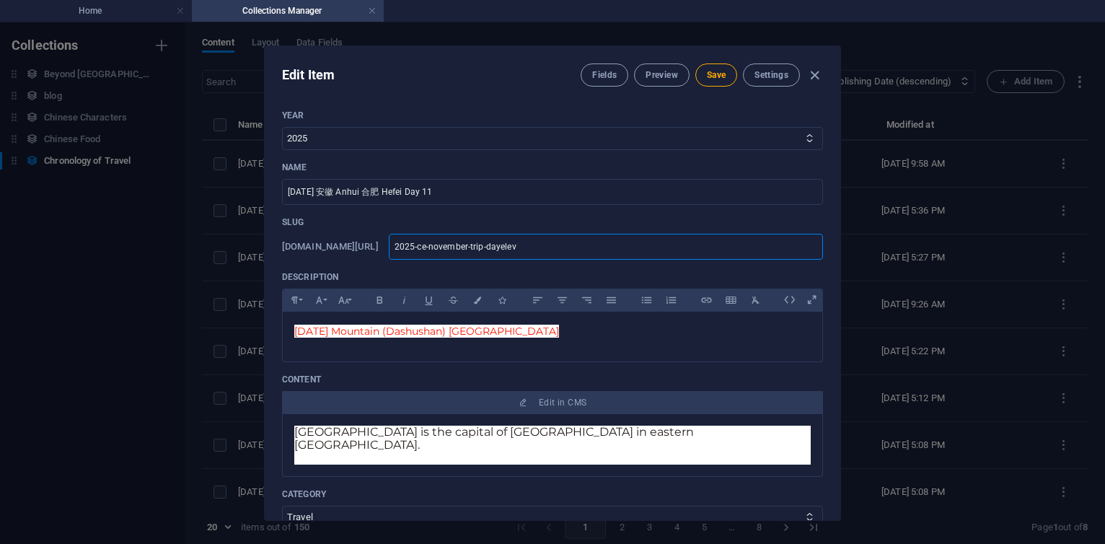
type input "2025-ce-november-trip-dayeleve"
type input "2025-ce-november-trip-dayeleven"
click at [720, 68] on button "Save" at bounding box center [716, 74] width 42 height 23
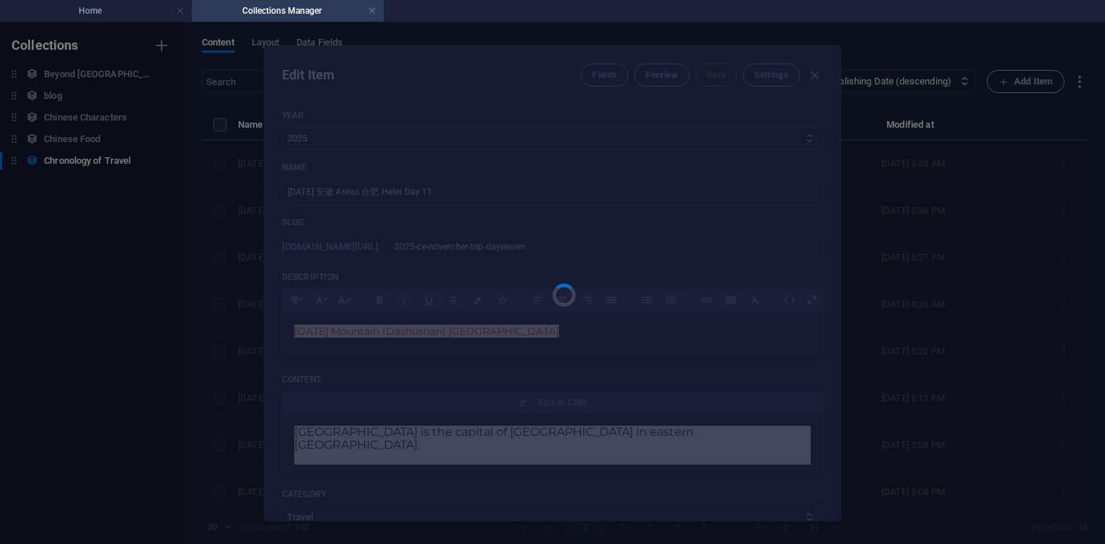
type input "2025-ce-november-trip-dayeleven"
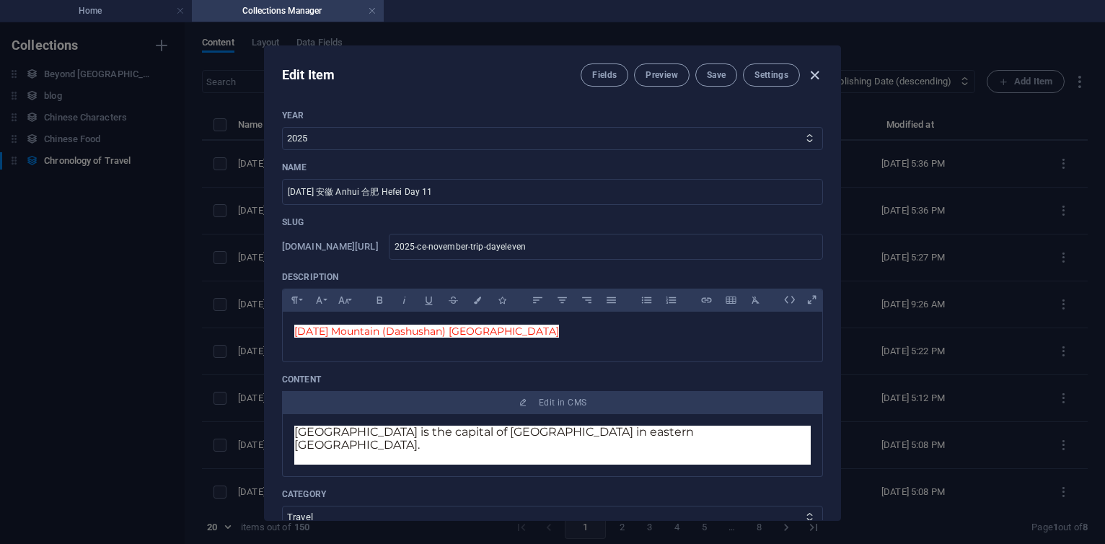
click at [814, 70] on icon "button" at bounding box center [814, 75] width 17 height 17
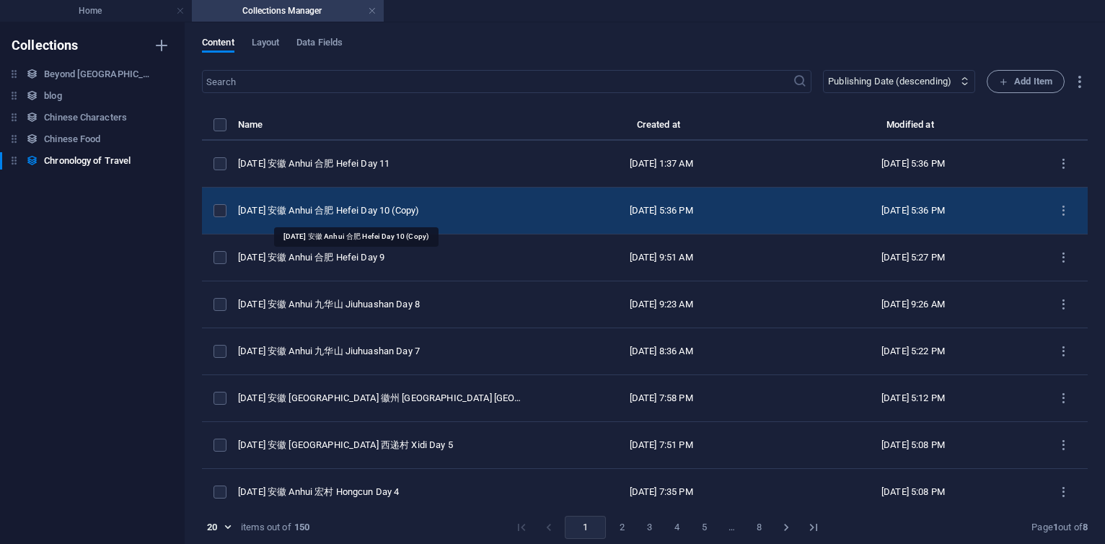
click at [382, 205] on div "[DATE] 安徽 Anhui 合肥 Hefei Day 10 (Copy)" at bounding box center [381, 210] width 286 height 13
select select "Travel"
select select "安徽 [GEOGRAPHIC_DATA]"
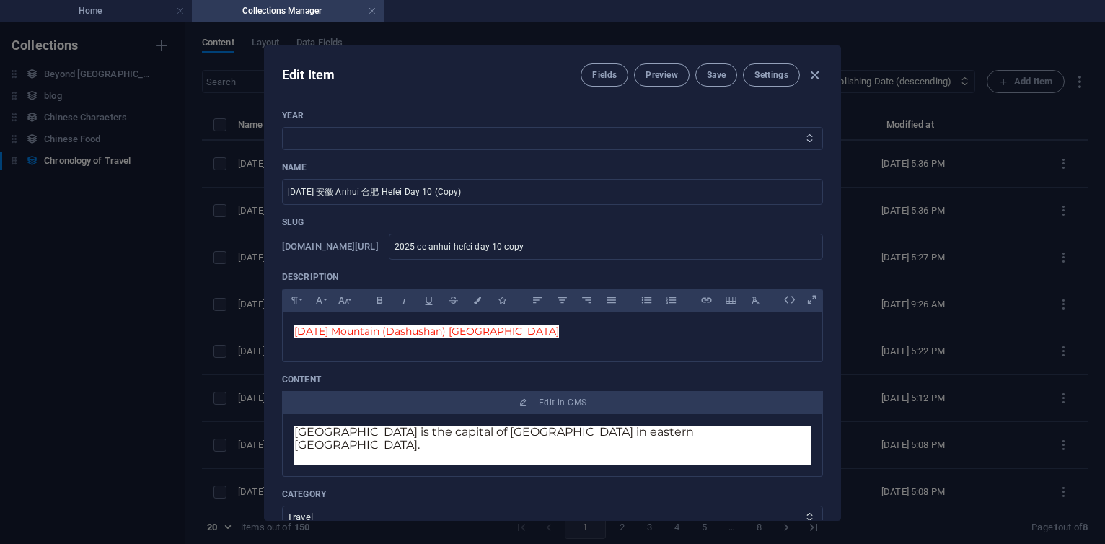
select select "2025"
click at [282, 127] on select "2013 2018 2017 2016 2015 2014 2019 2020 2021 2022 2023 2024 2025 2026 2027 1996…" at bounding box center [552, 138] width 541 height 23
click at [493, 188] on input "[DATE] 安徽 Anhui 合肥 Hefei Day 10 (Copy)" at bounding box center [552, 192] width 541 height 26
type input "[DATE] 安徽 [GEOGRAPHIC_DATA] 合肥 Hefei Day 10"
click at [529, 248] on input "2025-ce-anhui-hefei-day-10-copy" at bounding box center [606, 247] width 434 height 26
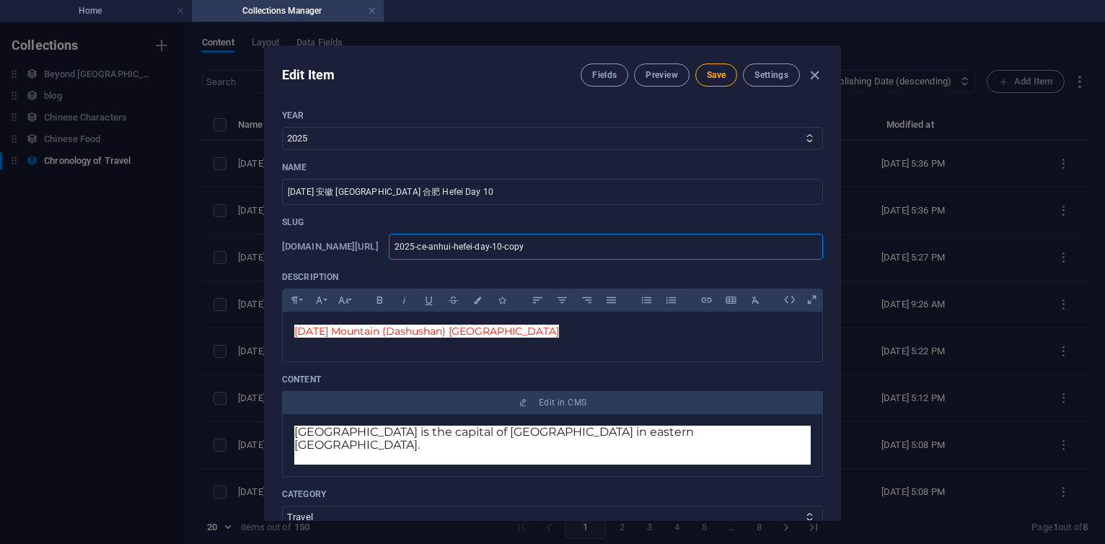
click at [570, 245] on input "2025-ce-anhui-hefei-day-10-copy" at bounding box center [606, 247] width 434 height 26
paste input "november-trip"
type input "2025-ce-november-trip-day-10-copy"
click at [637, 244] on input "2025-ce-november-trip-day-10-copy" at bounding box center [606, 247] width 434 height 26
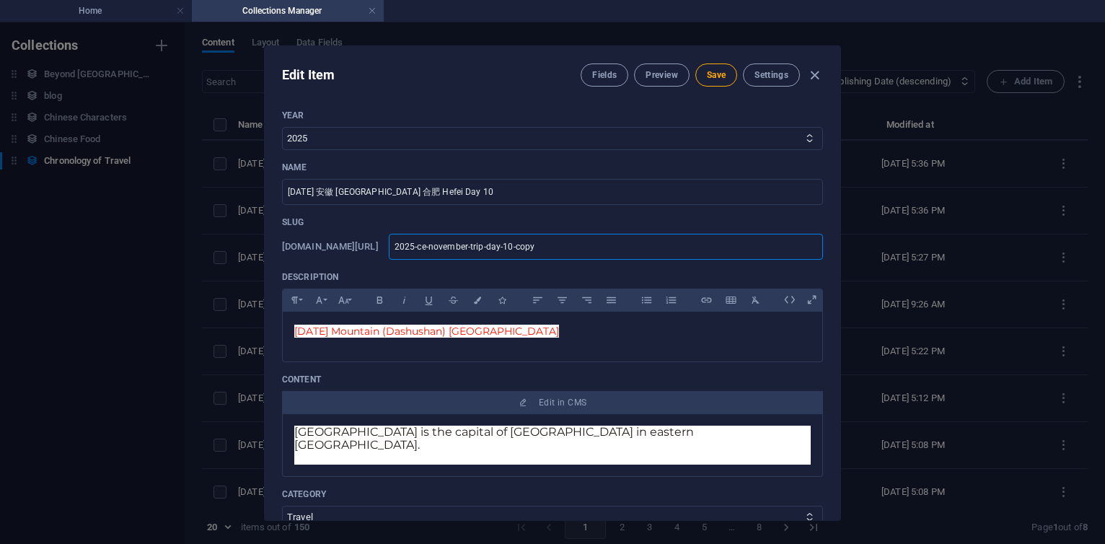
type input "2025-ce-november-trip-day-10-cop"
type input "2025-ce-november-trip-day-10-co"
type input "2025-ce-november-trip-day-10-c"
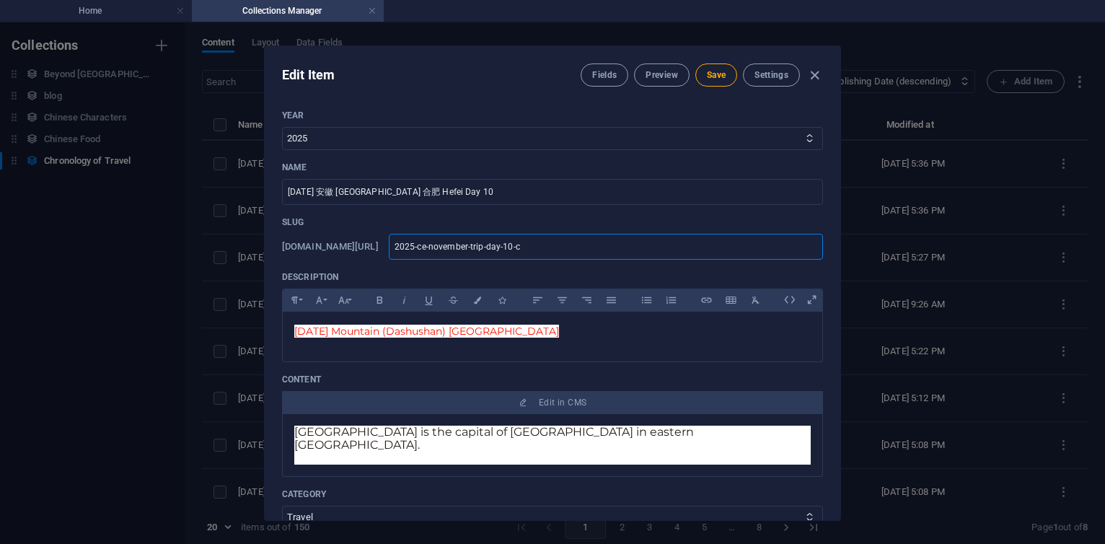
type input "2025-ce-november-trip-day-10-c"
type input "2025-ce-november-trip-day-10-"
type input "2025-ce-november-trip-day-10"
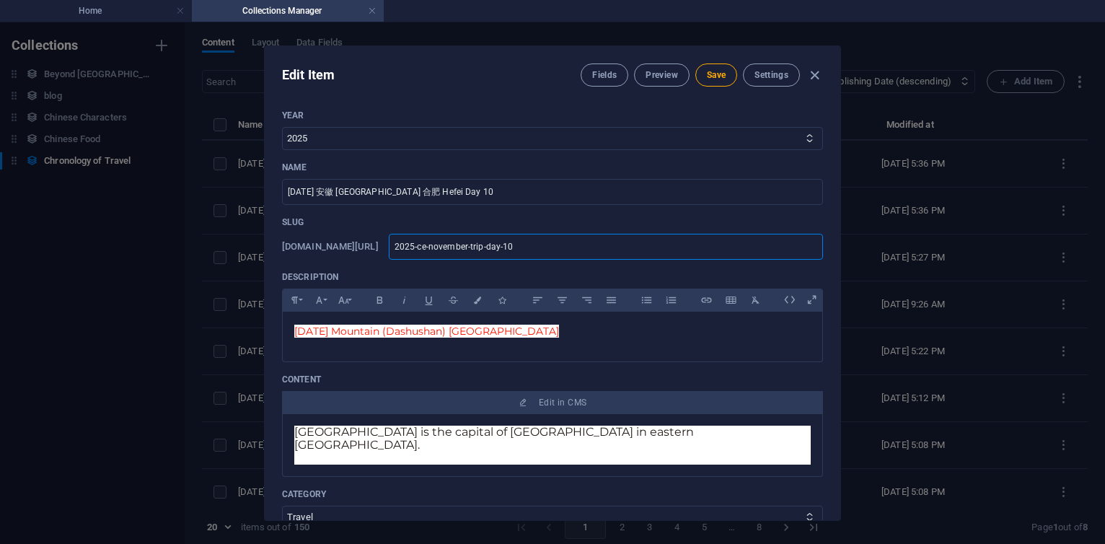
type input "2025-ce-november-trip-day-1"
type input "2025-ce-november-trip-day-"
type input "2025-ce-november-trip-day"
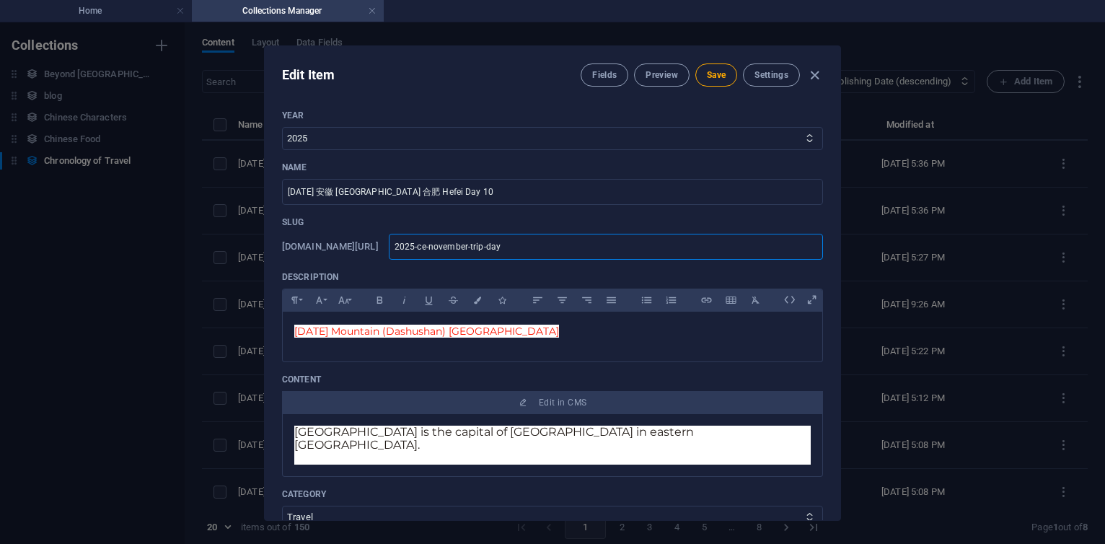
type input "2025-ce-november-trip-day"
type input "2025-ce-november-trip-dayten"
type input "2025-ce-november-trip-dayte"
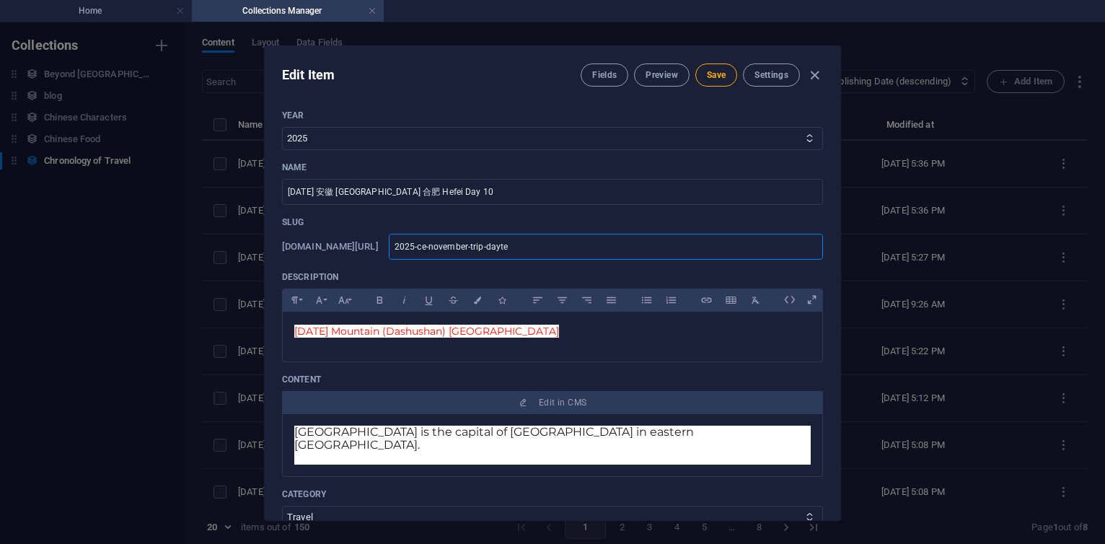
type input "2025-ce-november-trip-dayten"
click at [722, 78] on span "Save" at bounding box center [716, 75] width 19 height 12
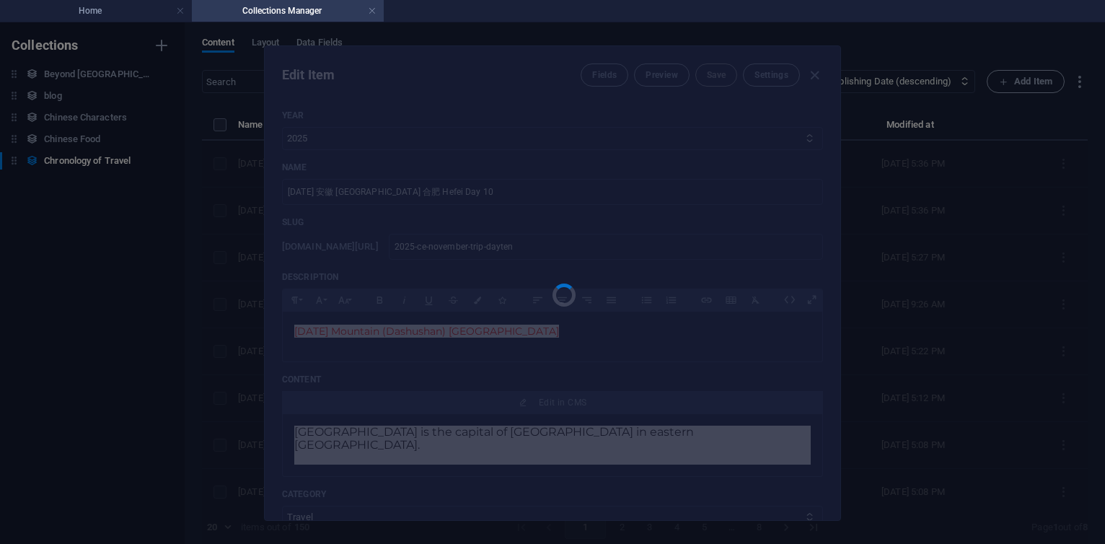
type input "2025-ce-november-trip-dayten"
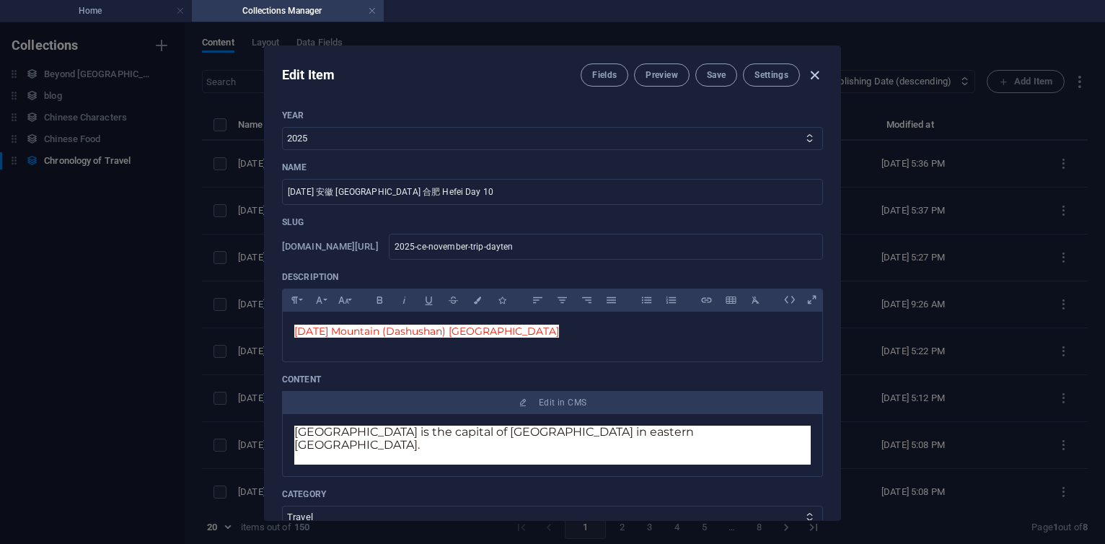
click at [819, 78] on icon "button" at bounding box center [814, 75] width 17 height 17
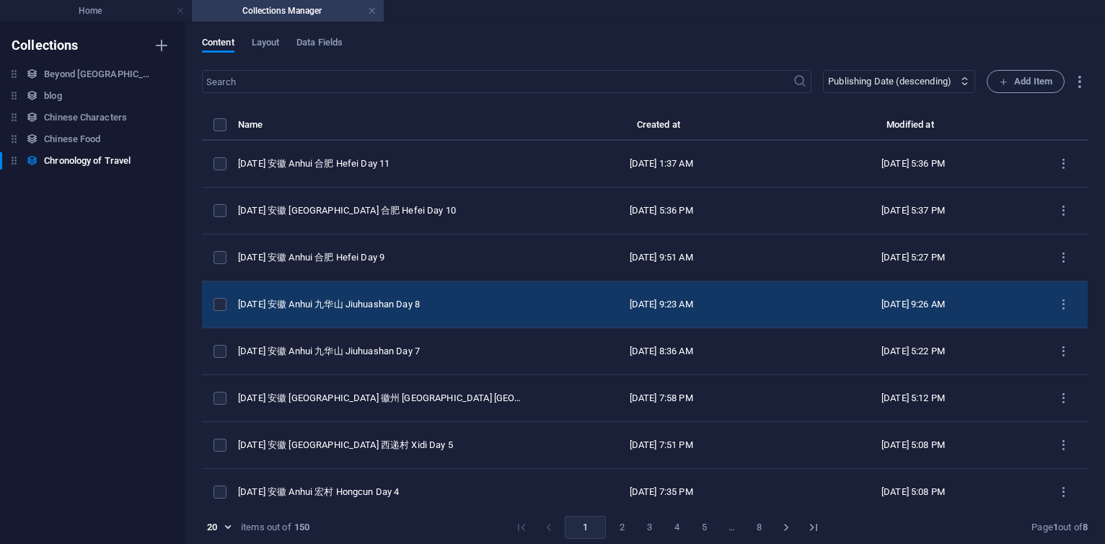
click at [401, 299] on div "[DATE] 安徽 Anhui 九华山 Jiuhuashan Day 8" at bounding box center [381, 304] width 286 height 13
select select "2025"
select select "Travel"
select select "安徽 [GEOGRAPHIC_DATA]"
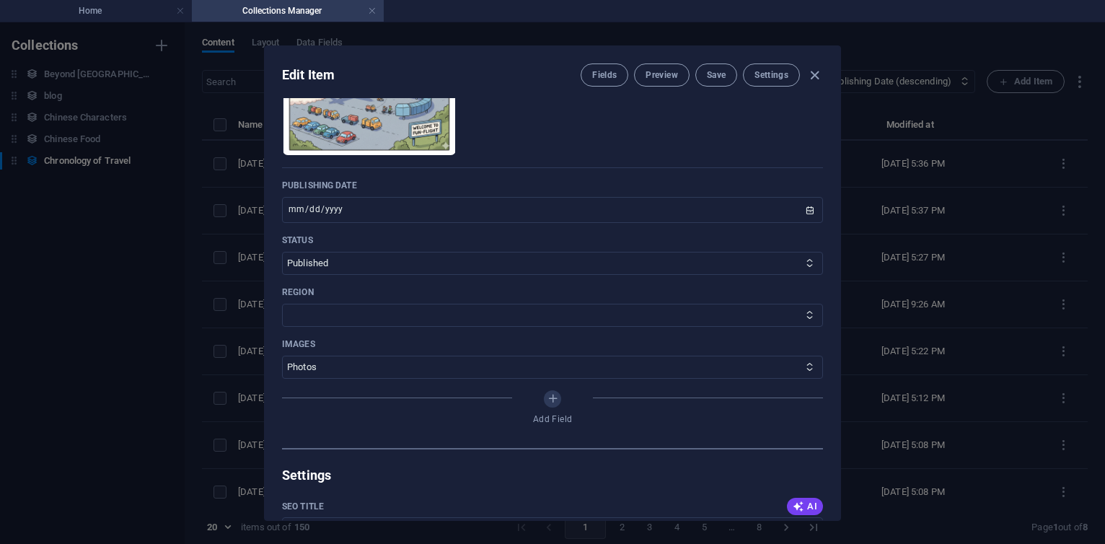
scroll to position [596, 0]
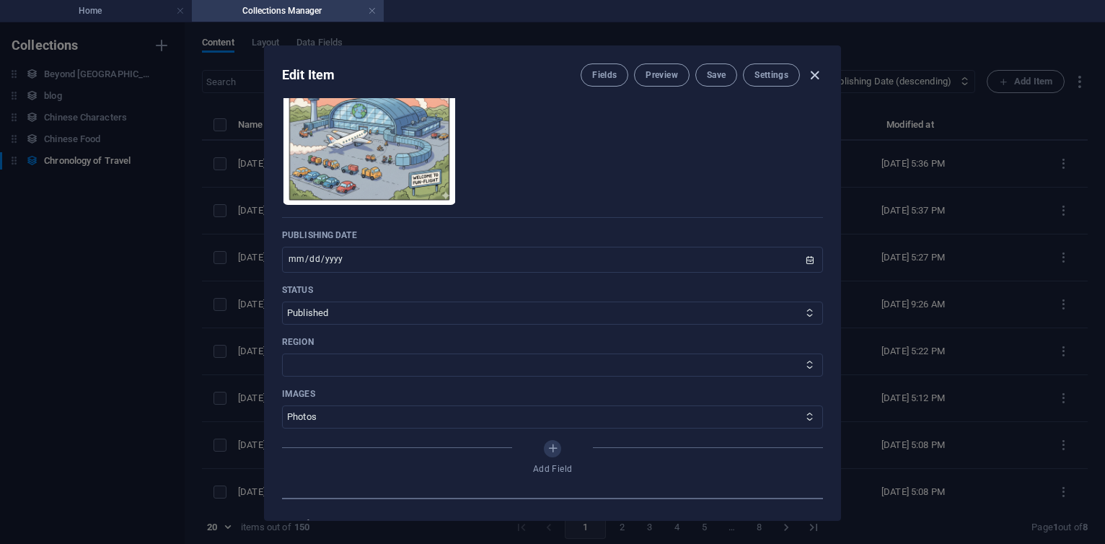
click at [820, 71] on icon "button" at bounding box center [814, 75] width 17 height 17
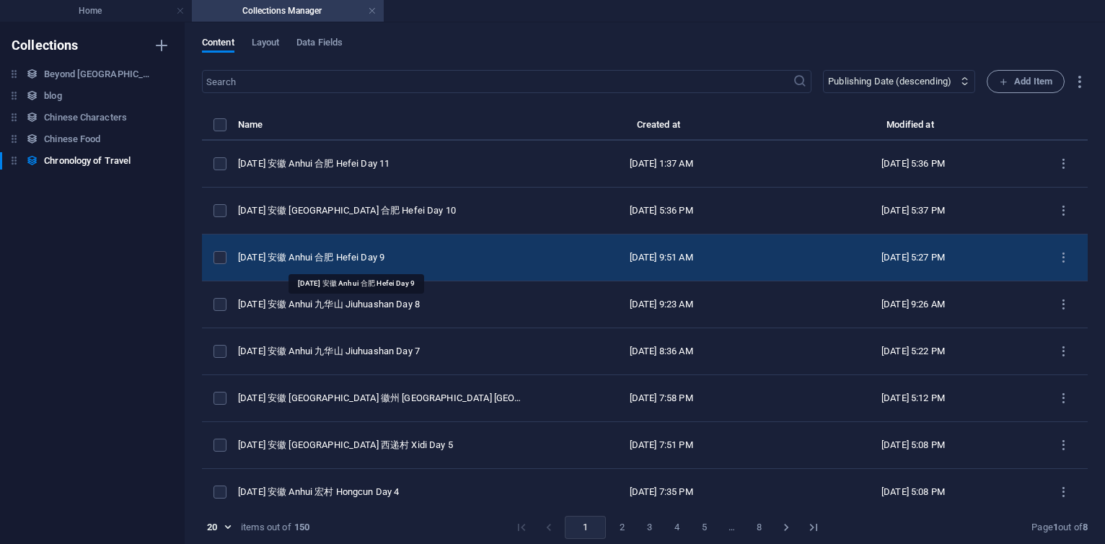
click at [356, 255] on div "[DATE] 安徽 Anhui 合肥 Hefei Day 9" at bounding box center [381, 257] width 286 height 13
select select "2025"
select select "Travel"
select select "安徽 [GEOGRAPHIC_DATA]"
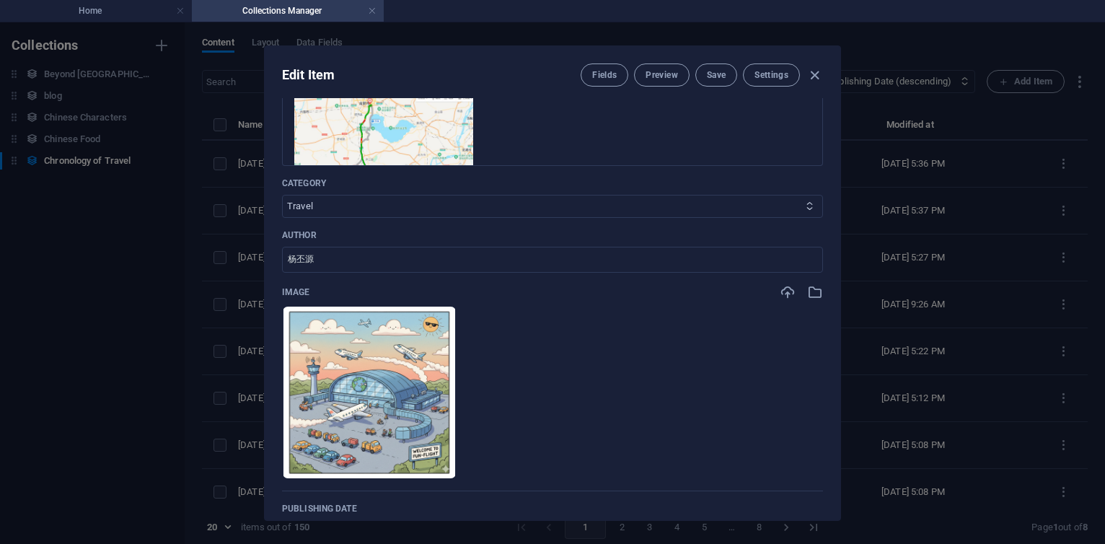
scroll to position [346, 0]
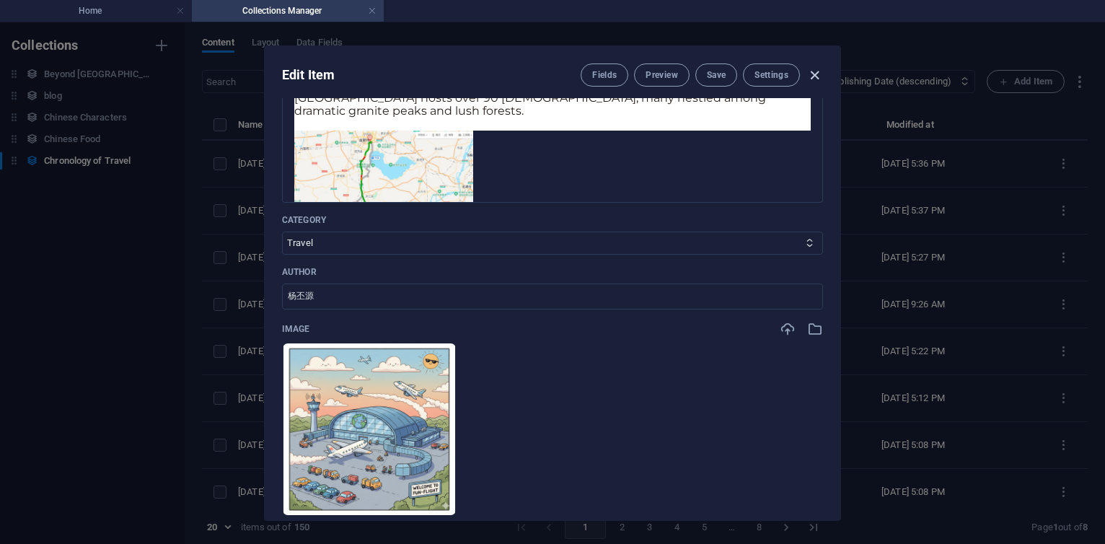
click at [811, 72] on icon "button" at bounding box center [814, 75] width 17 height 17
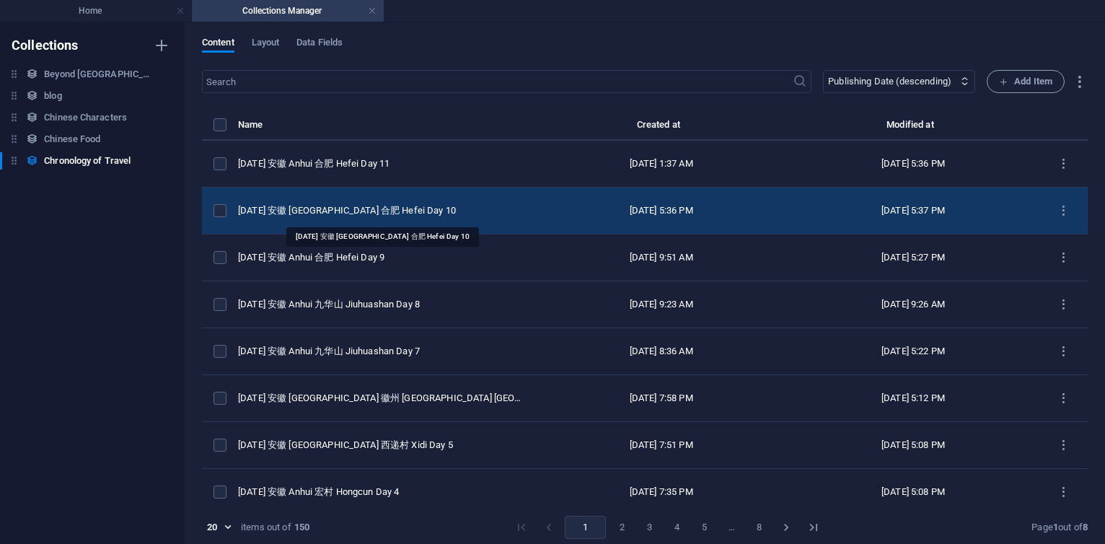
click at [327, 207] on div "[DATE] 安徽 [GEOGRAPHIC_DATA] 合肥 Hefei Day 10" at bounding box center [381, 210] width 286 height 13
select select "2025"
select select "Travel"
select select "安徽 [GEOGRAPHIC_DATA]"
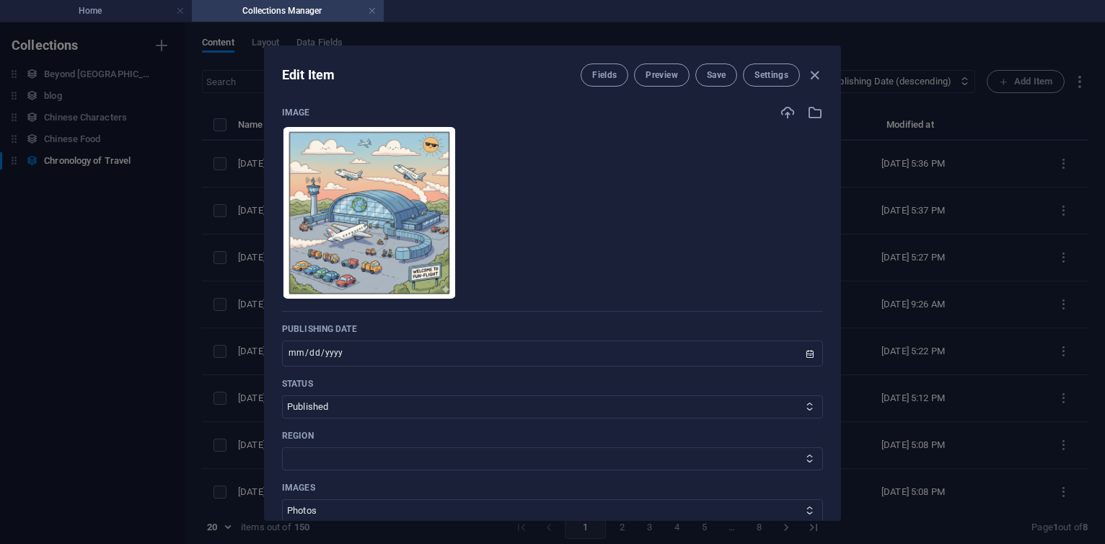
scroll to position [519, 0]
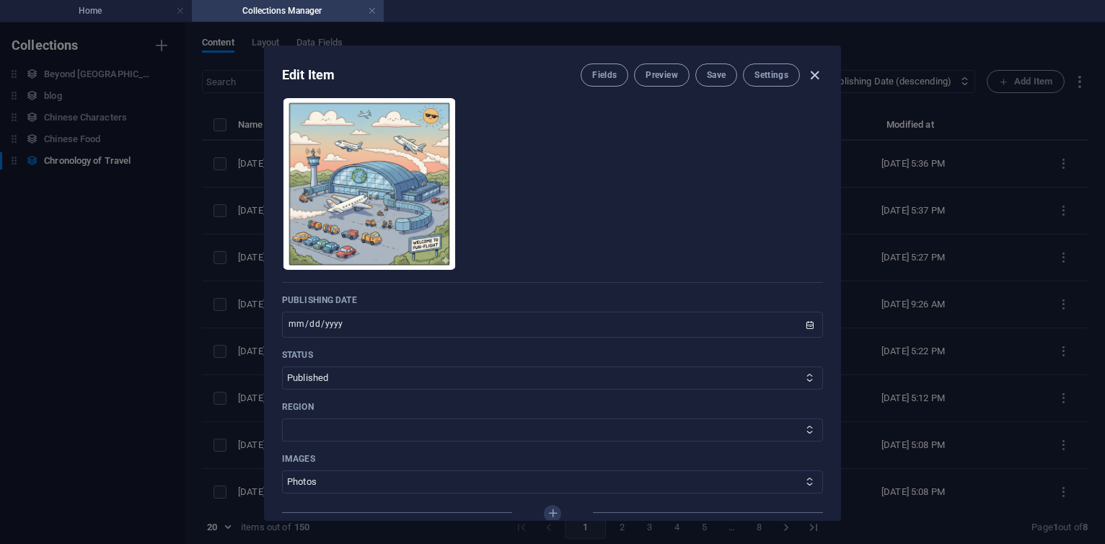
click at [821, 76] on icon "button" at bounding box center [814, 75] width 17 height 17
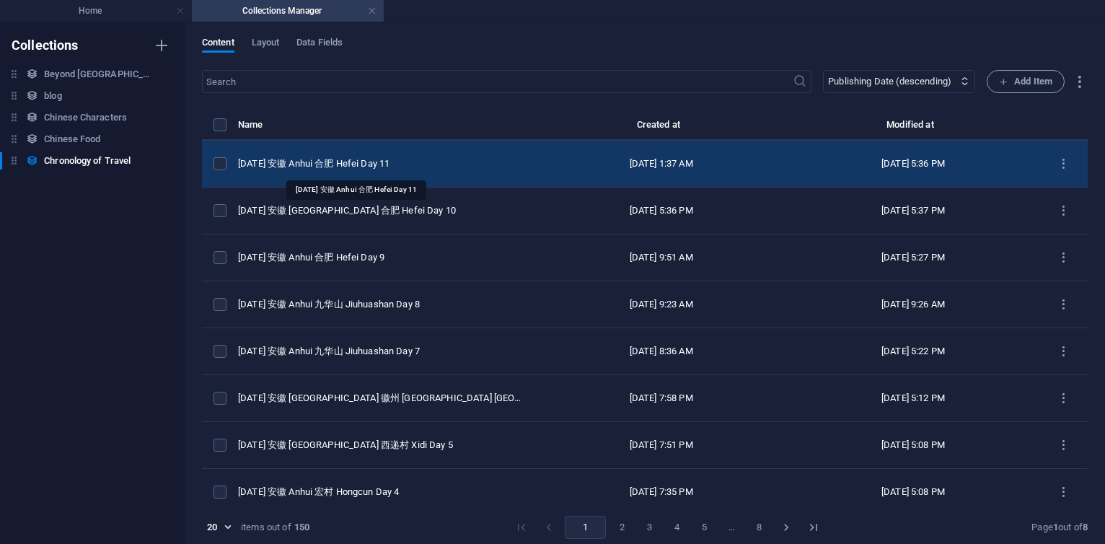
click at [392, 167] on div "[DATE] 安徽 Anhui 合肥 Hefei Day 11" at bounding box center [381, 163] width 286 height 13
select select "2025"
select select "Travel"
select select "安徽 [GEOGRAPHIC_DATA]"
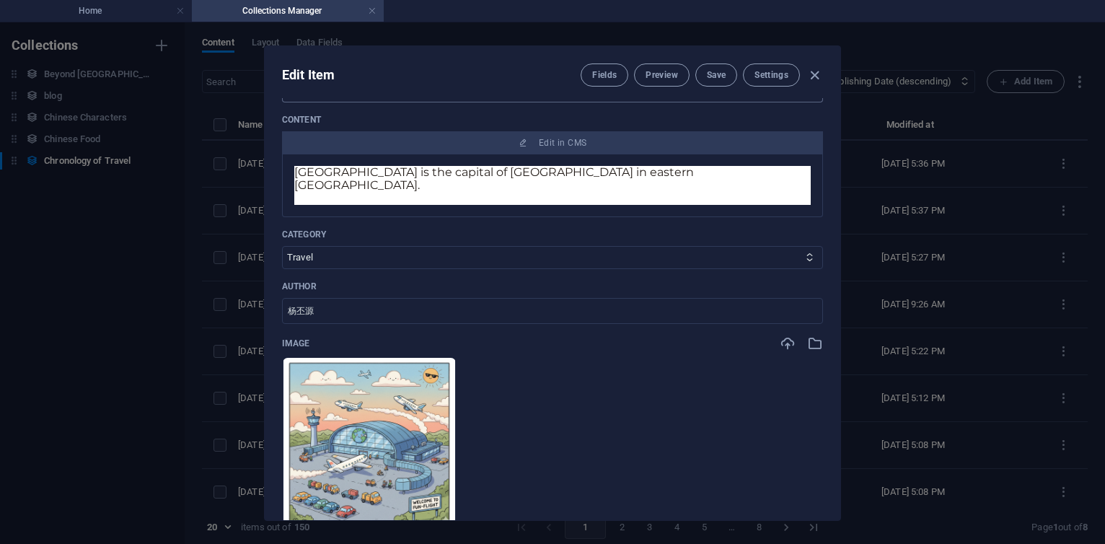
scroll to position [433, 0]
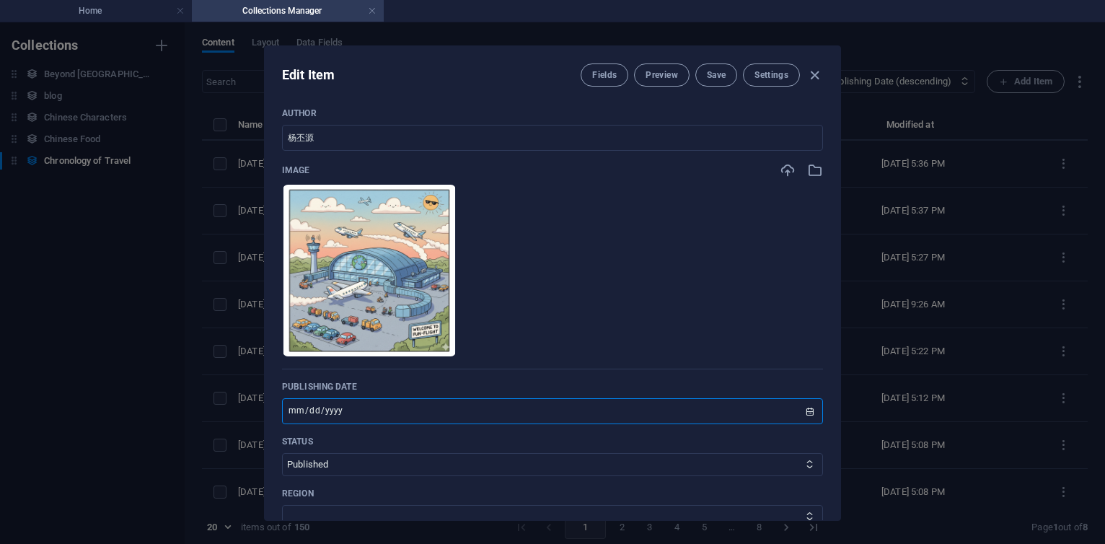
click at [304, 398] on input "[DATE]" at bounding box center [552, 411] width 541 height 26
type input "[DATE]"
click at [717, 75] on span "Save" at bounding box center [716, 75] width 19 height 12
click at [815, 76] on icon "button" at bounding box center [814, 75] width 17 height 17
